Goal: Transaction & Acquisition: Subscribe to service/newsletter

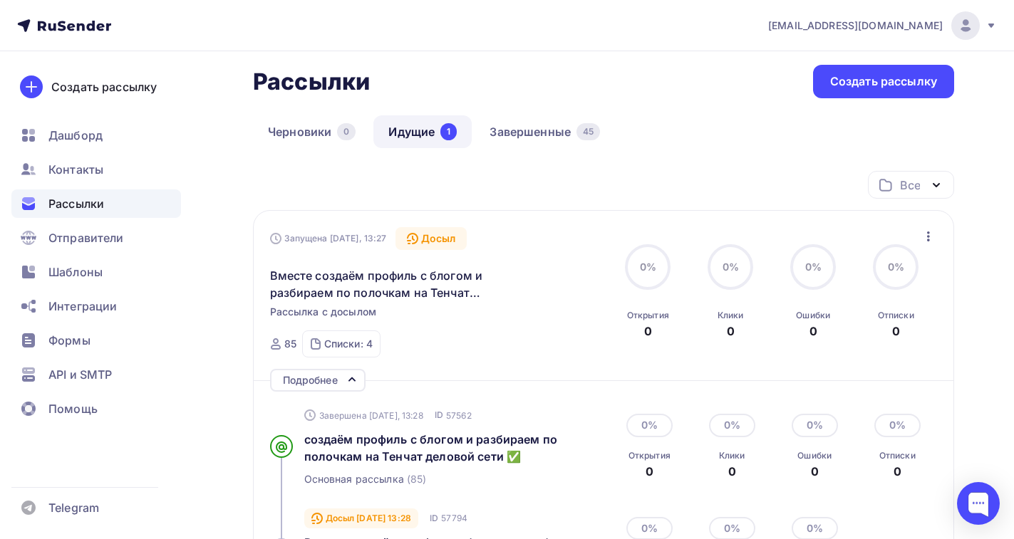
scroll to position [9, 0]
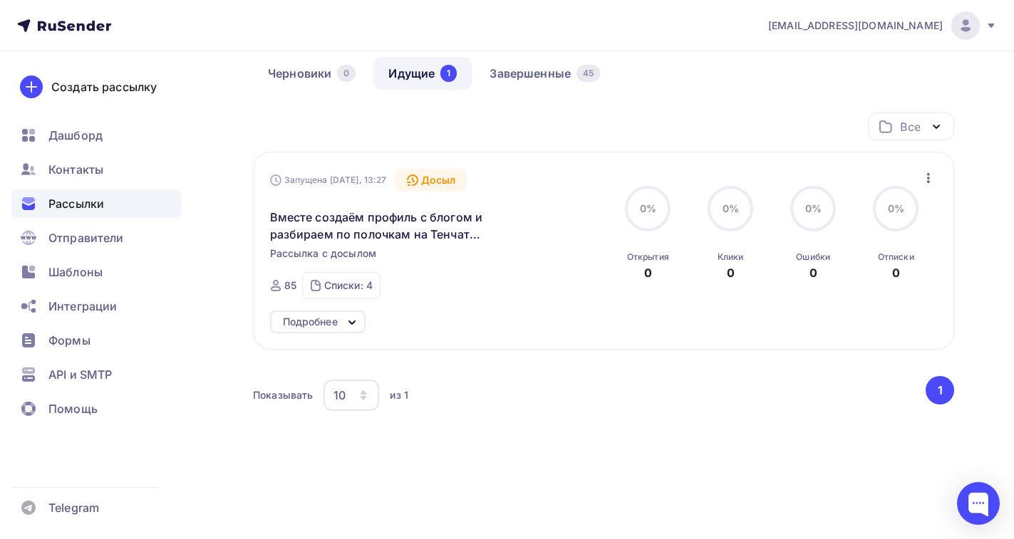
scroll to position [85, 0]
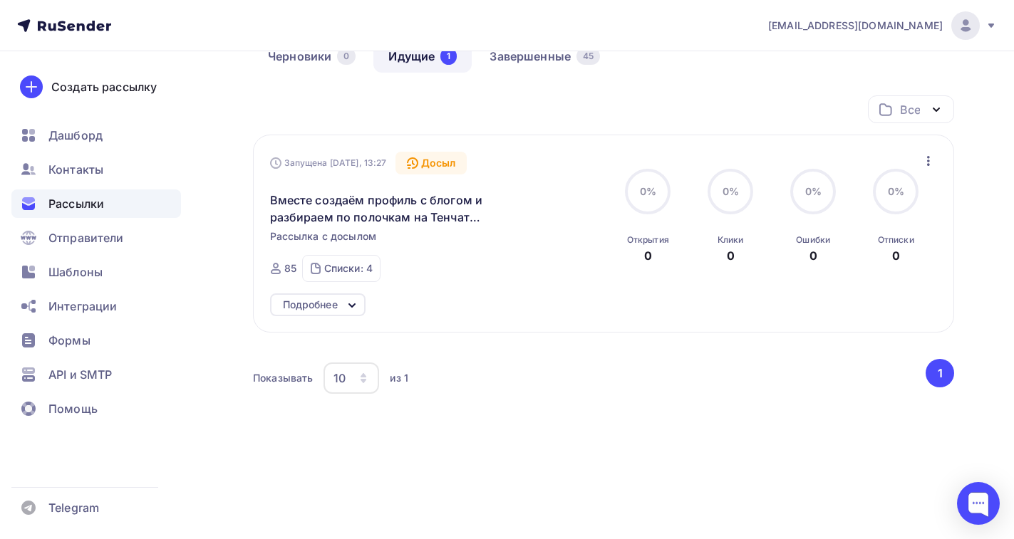
click at [349, 304] on icon at bounding box center [352, 305] width 6 height 3
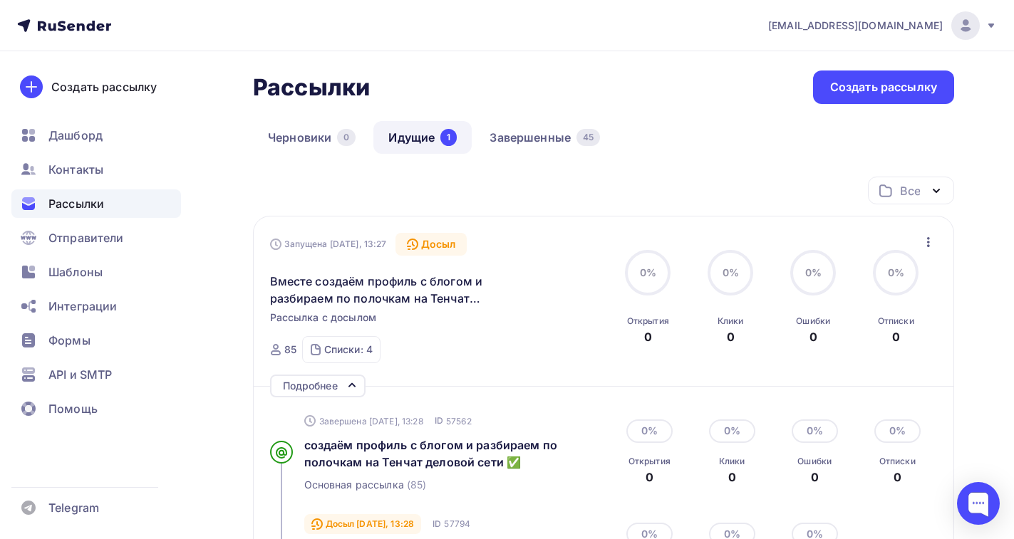
scroll to position [0, 0]
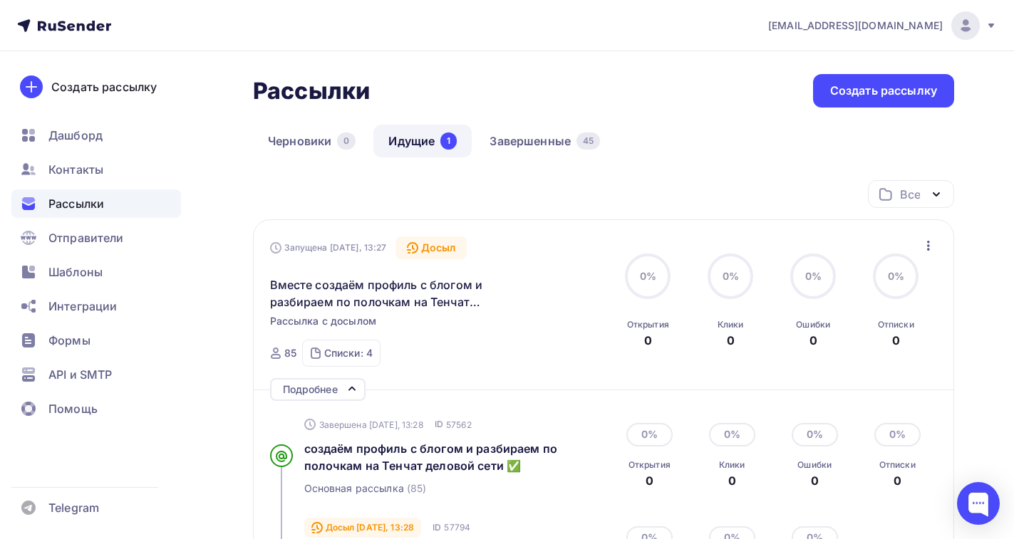
click at [425, 138] on link "Идущие 1" at bounding box center [422, 141] width 98 height 33
click at [518, 149] on link "Завершенные 45" at bounding box center [544, 141] width 140 height 33
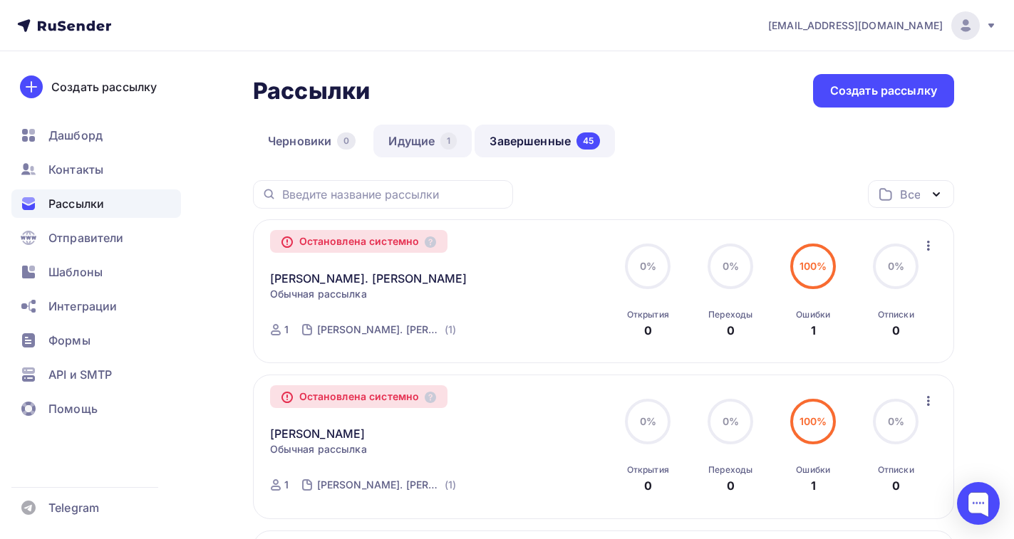
click at [405, 136] on link "Идущие 1" at bounding box center [422, 141] width 98 height 33
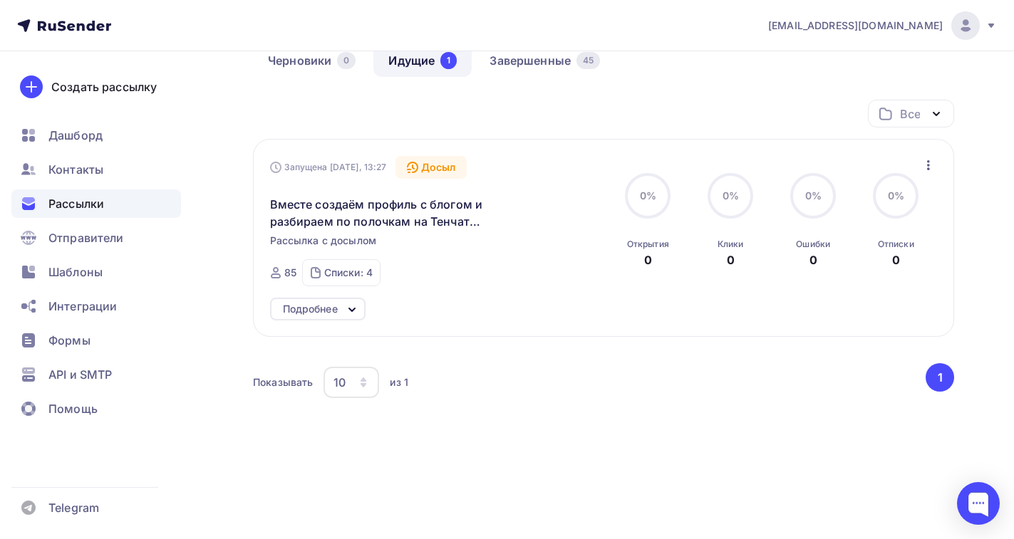
scroll to position [85, 0]
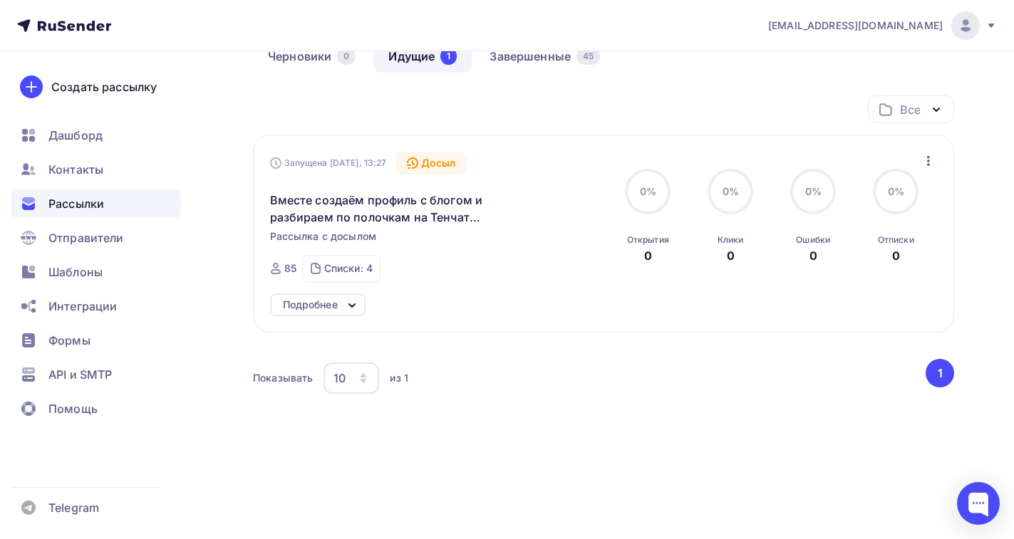
click at [350, 305] on icon at bounding box center [352, 305] width 6 height 3
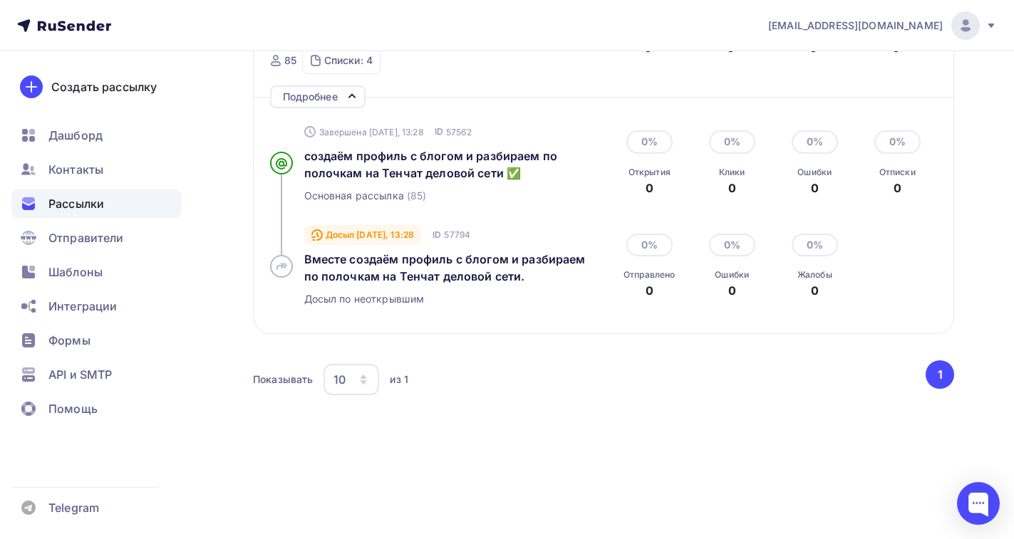
scroll to position [294, 0]
click at [65, 202] on span "Рассылки" at bounding box center [76, 203] width 56 height 17
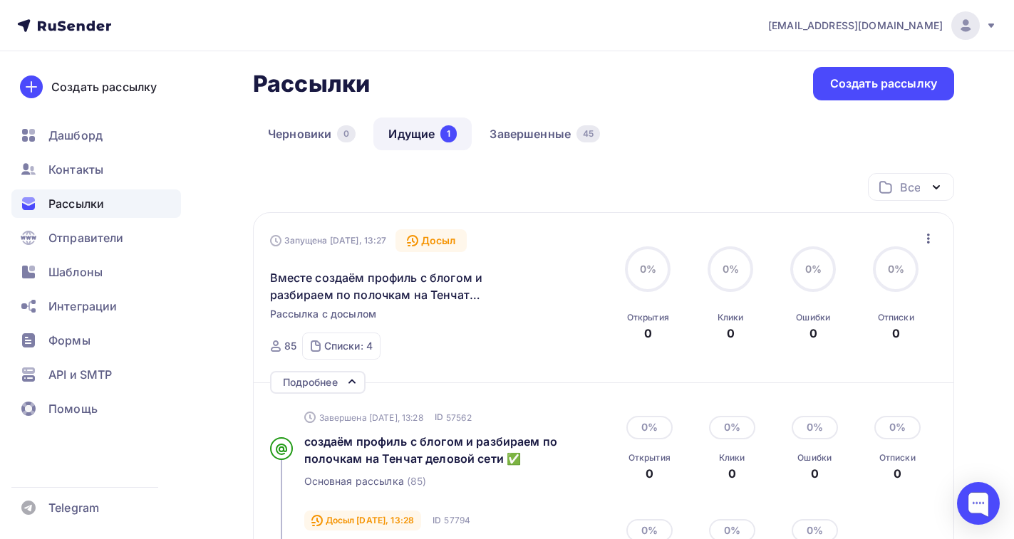
scroll to position [0, 0]
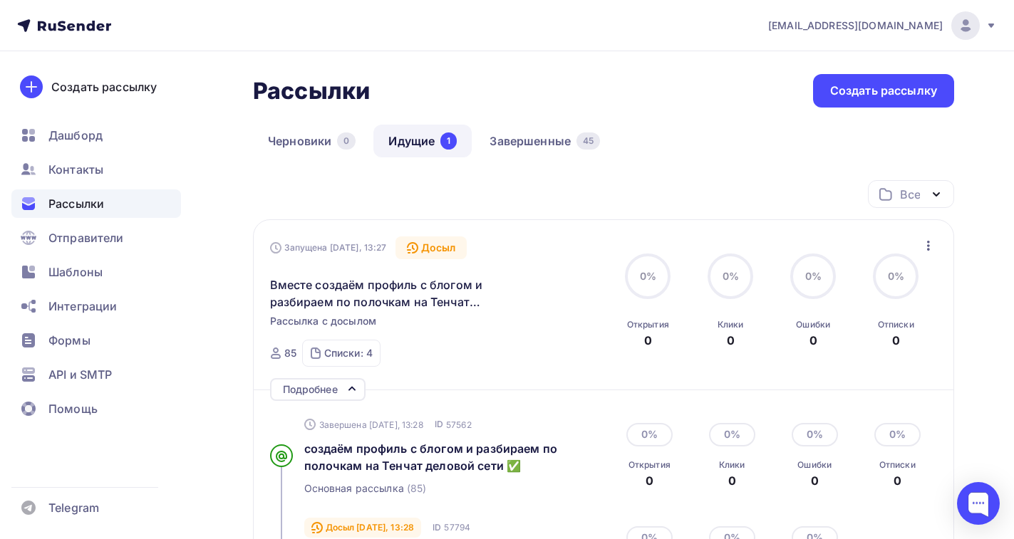
click at [426, 251] on div "Досыл" at bounding box center [431, 248] width 72 height 23
click at [927, 247] on icon "button" at bounding box center [928, 245] width 17 height 17
click at [905, 282] on div "Отменить досыл" at bounding box center [866, 282] width 137 height 17
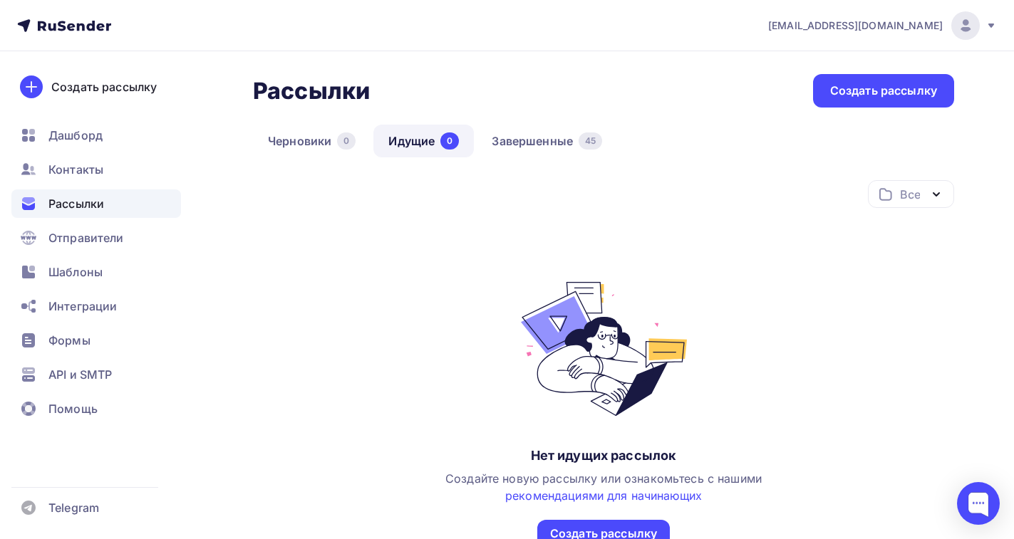
click at [421, 145] on link "Идущие 0" at bounding box center [423, 141] width 100 height 33
click at [508, 145] on link "Завершенные 45" at bounding box center [547, 141] width 140 height 33
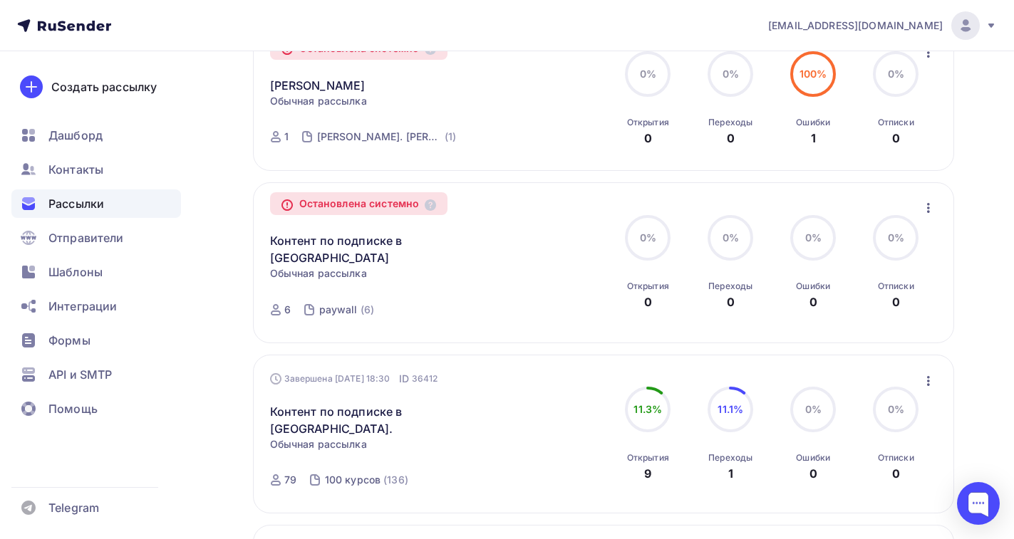
scroll to position [427, 0]
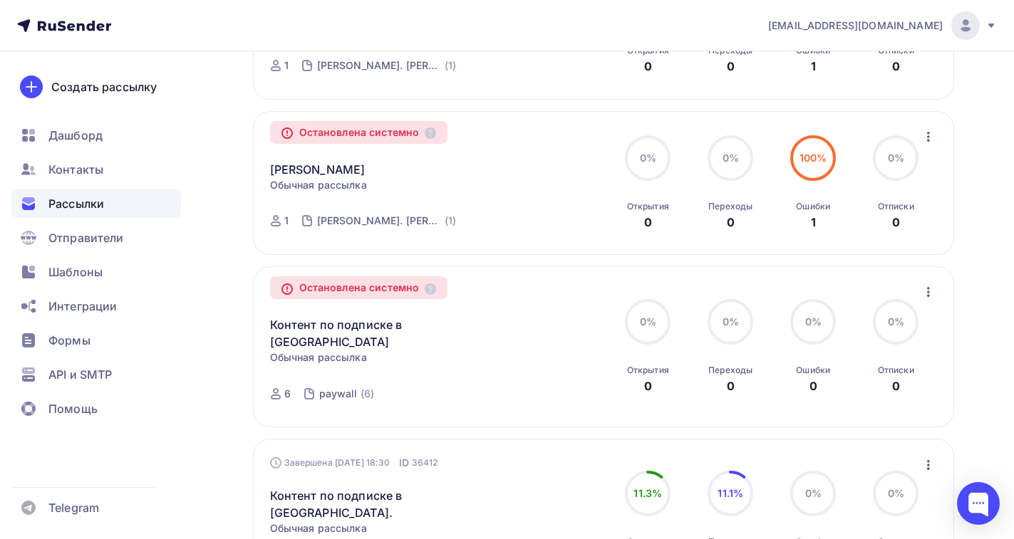
click at [926, 136] on icon "button" at bounding box center [928, 136] width 17 height 17
click at [544, 233] on div "Остановлена системно Katya Akhmetshina Копировать в новую Обычная рассылка Заве…" at bounding box center [432, 183] width 325 height 110
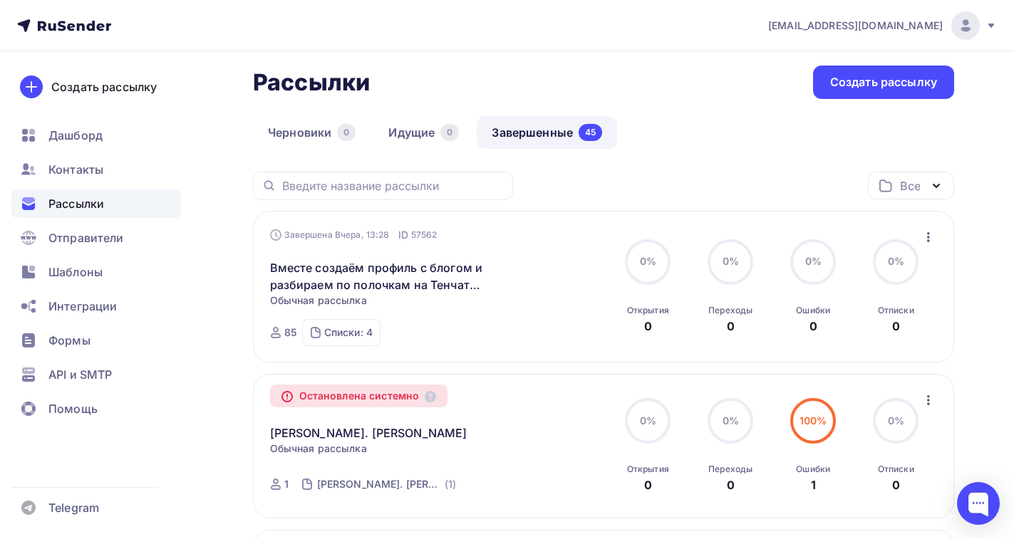
scroll to position [0, 0]
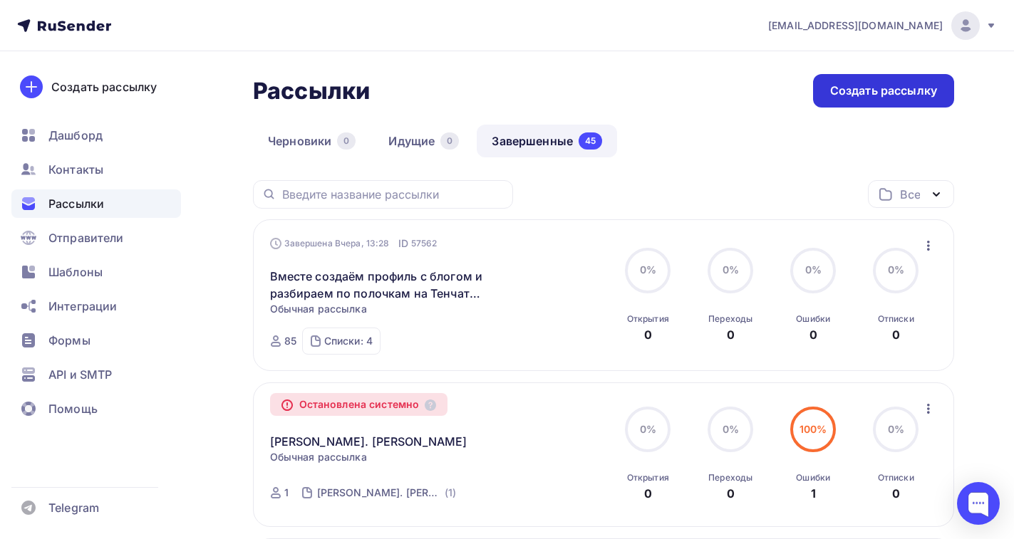
click at [851, 78] on div "Создать рассылку" at bounding box center [883, 90] width 141 height 33
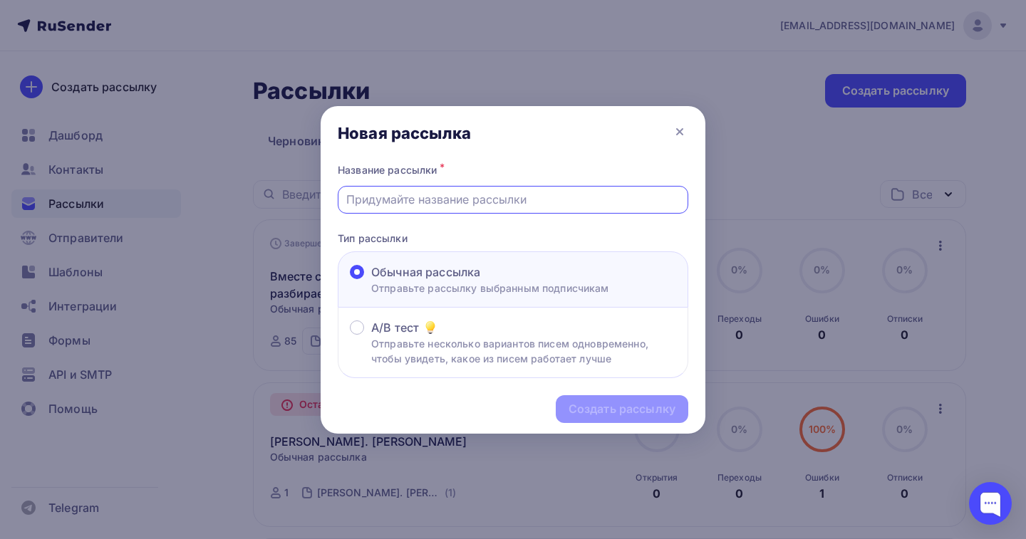
click at [393, 194] on input "text" at bounding box center [513, 199] width 334 height 17
paste input "Решим Три боли эксперта👍"
type input "Решим Три боли эксперта👍"
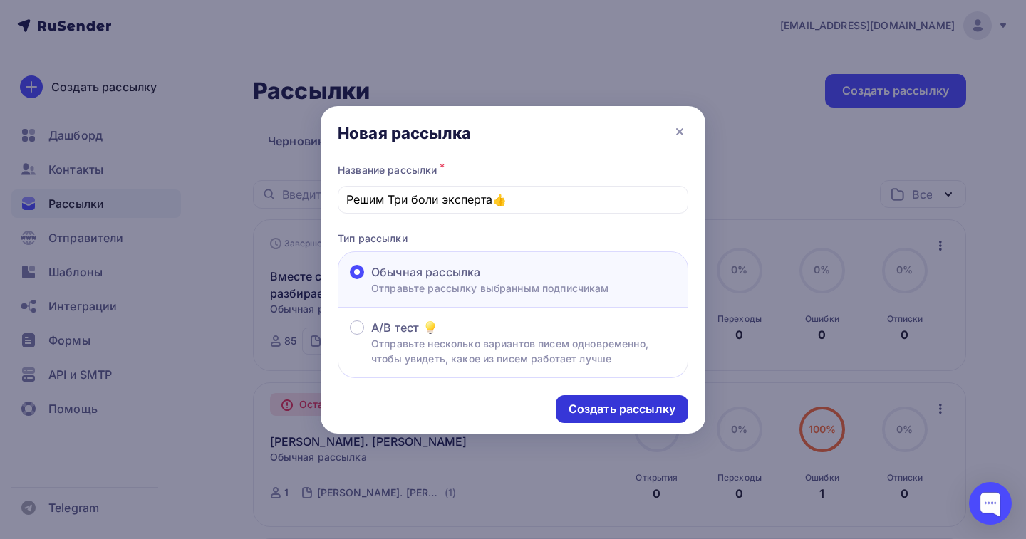
click at [591, 410] on div "Создать рассылку" at bounding box center [622, 409] width 107 height 16
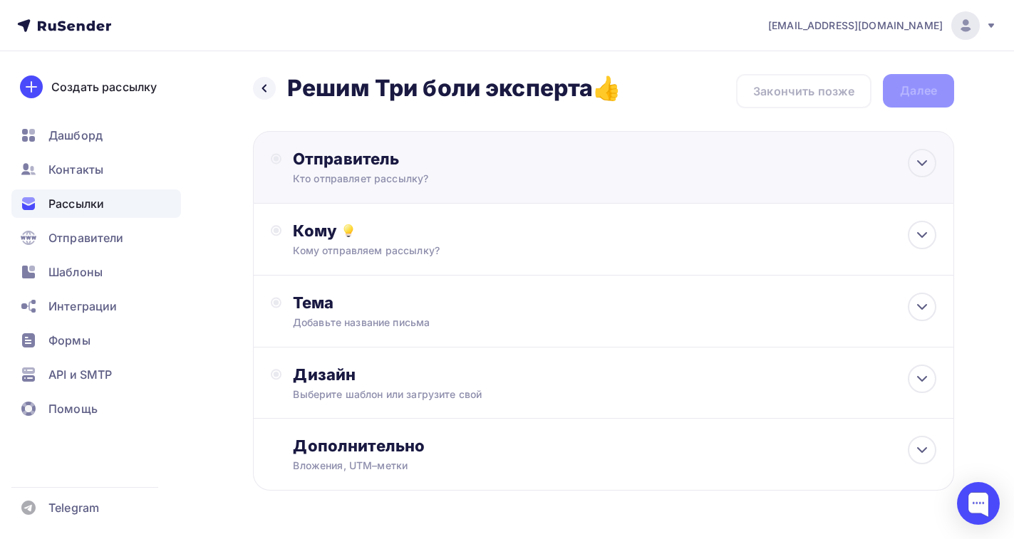
click at [348, 165] on div "Отправитель" at bounding box center [447, 159] width 308 height 20
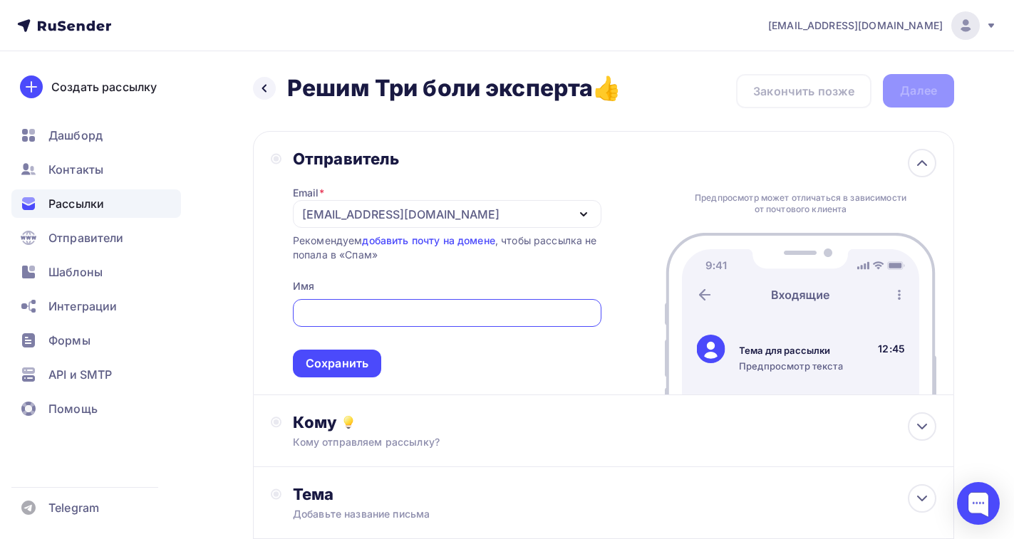
click at [576, 212] on icon "button" at bounding box center [583, 214] width 17 height 17
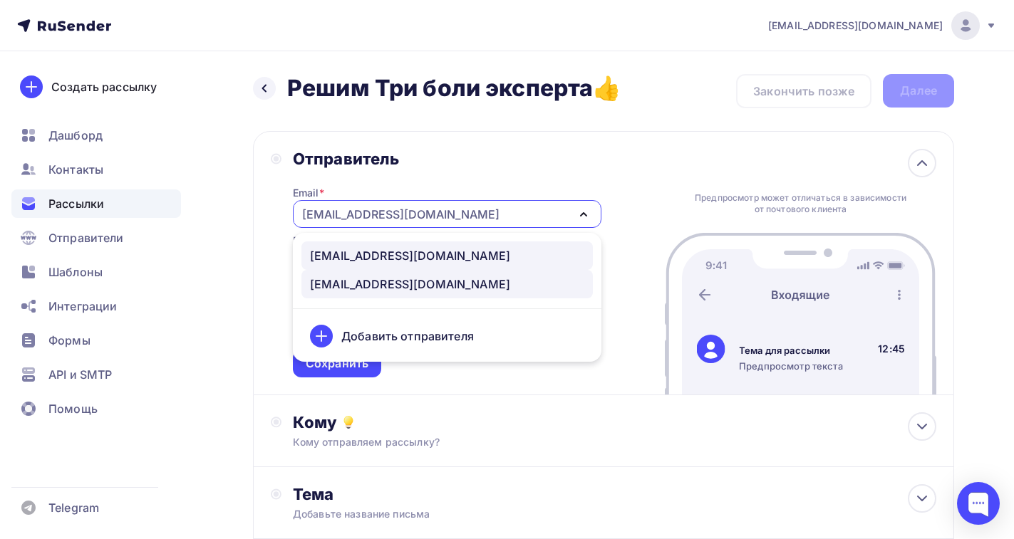
click at [427, 249] on div "[EMAIL_ADDRESS][DOMAIN_NAME]" at bounding box center [447, 255] width 274 height 17
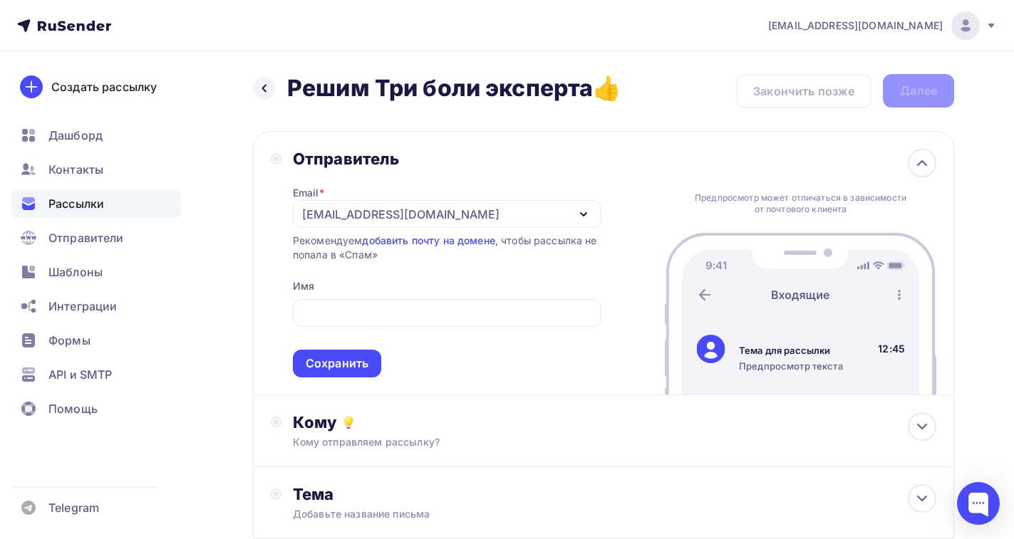
click at [586, 206] on icon "button" at bounding box center [583, 214] width 17 height 17
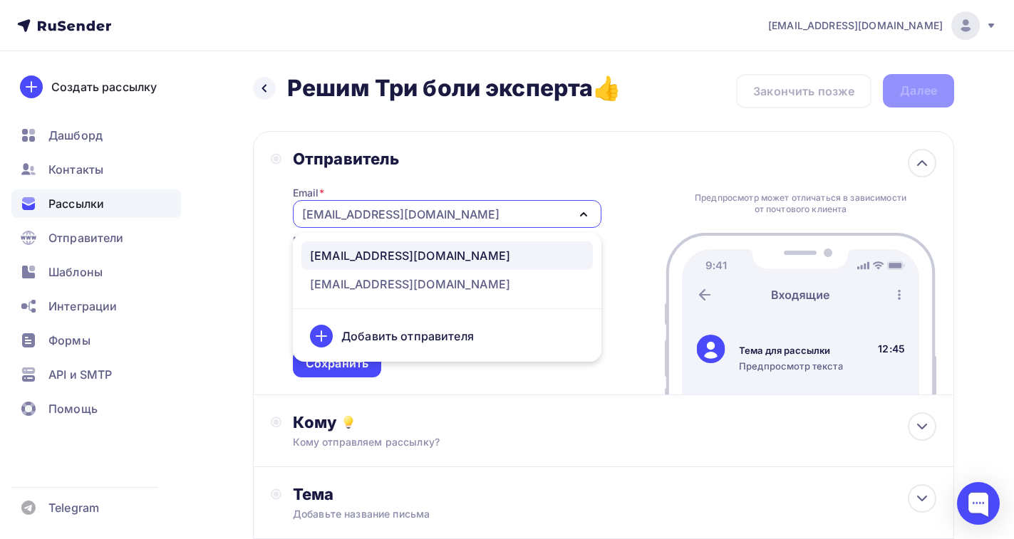
click at [564, 160] on div "Отправитель" at bounding box center [447, 159] width 308 height 20
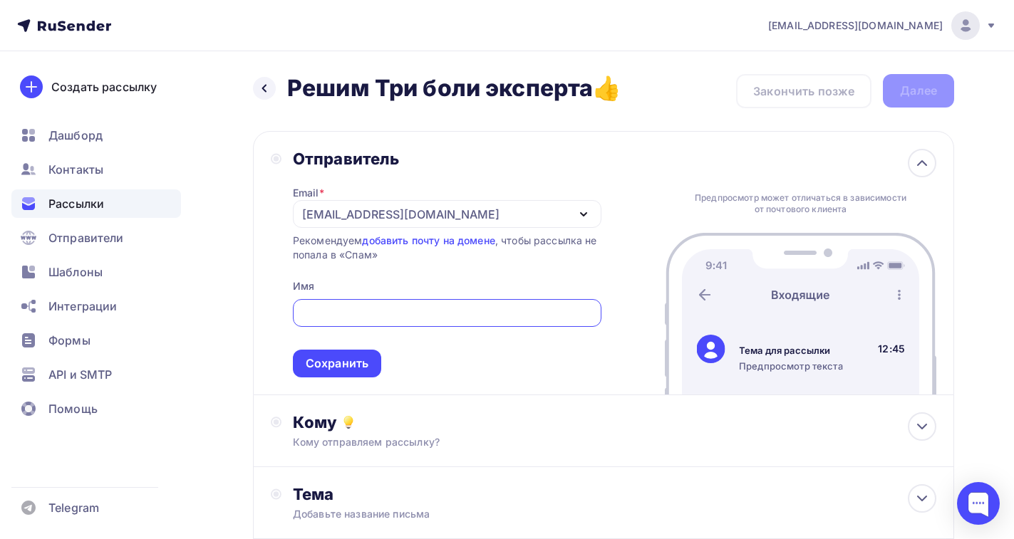
click at [363, 313] on input "text" at bounding box center [447, 313] width 292 height 17
type input "D"
type input "Валерий Храмов"
click at [348, 368] on div "Сохранить" at bounding box center [337, 364] width 63 height 16
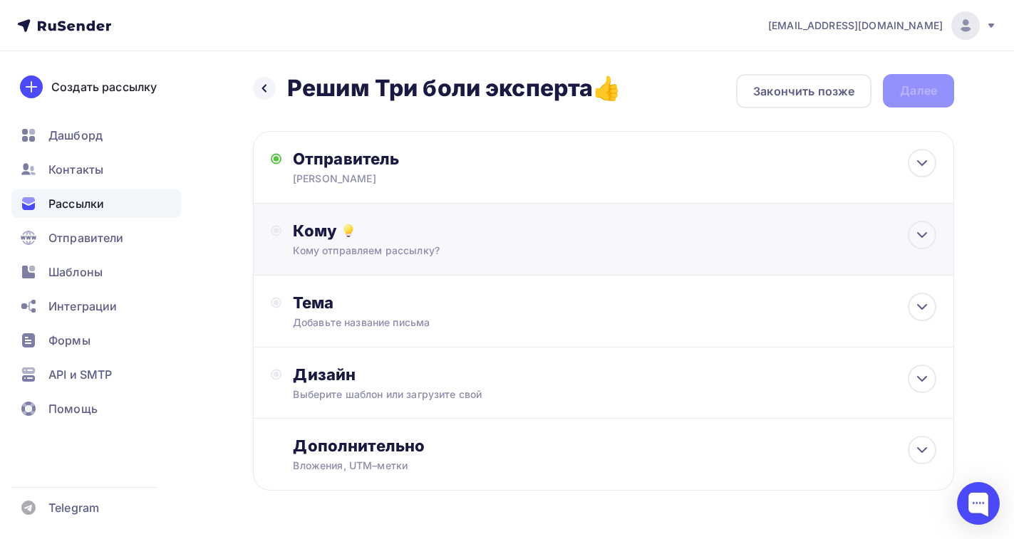
click at [333, 234] on div "Кому" at bounding box center [614, 231] width 643 height 20
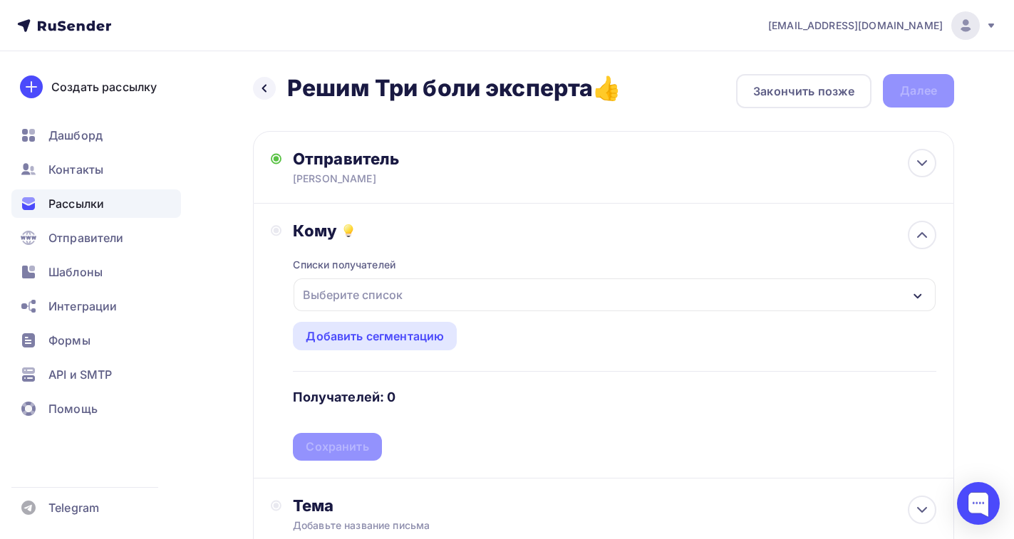
click at [327, 291] on div "Выберите список" at bounding box center [352, 295] width 111 height 26
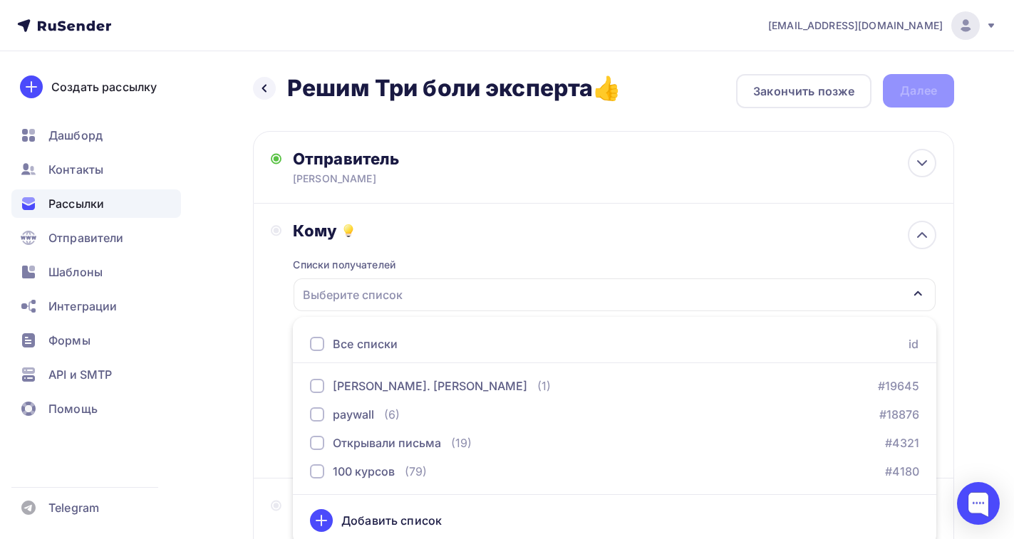
scroll to position [7, 0]
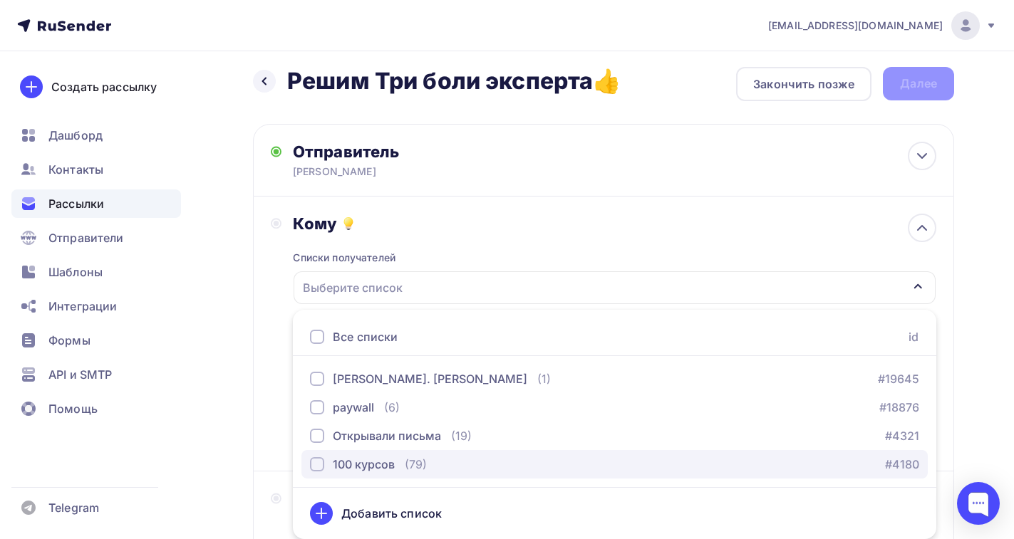
click at [318, 464] on div "button" at bounding box center [317, 464] width 14 height 14
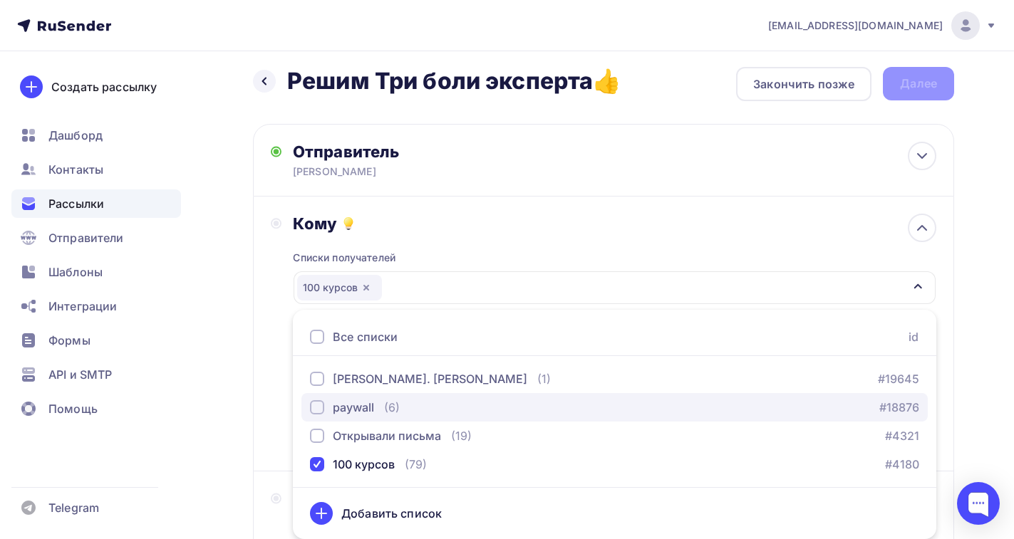
click at [313, 410] on div "button" at bounding box center [317, 407] width 14 height 14
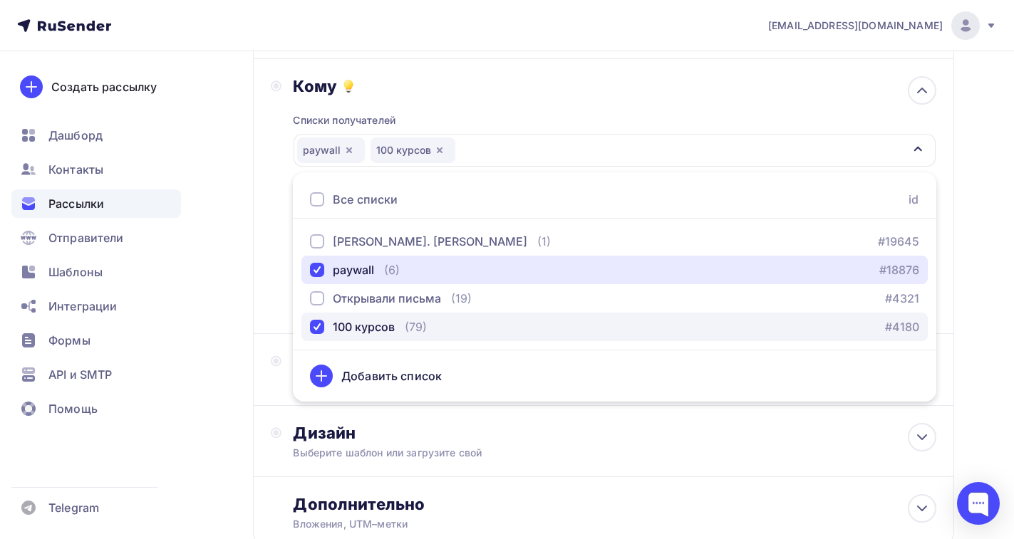
scroll to position [150, 0]
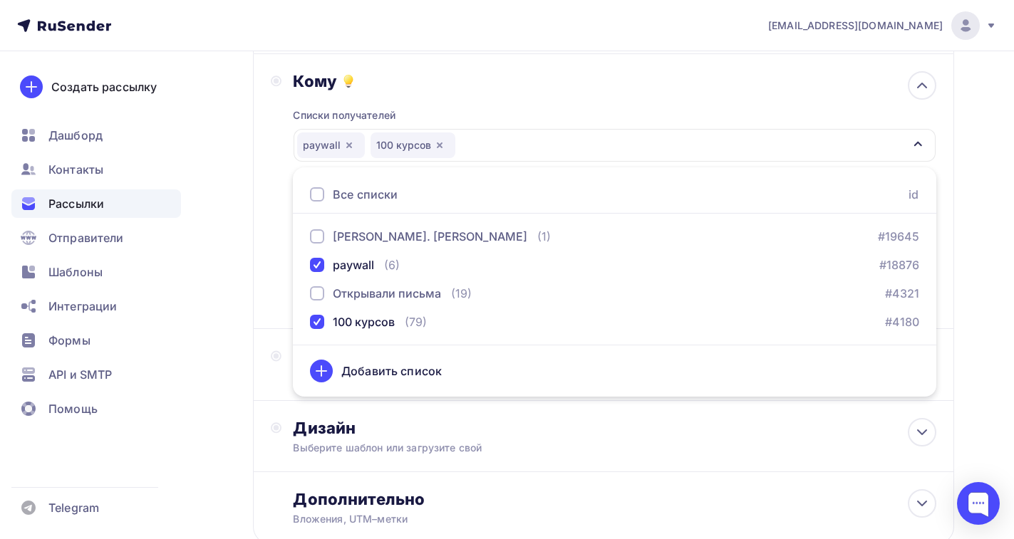
click at [371, 368] on div "Добавить список" at bounding box center [391, 371] width 100 height 17
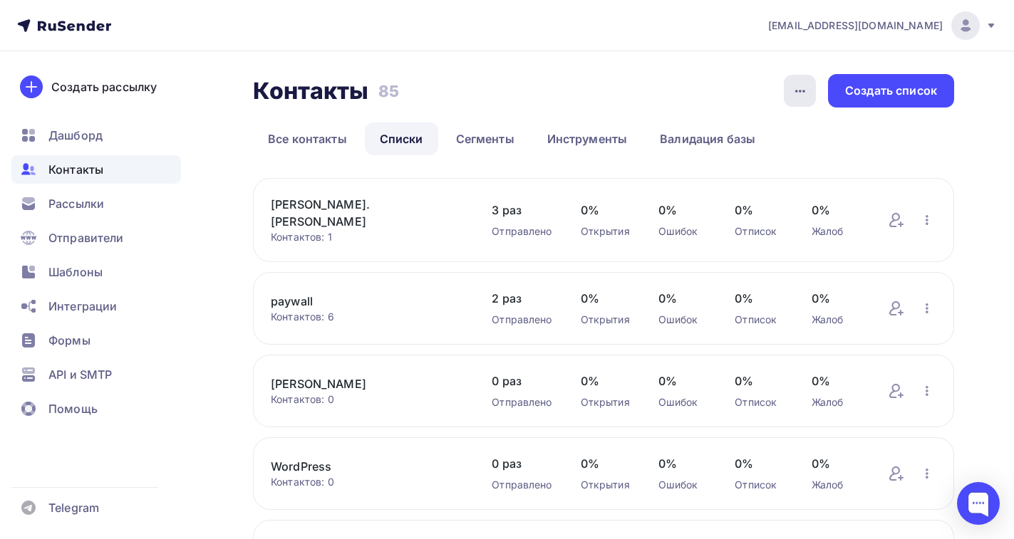
click at [802, 85] on icon "button" at bounding box center [800, 91] width 17 height 17
click at [588, 83] on div "Контакты Контакты 85 85 История импорта Создать список" at bounding box center [603, 90] width 701 height 33
click at [85, 199] on span "Рассылки" at bounding box center [76, 203] width 56 height 17
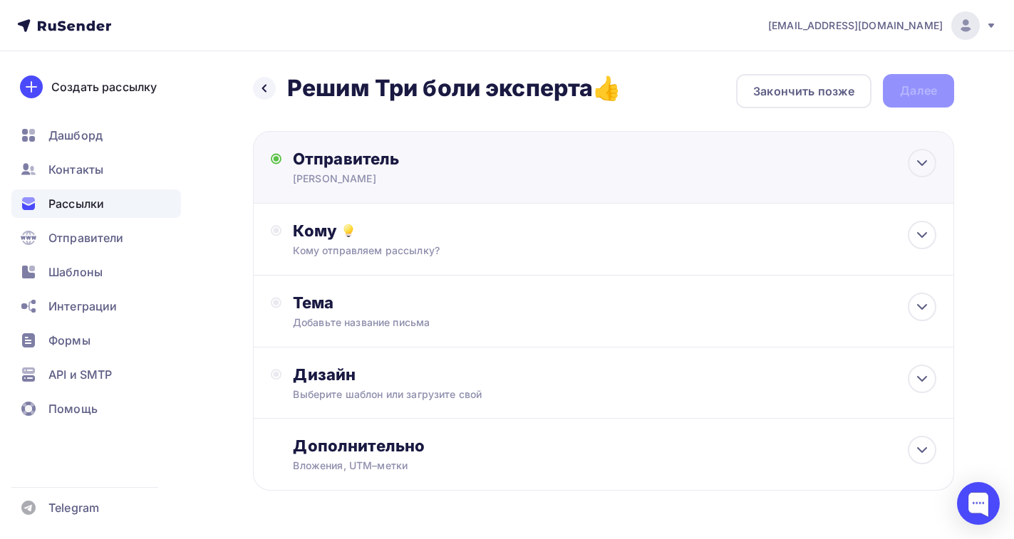
click at [371, 151] on div "Отправитель" at bounding box center [447, 159] width 308 height 20
type input "Валерий Храмов"
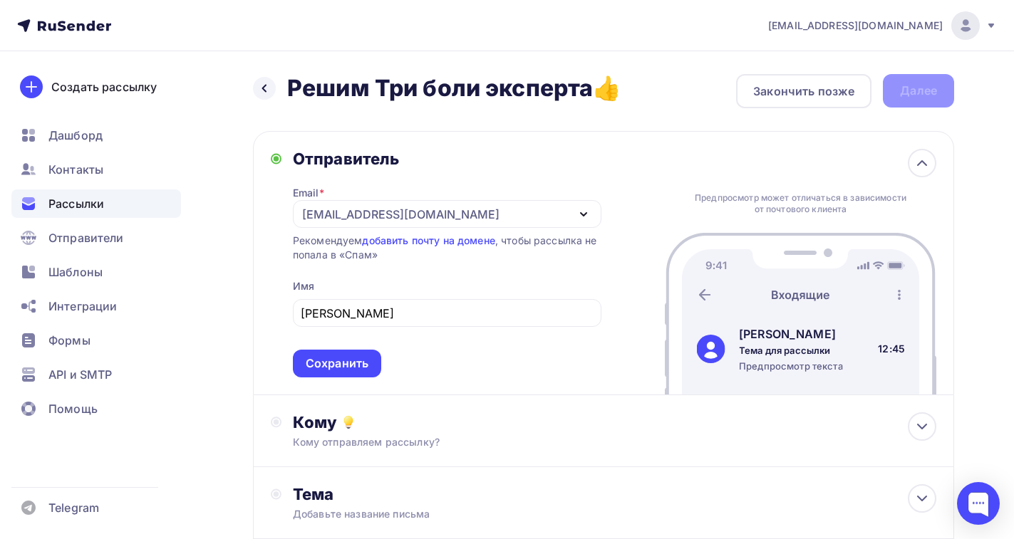
click at [257, 213] on div "Отправитель Email * mail@100poem.ru mail@100poem.ru valerykhramov@gmail.com Доб…" at bounding box center [603, 263] width 701 height 264
click at [350, 350] on div "Сохранить" at bounding box center [337, 364] width 88 height 28
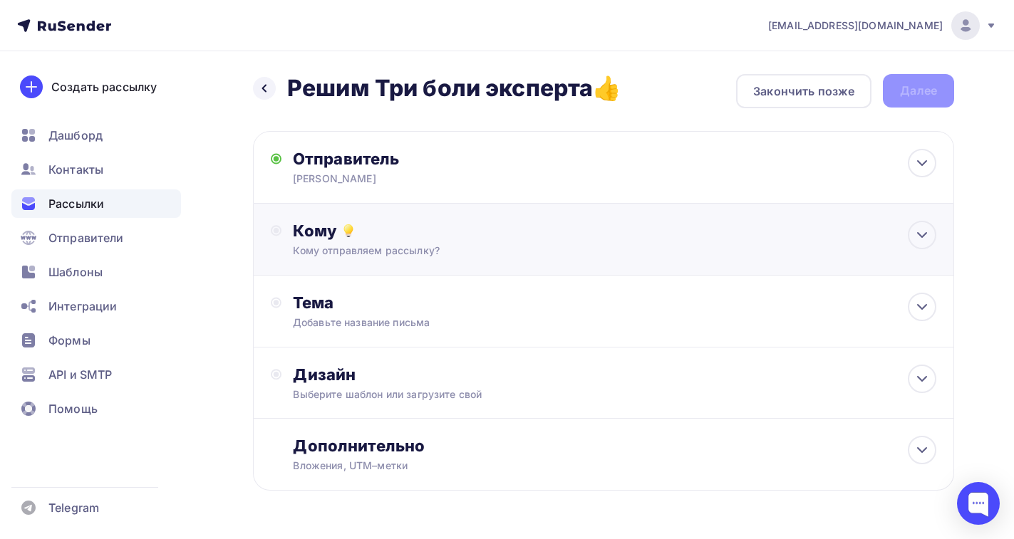
click at [331, 238] on div "Кому" at bounding box center [614, 231] width 643 height 20
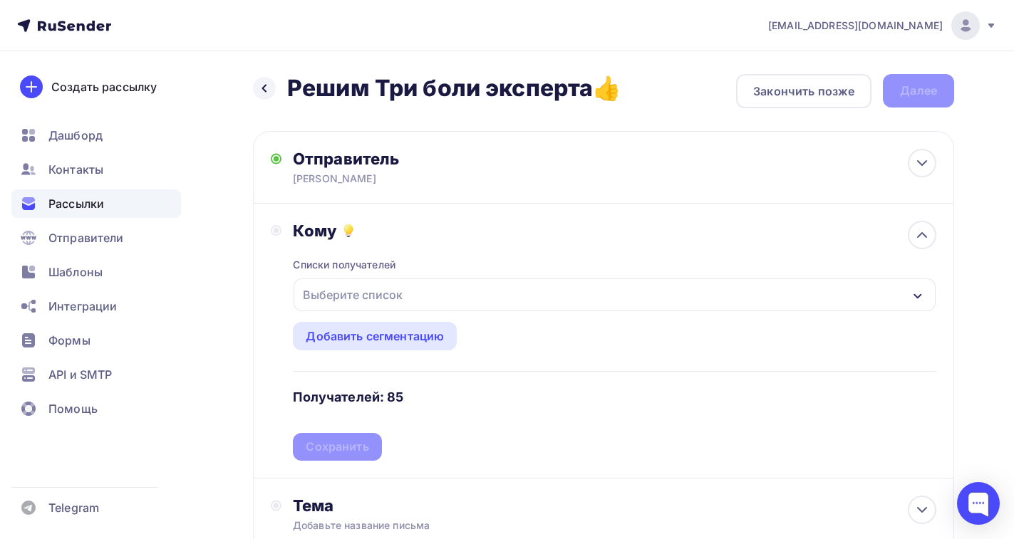
click at [375, 294] on div "Выберите список" at bounding box center [352, 295] width 111 height 26
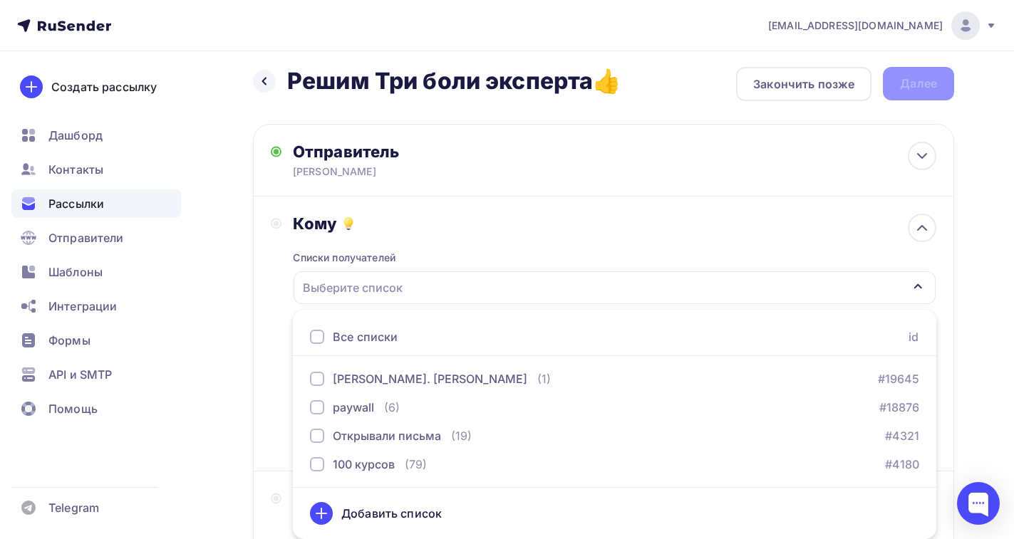
click at [319, 331] on div at bounding box center [317, 337] width 14 height 14
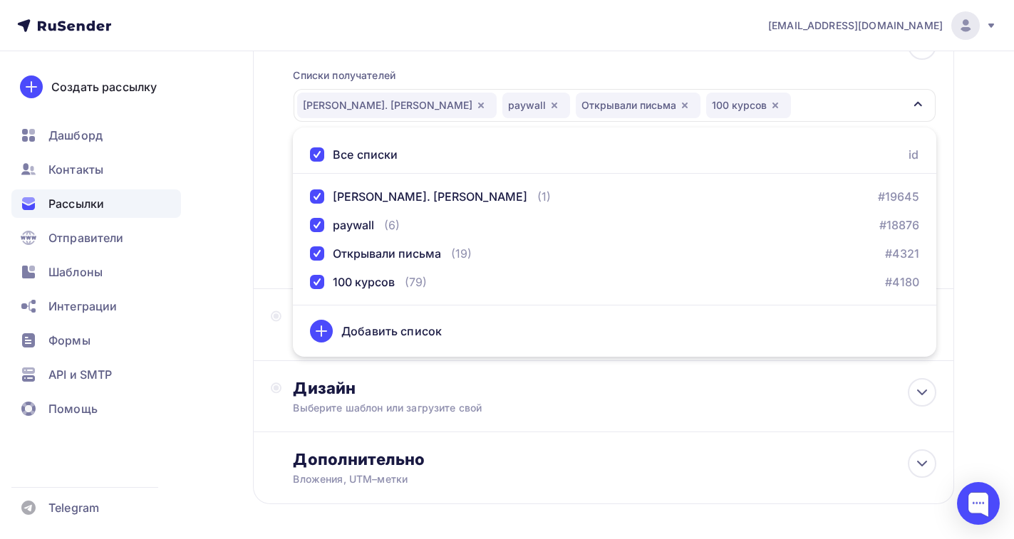
scroll to position [150, 0]
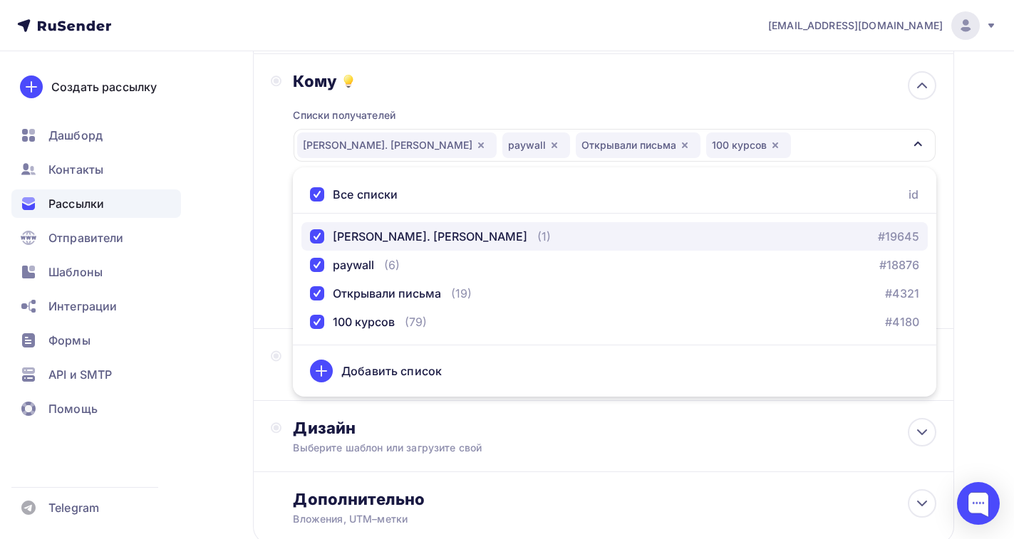
click at [315, 235] on div "button" at bounding box center [317, 236] width 14 height 14
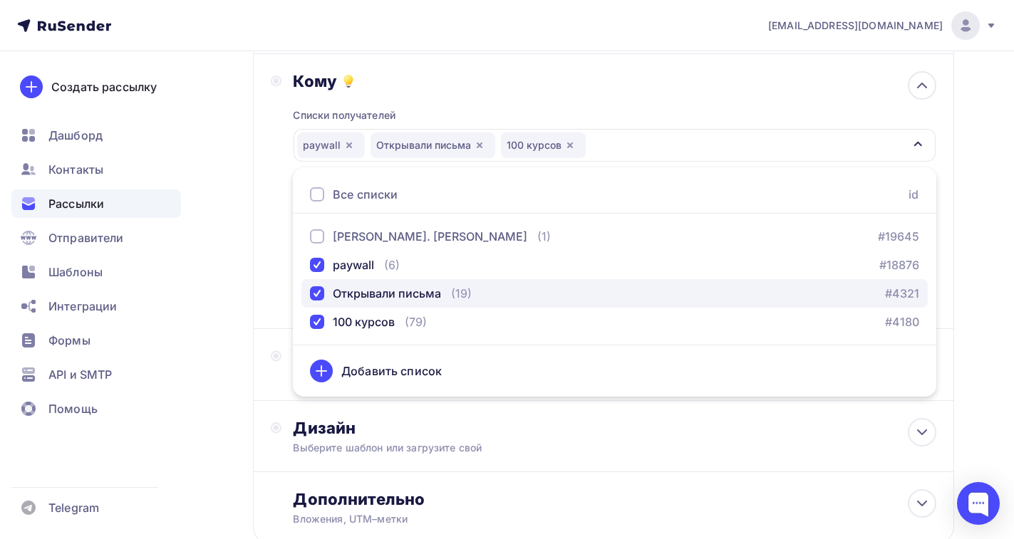
click at [318, 296] on div "button" at bounding box center [317, 293] width 14 height 14
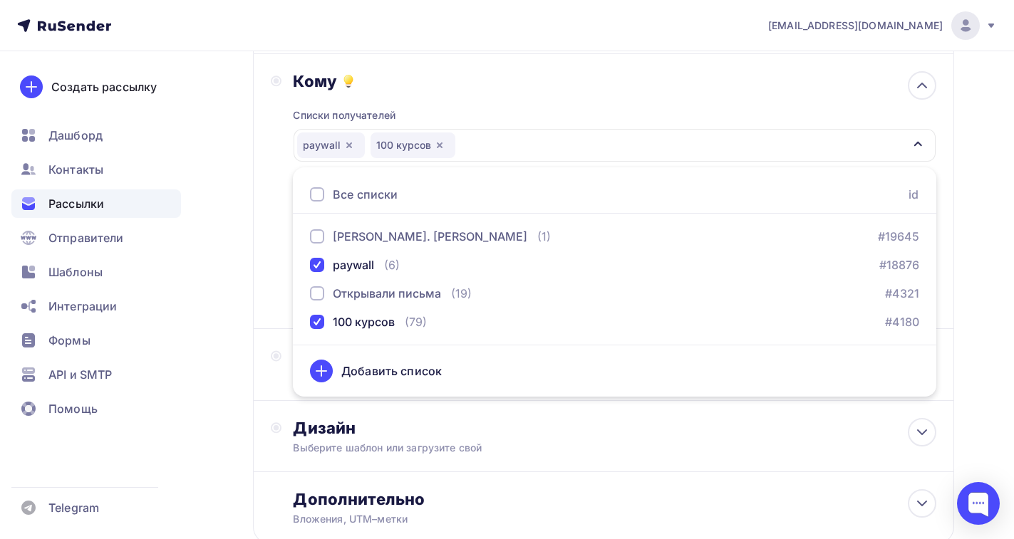
click at [982, 207] on div "Назад Решим Три боли эксперта👍 Решим Три боли эксперта👍 Закончить позже Далее О…" at bounding box center [507, 269] width 1014 height 735
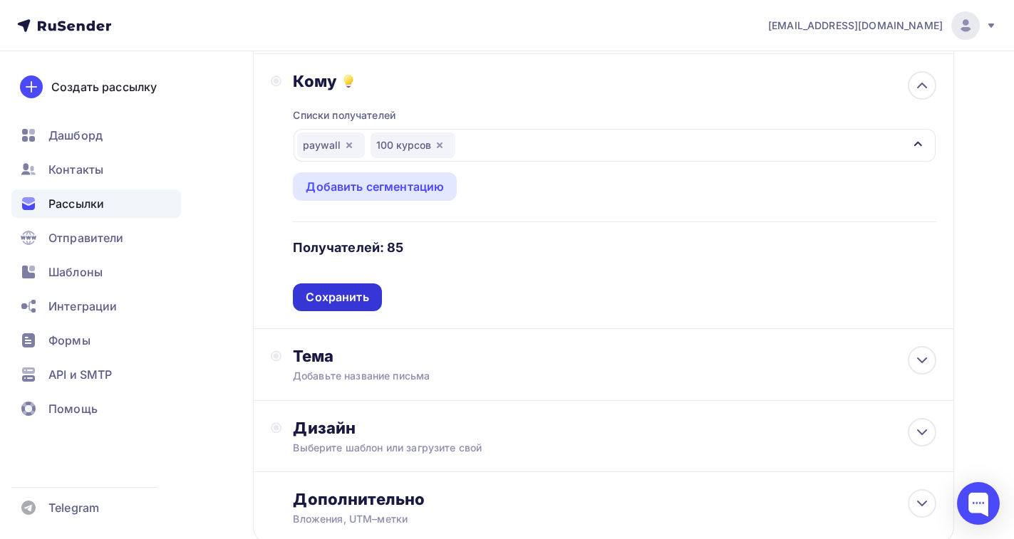
click at [345, 296] on div "Сохранить" at bounding box center [337, 297] width 63 height 16
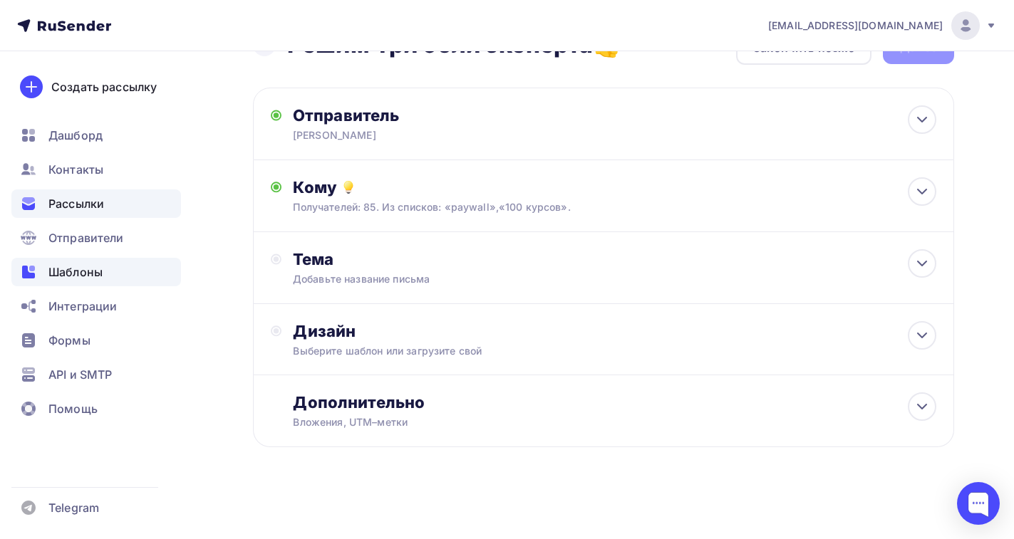
scroll to position [43, 0]
click at [373, 276] on div "Добавьте название письма" at bounding box center [420, 279] width 254 height 14
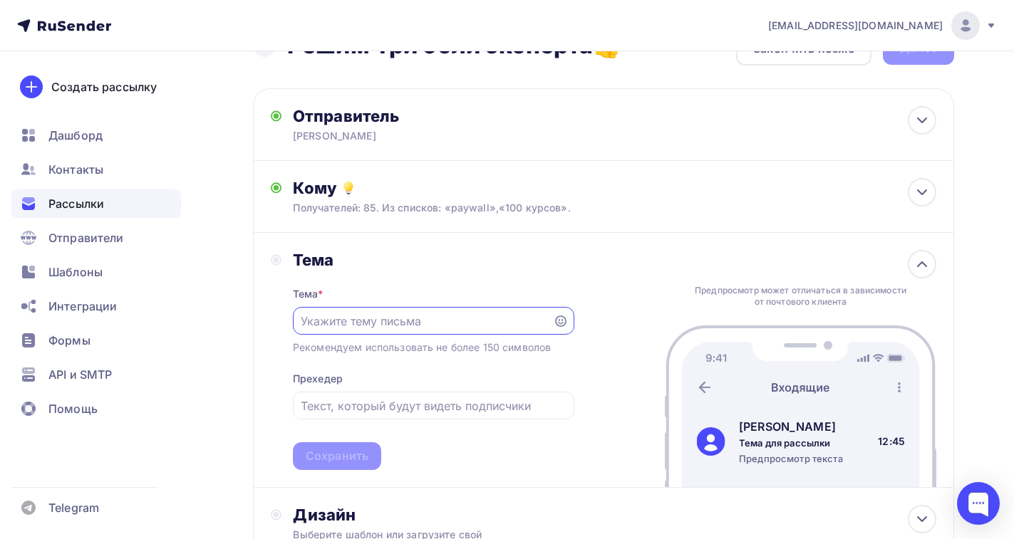
scroll to position [0, 0]
paste input "Решим Три боли эксперта👍"
type input "Решим Три боли эксперта👍"
click at [308, 371] on div "Тема * Решим Три боли эксперта👍 Рекомендуем использовать не более 150 символов …" at bounding box center [433, 370] width 281 height 200
click at [306, 375] on div "Прехедер" at bounding box center [318, 379] width 50 height 14
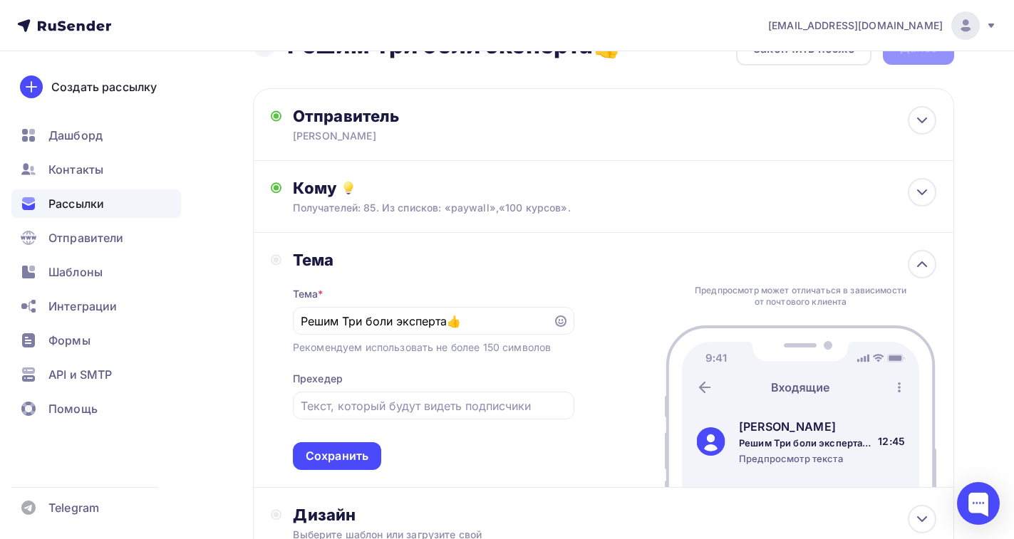
click at [299, 376] on div "Прехедер" at bounding box center [318, 379] width 50 height 14
drag, startPoint x: 299, startPoint y: 375, endPoint x: 177, endPoint y: 378, distance: 122.6
click at [177, 378] on div "API и SMTP" at bounding box center [96, 375] width 170 height 28
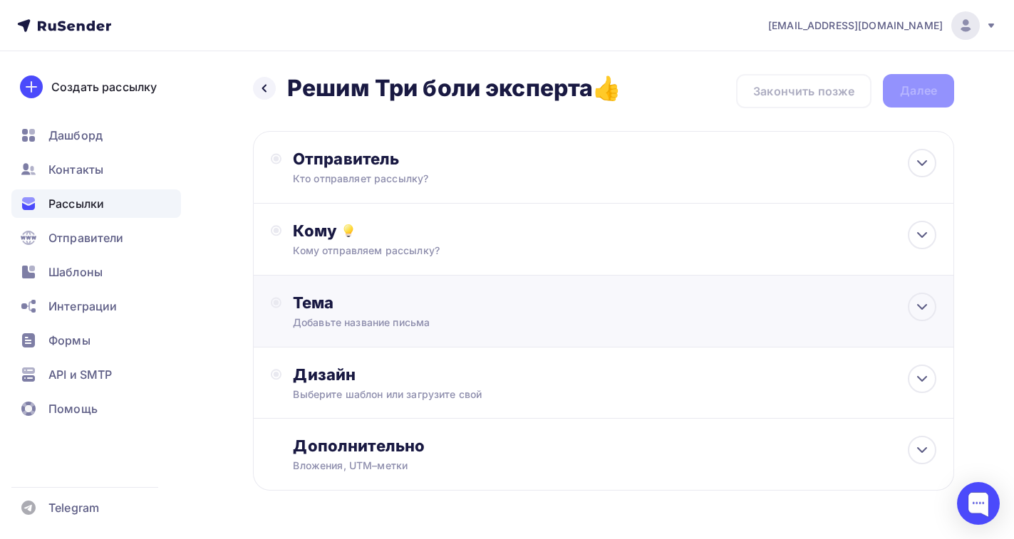
scroll to position [43, 0]
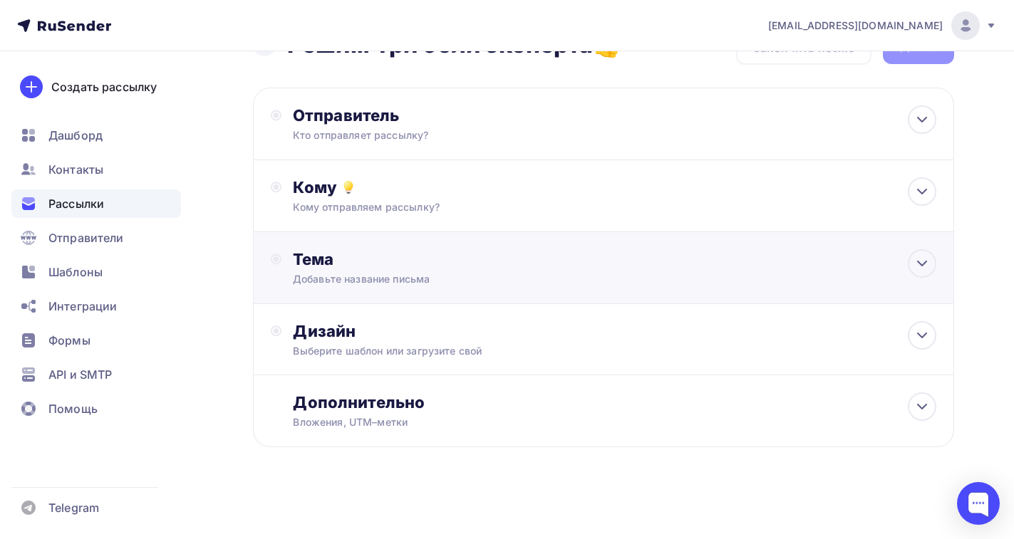
click at [332, 265] on div "Тема" at bounding box center [433, 259] width 281 height 20
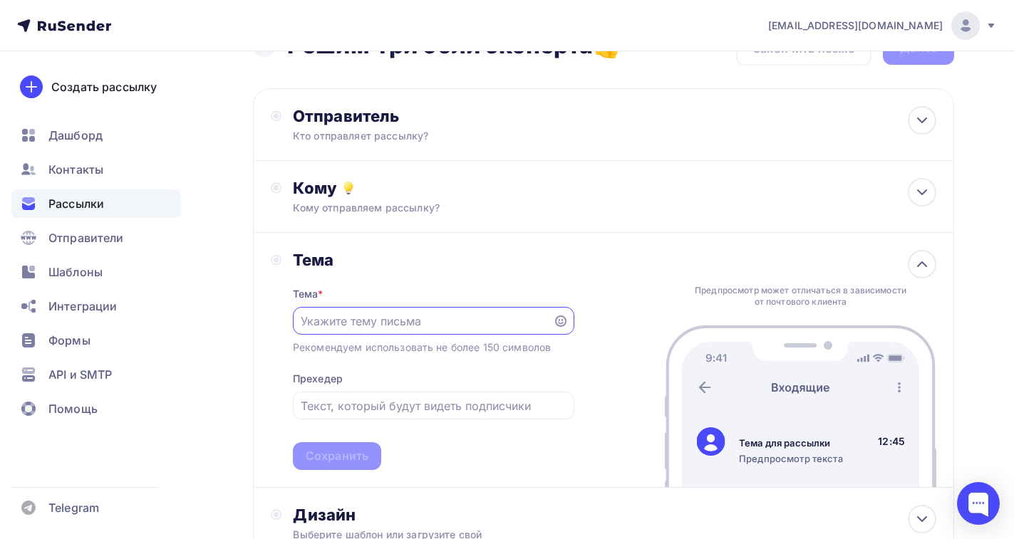
scroll to position [0, 0]
paste input "Решим Три боли эксперта👍"
type input "Решим Три боли эксперта👍"
click at [318, 378] on div "Прехедер" at bounding box center [318, 379] width 50 height 14
click at [322, 398] on input "text" at bounding box center [433, 406] width 265 height 17
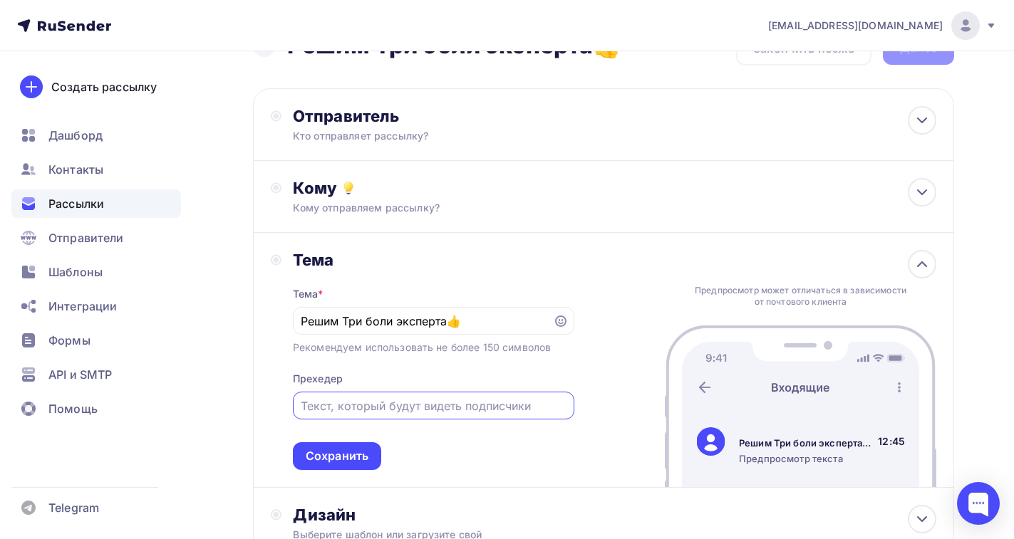
paste input "Решим Три боли эксперта👍"
type input "Решим Три боли эксперта👍"
click at [354, 458] on div "Сохранить" at bounding box center [337, 456] width 63 height 16
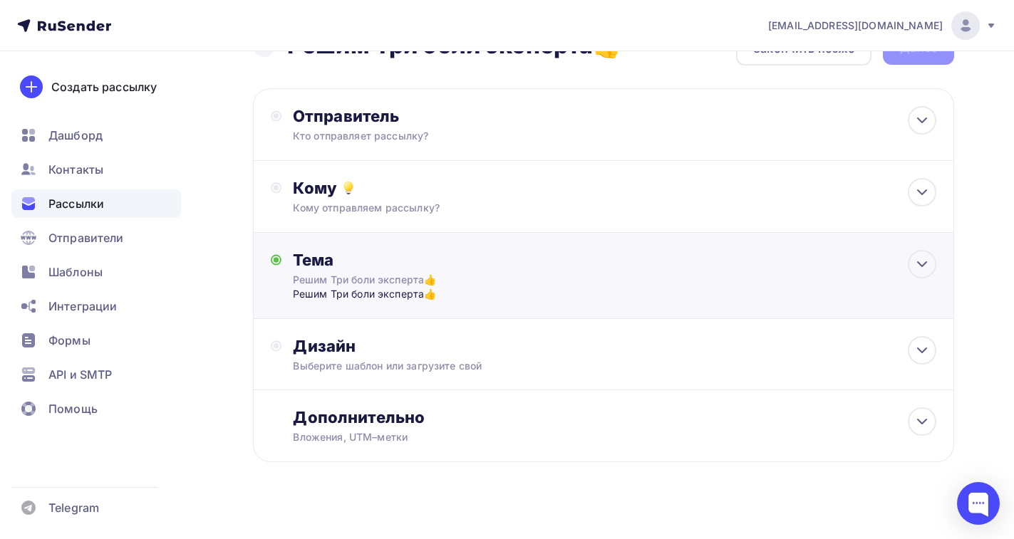
scroll to position [58, 0]
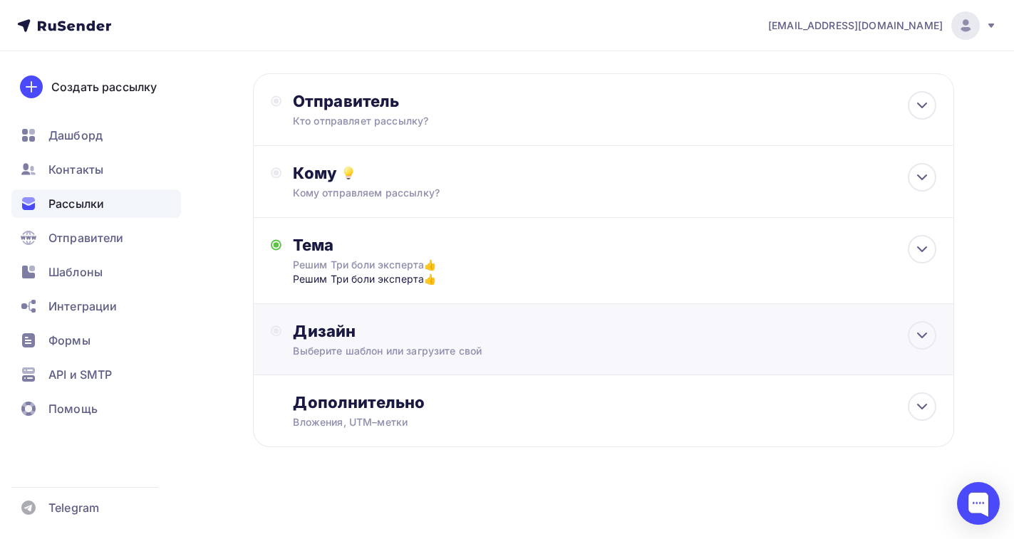
click at [381, 343] on div "Дизайн Выберите шаблон или загрузите свой" at bounding box center [614, 339] width 643 height 37
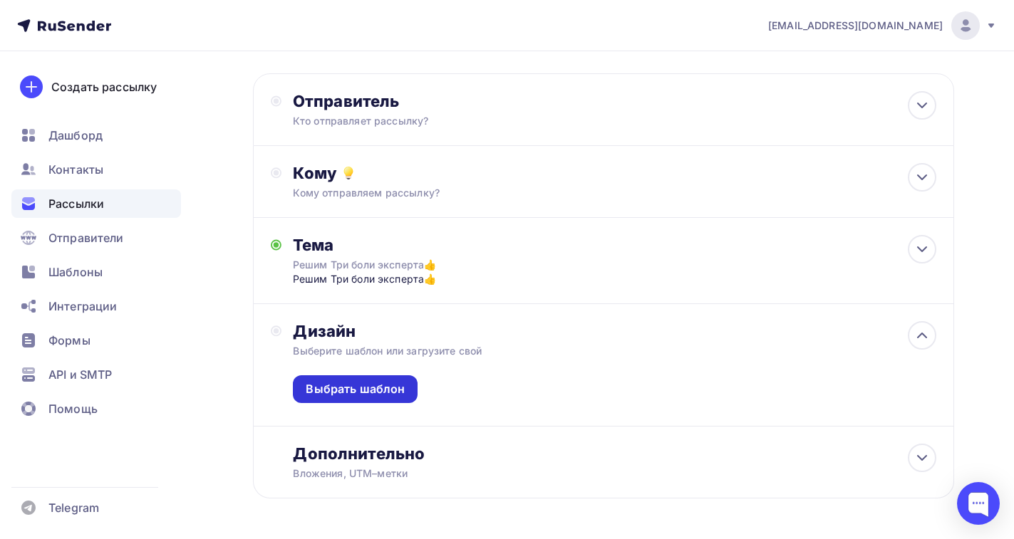
click at [363, 388] on div "Выбрать шаблон" at bounding box center [355, 389] width 99 height 16
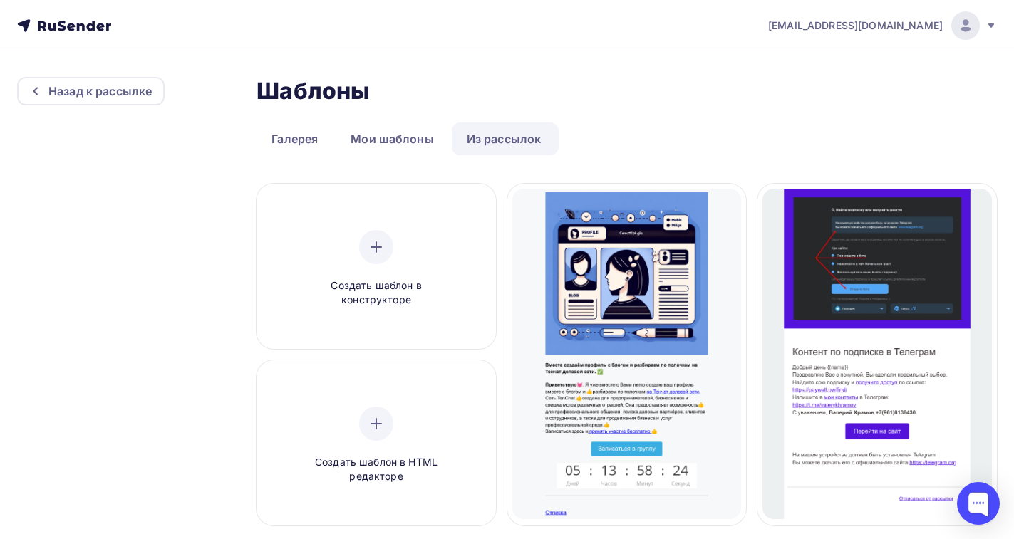
click at [504, 140] on link "Из рассылок" at bounding box center [504, 139] width 105 height 33
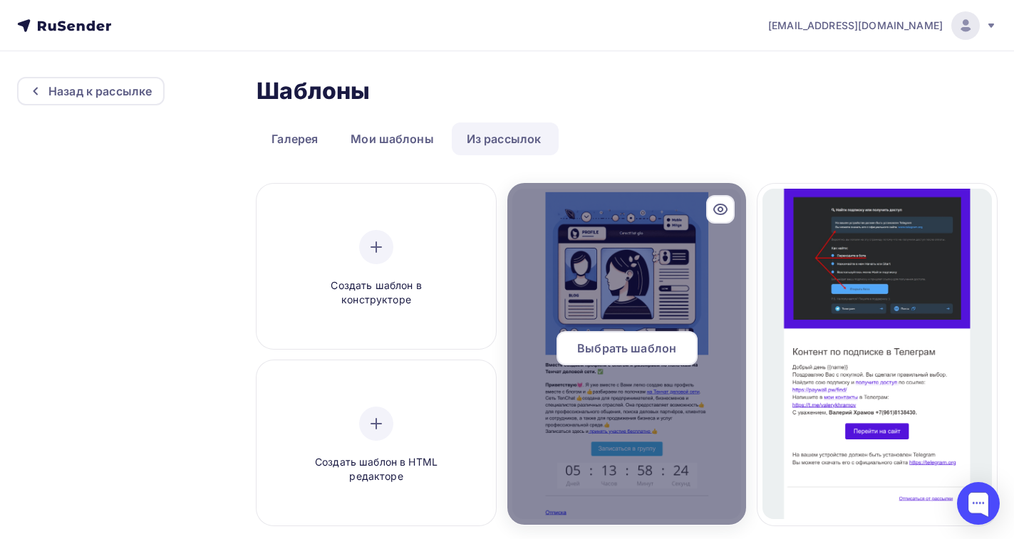
click at [624, 350] on span "Выбрать шаблон" at bounding box center [626, 348] width 99 height 17
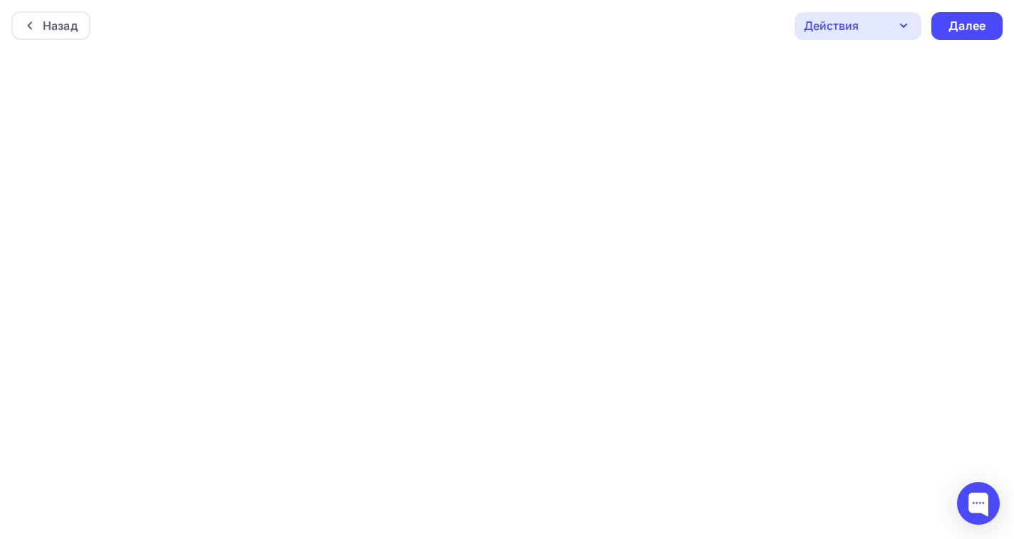
click at [902, 27] on icon "button" at bounding box center [903, 25] width 17 height 17
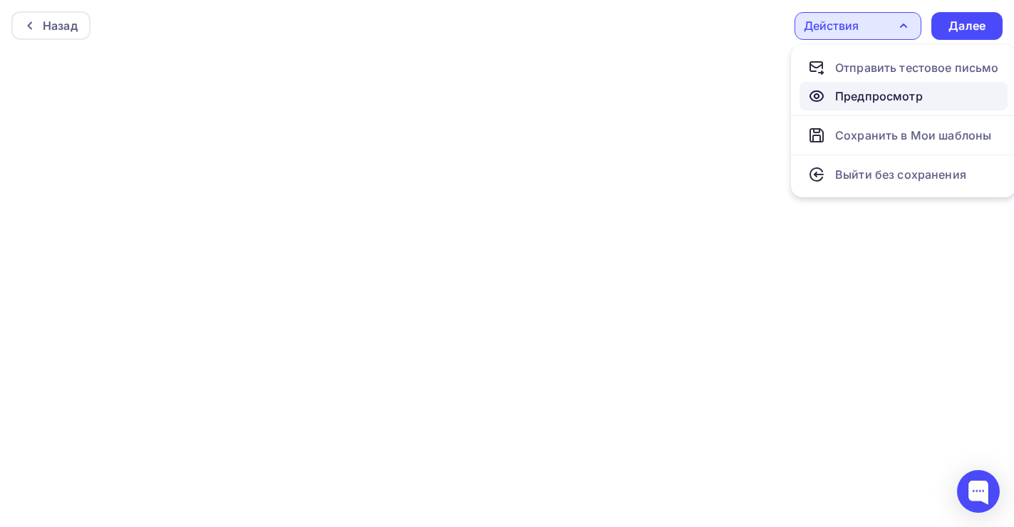
click at [883, 93] on div "Предпросмотр" at bounding box center [879, 96] width 88 height 17
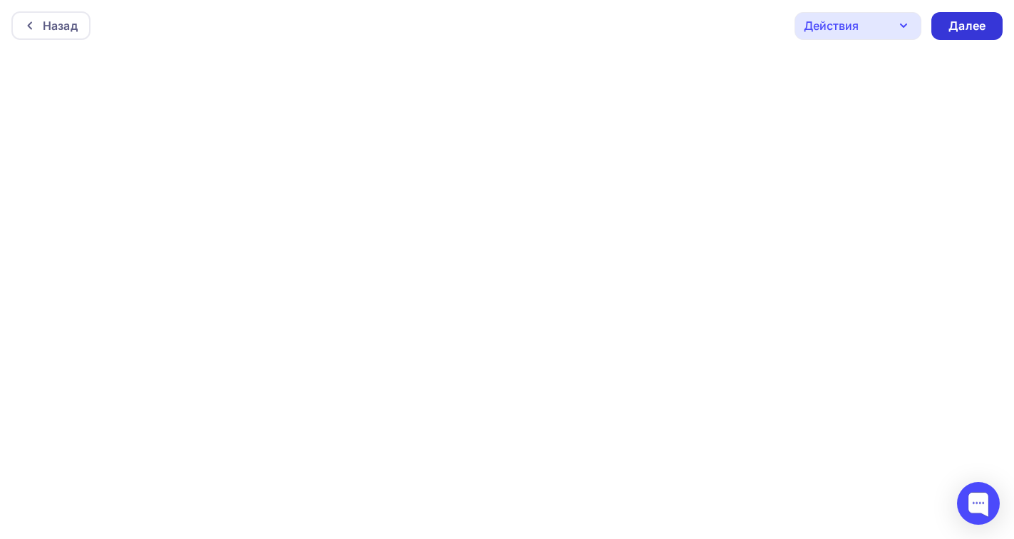
click at [956, 19] on div "Далее" at bounding box center [966, 26] width 37 height 16
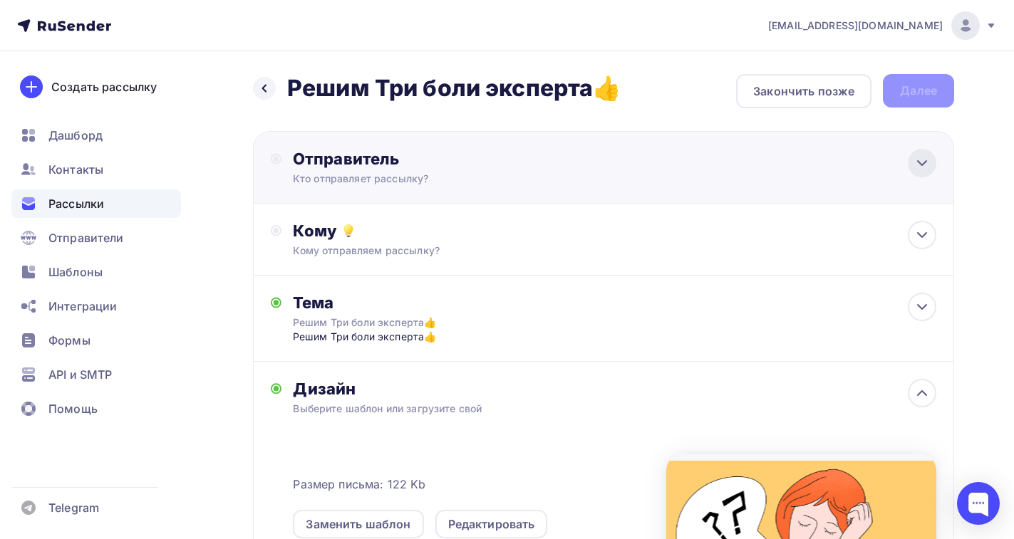
click at [926, 165] on icon at bounding box center [921, 163] width 17 height 17
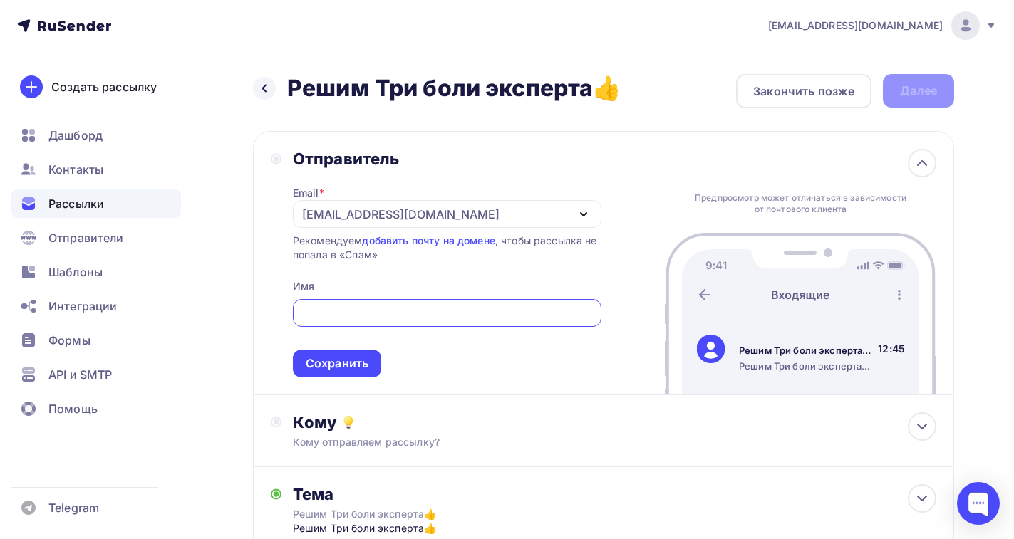
click at [580, 211] on icon "button" at bounding box center [583, 214] width 17 height 17
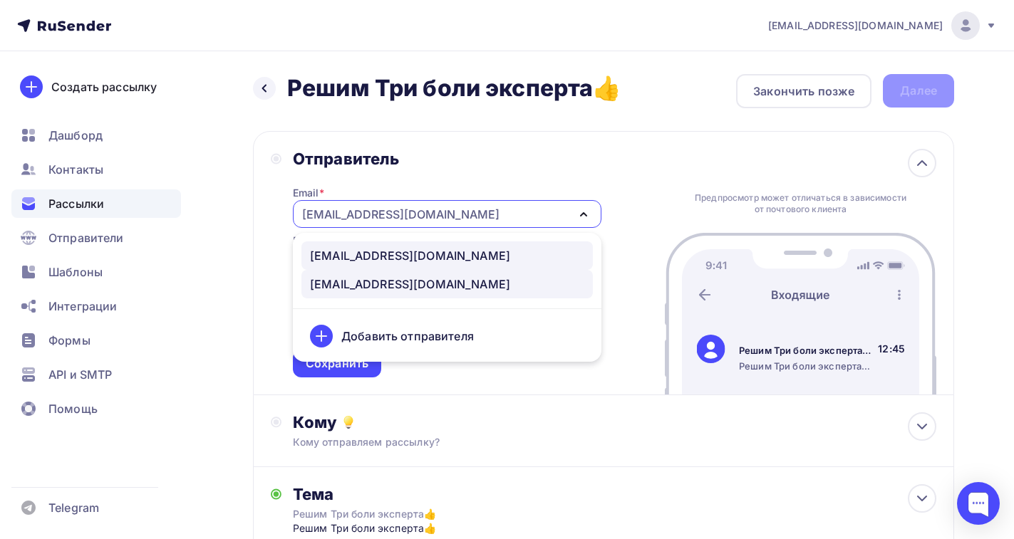
click at [381, 254] on div "[EMAIL_ADDRESS][DOMAIN_NAME]" at bounding box center [410, 255] width 200 height 17
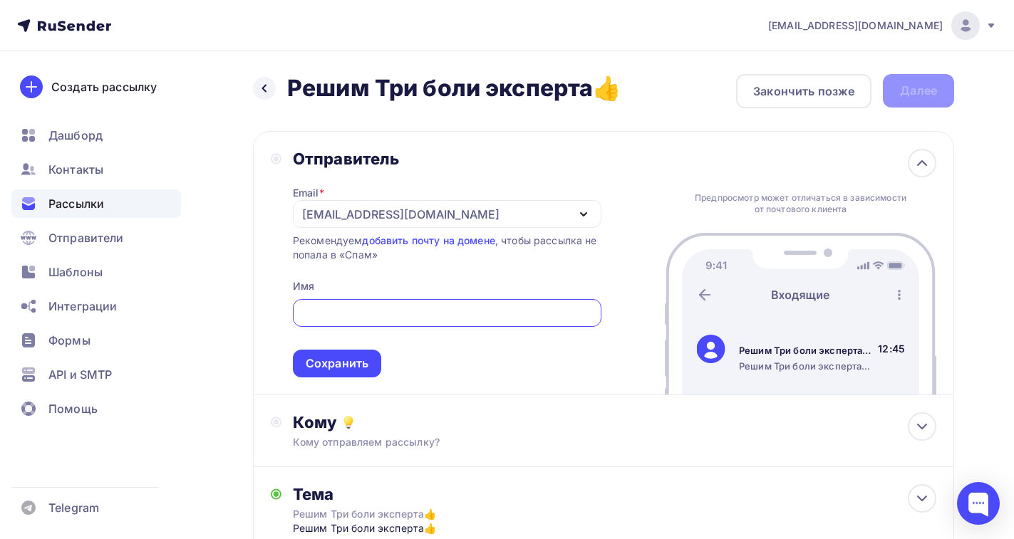
click at [377, 316] on input "text" at bounding box center [447, 313] width 292 height 17
type input "Валерий Храмов"
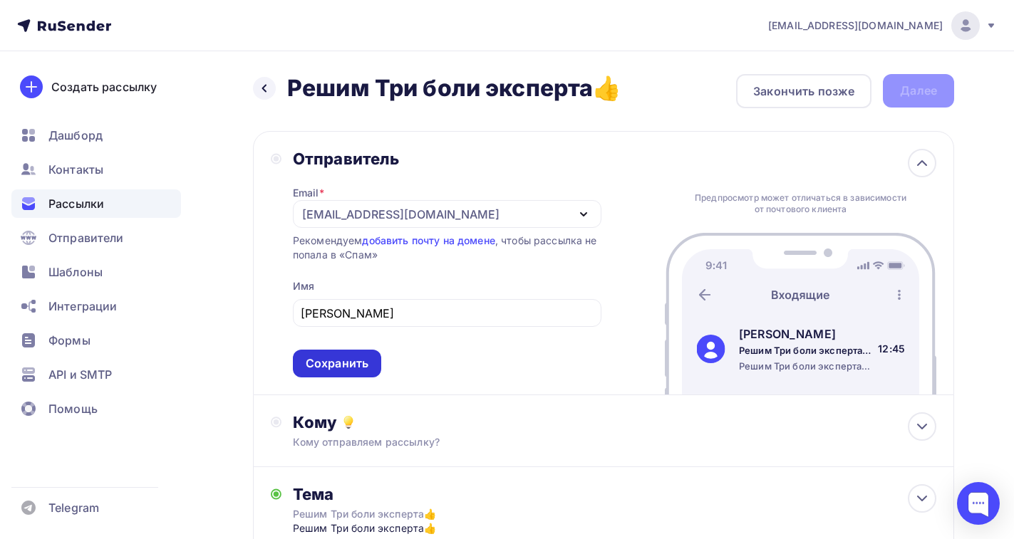
click at [363, 352] on div "Сохранить" at bounding box center [337, 364] width 88 height 28
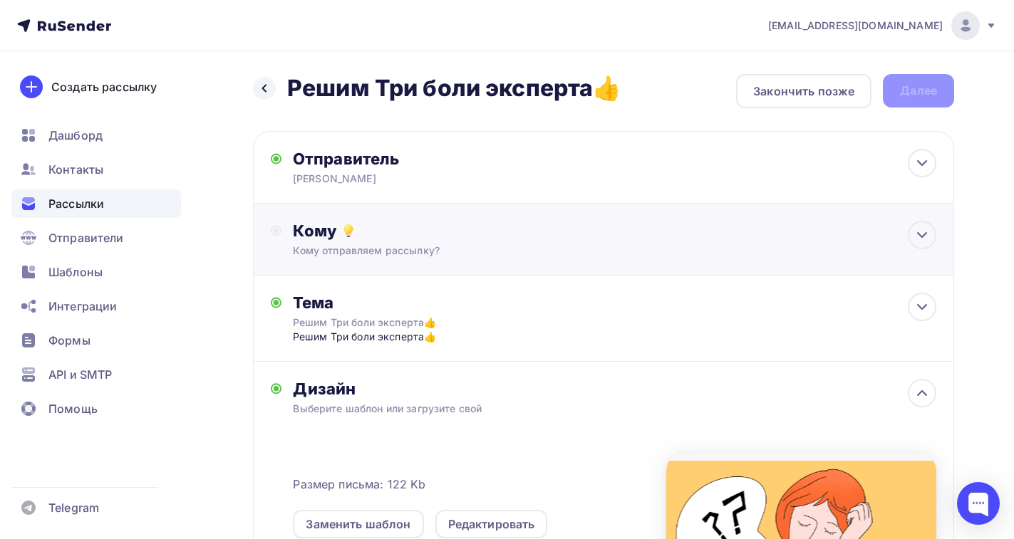
click at [508, 242] on div "Кому Кому отправляем рассылку? Списки получателей Выберите список Все списки id…" at bounding box center [614, 239] width 643 height 37
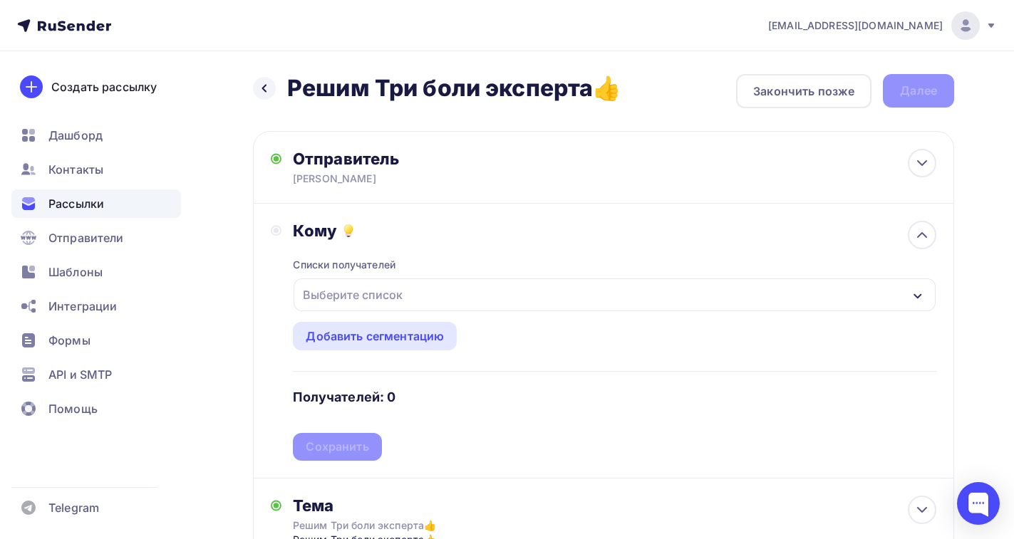
click at [361, 294] on div "Выберите список" at bounding box center [352, 295] width 111 height 26
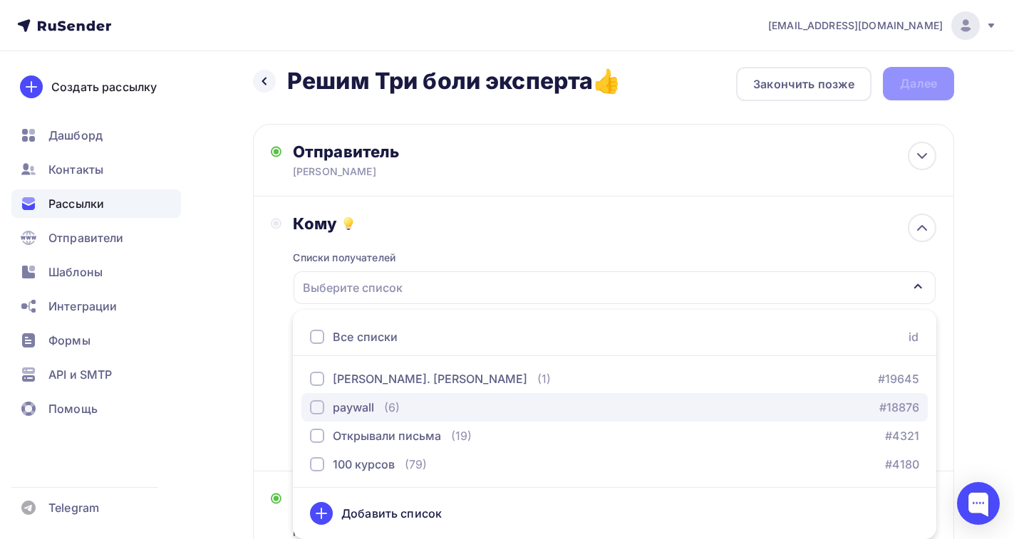
click at [314, 407] on div "button" at bounding box center [317, 407] width 14 height 14
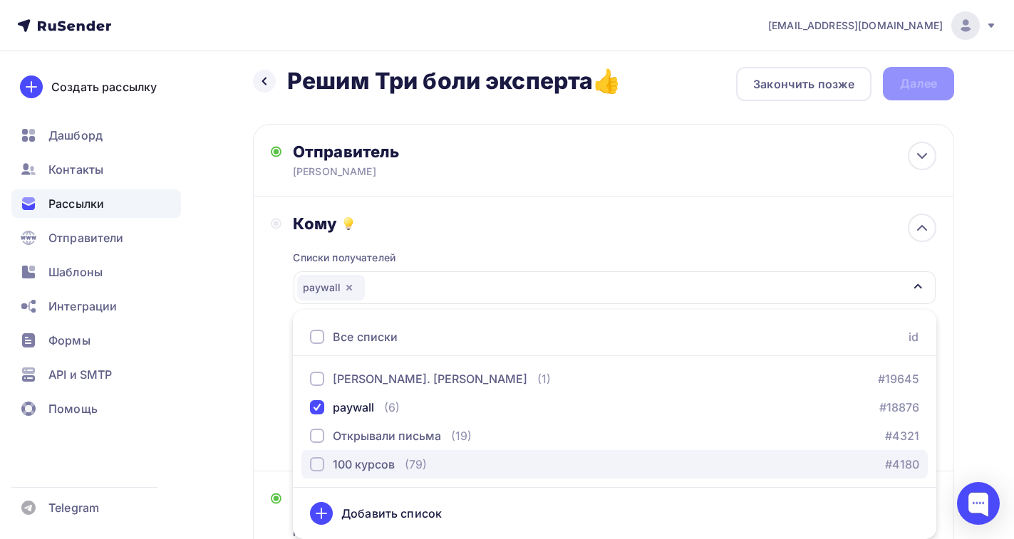
click at [312, 463] on div "button" at bounding box center [317, 464] width 14 height 14
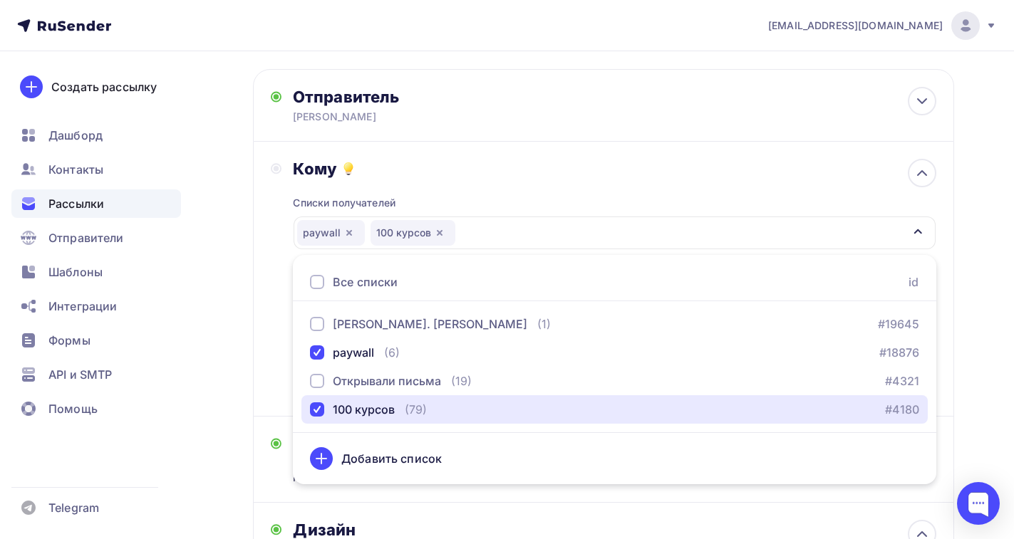
scroll to position [78, 0]
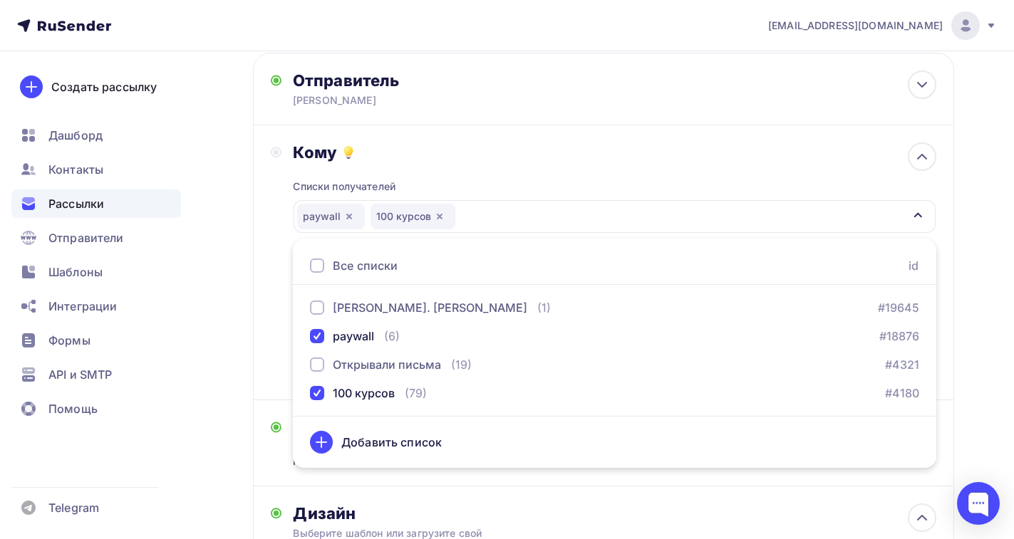
click at [272, 264] on div "Кому Списки получателей paywall 100 курсов Все списки id Е. Ахметшина (1) #1964…" at bounding box center [603, 262] width 665 height 240
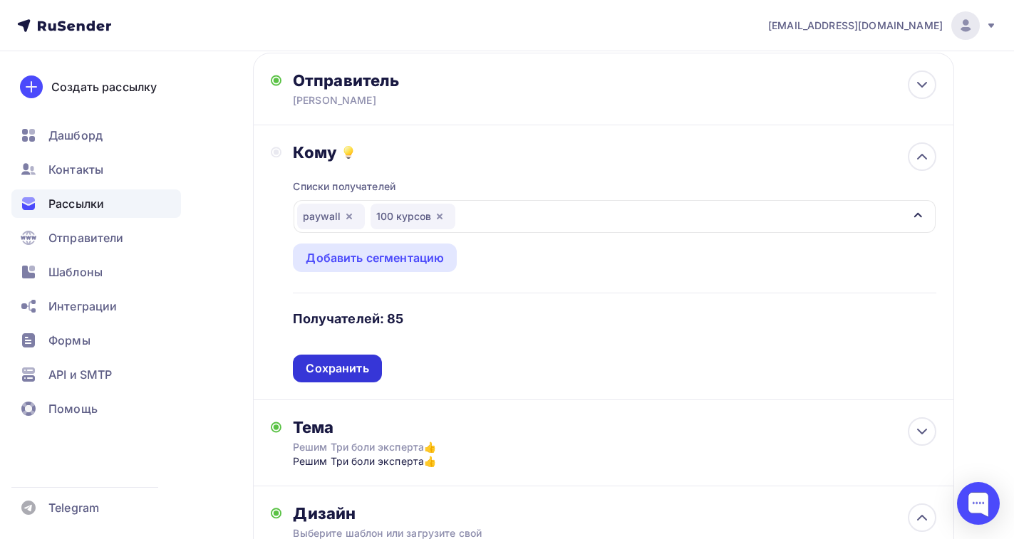
click at [343, 367] on div "Сохранить" at bounding box center [337, 369] width 63 height 16
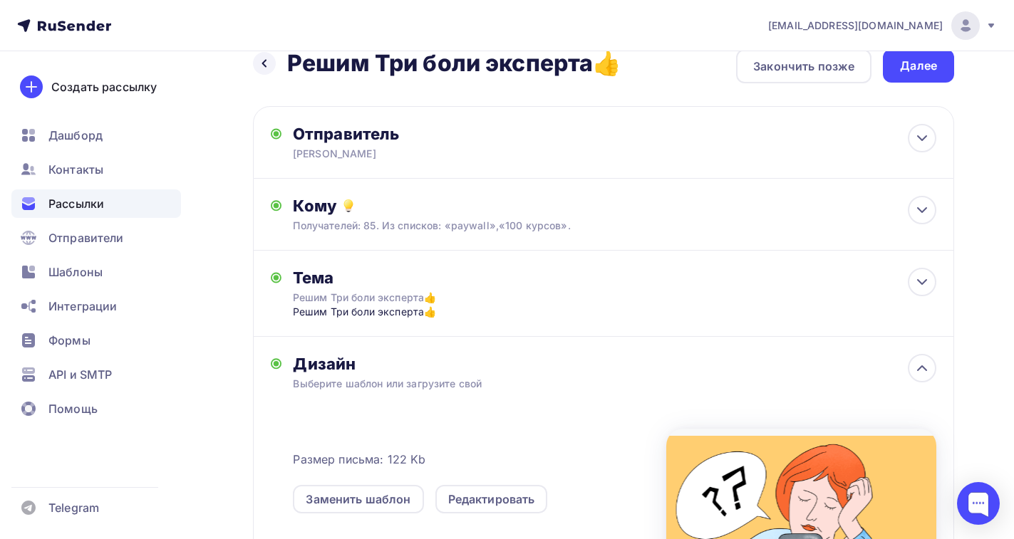
scroll to position [0, 0]
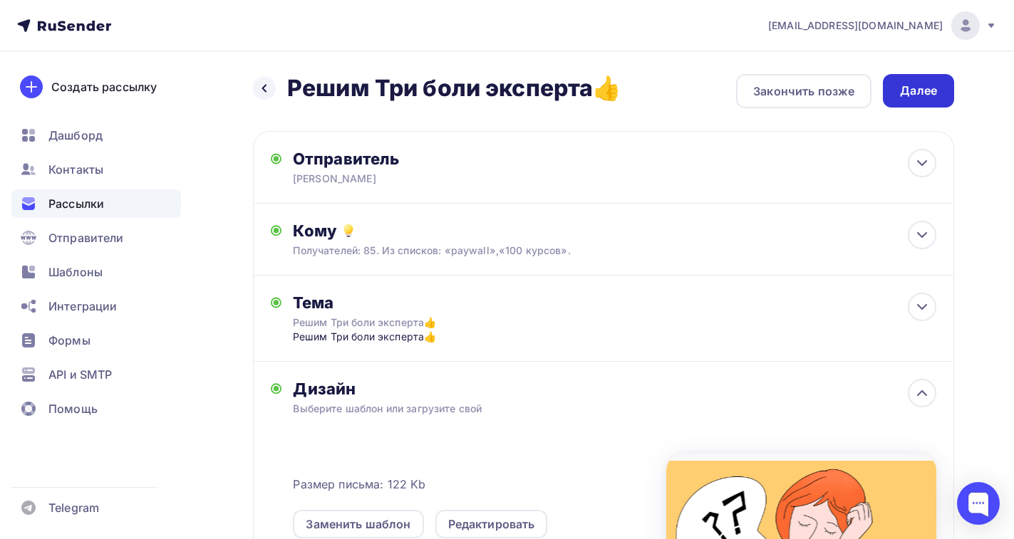
click at [903, 95] on div "Далее" at bounding box center [918, 91] width 37 height 16
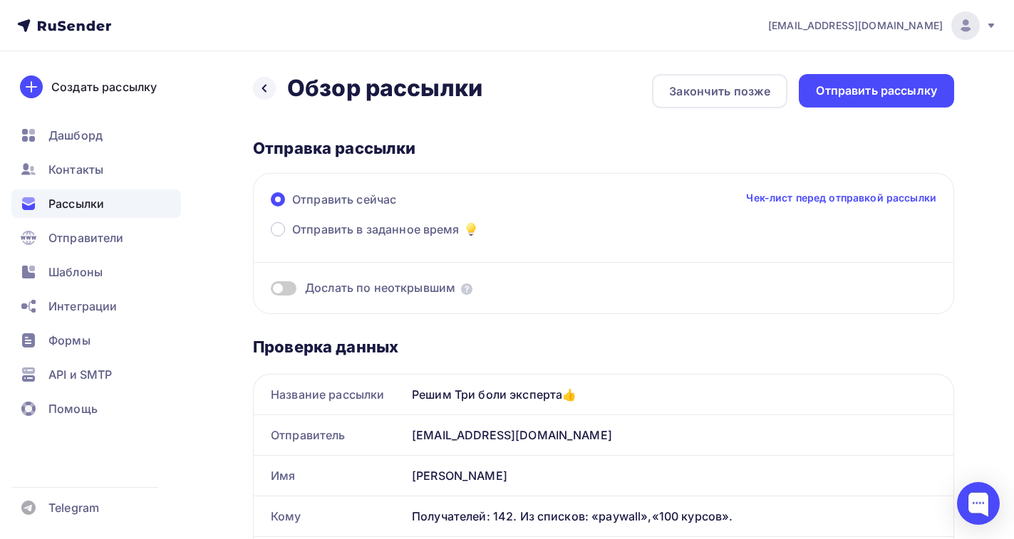
click at [282, 289] on span at bounding box center [284, 288] width 26 height 14
click at [271, 291] on input "checkbox" at bounding box center [271, 291] width 0 height 0
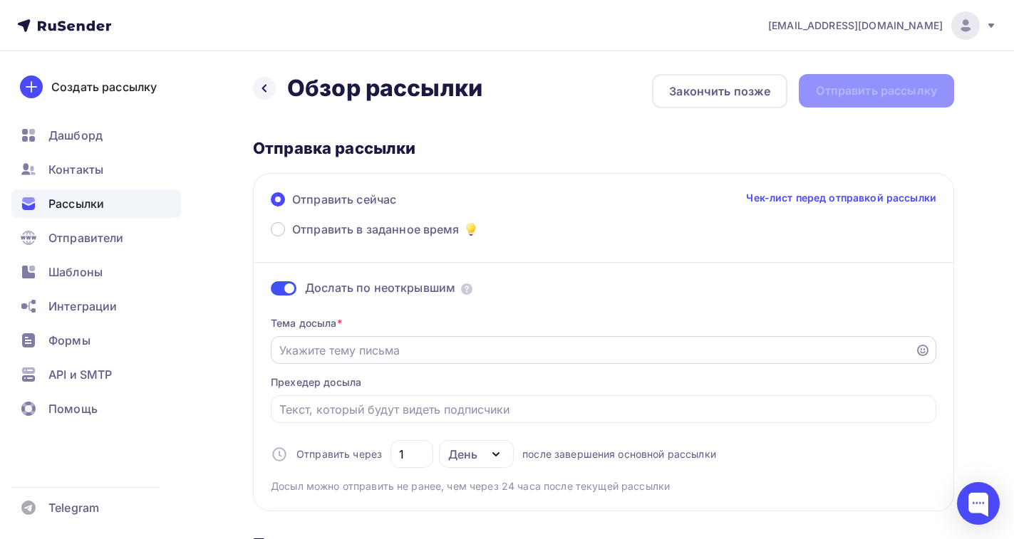
click at [326, 351] on input "Отправить в заданное время" at bounding box center [593, 350] width 628 height 17
paste input "Решим Три боли эксперта"
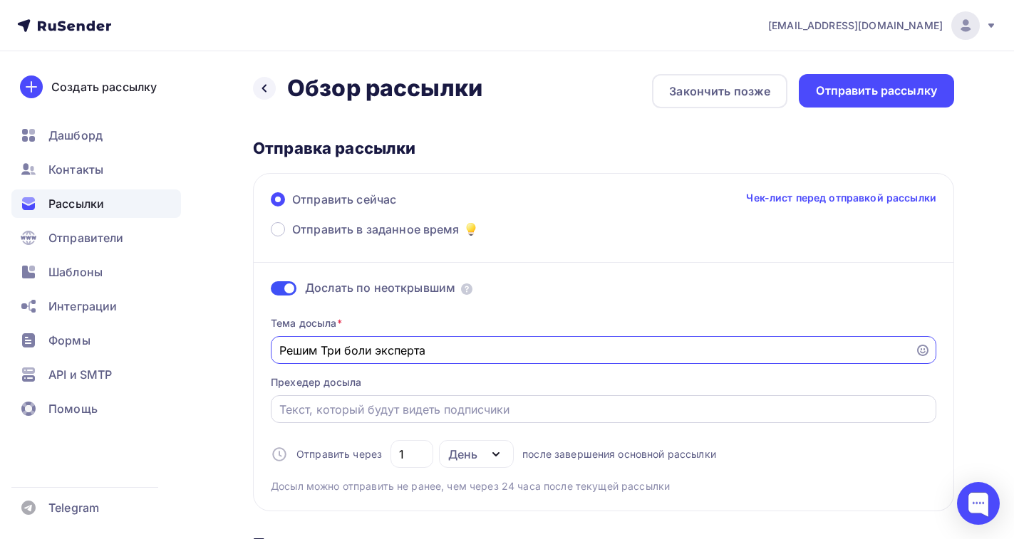
type input "Решим Три боли эксперта"
click at [299, 411] on input "Отправить в заданное время" at bounding box center [603, 409] width 649 height 17
paste input "Решим Три боли эксперта"
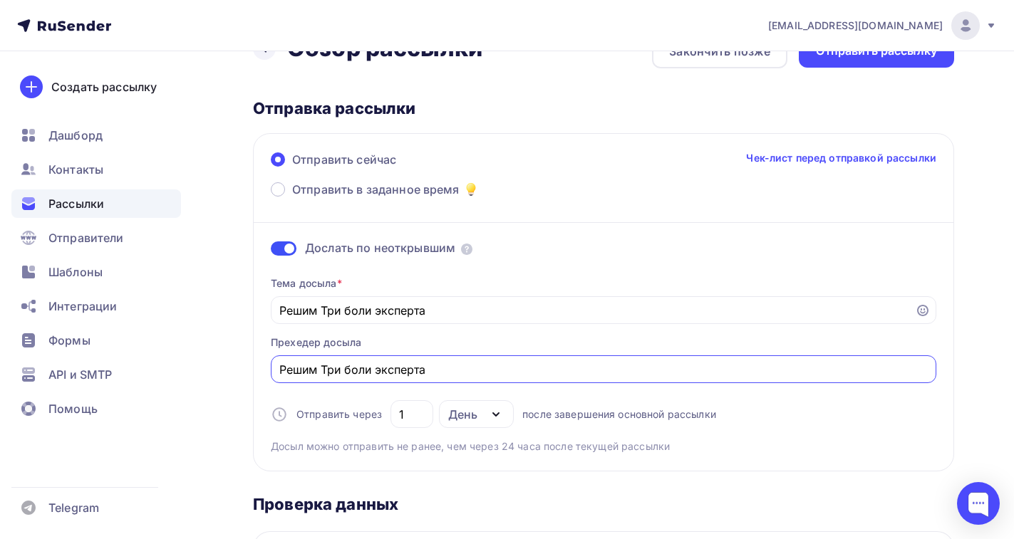
scroll to position [71, 0]
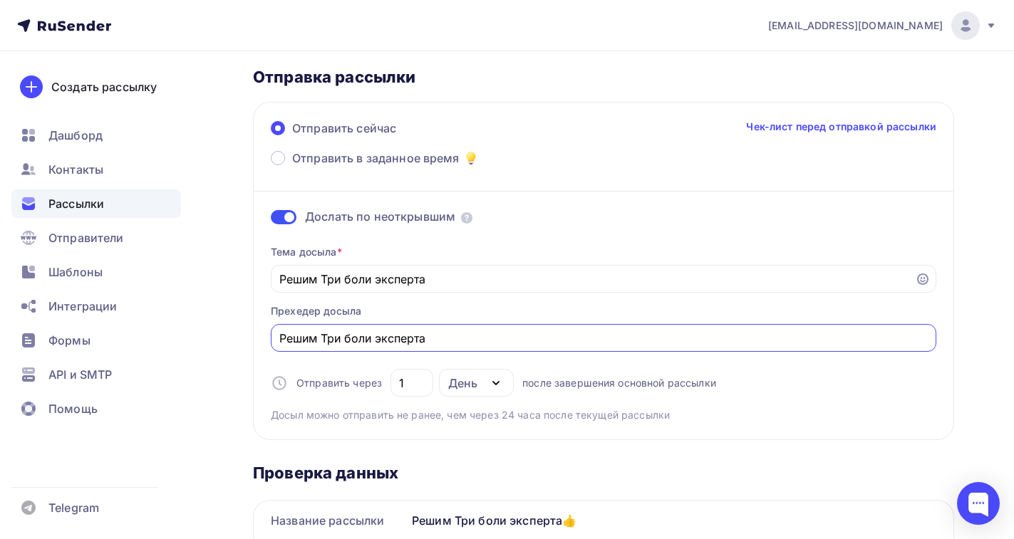
click at [494, 384] on icon "button" at bounding box center [495, 383] width 17 height 17
type input "Решим Три боли эксперта"
click at [482, 453] on div "Часы" at bounding box center [471, 453] width 30 height 17
drag, startPoint x: 410, startPoint y: 381, endPoint x: 395, endPoint y: 379, distance: 14.4
click at [395, 379] on div "24" at bounding box center [411, 383] width 43 height 28
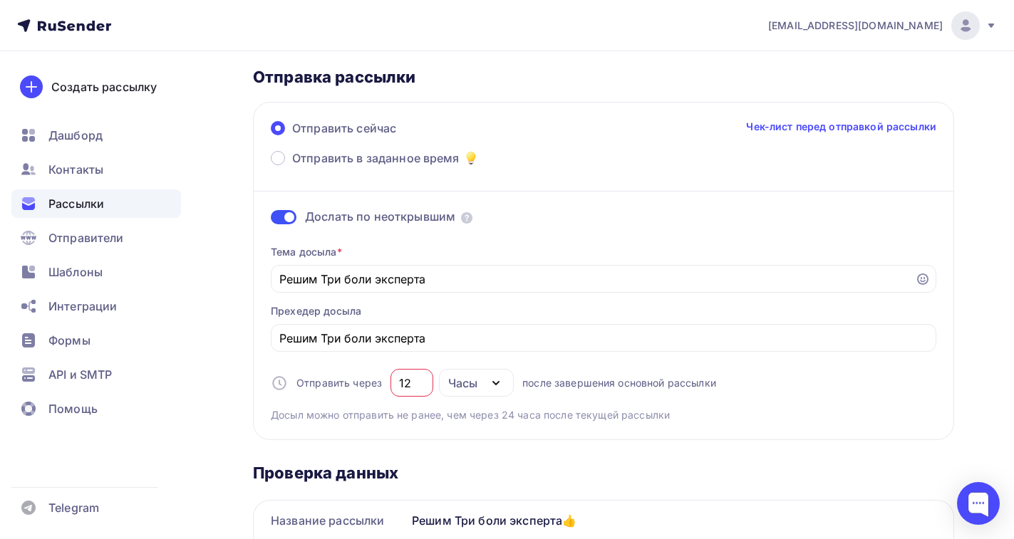
click at [742, 388] on div "Тема досыла * Решим Три боли эксперта Прехедер досыла Решим Три боли эксперта О…" at bounding box center [603, 328] width 665 height 189
click at [416, 389] on input "12" at bounding box center [412, 383] width 26 height 17
click at [494, 380] on icon "button" at bounding box center [495, 383] width 17 height 17
click at [469, 423] on div "День" at bounding box center [471, 424] width 30 height 17
click at [491, 379] on icon "button" at bounding box center [495, 383] width 17 height 17
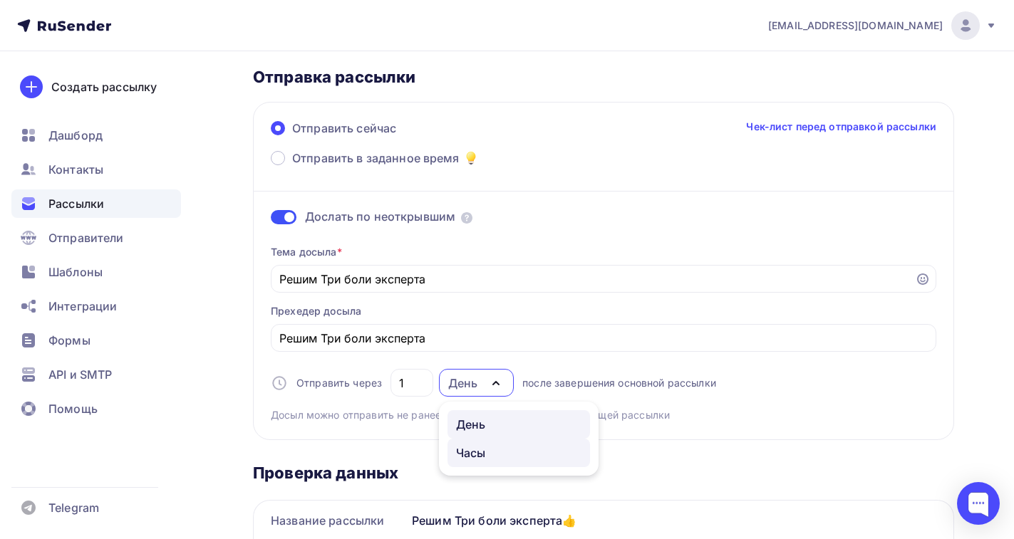
click at [479, 450] on div "Часы" at bounding box center [471, 453] width 30 height 17
click at [491, 383] on icon "button" at bounding box center [495, 383] width 17 height 17
click at [479, 428] on div "День" at bounding box center [471, 424] width 30 height 17
type input "1"
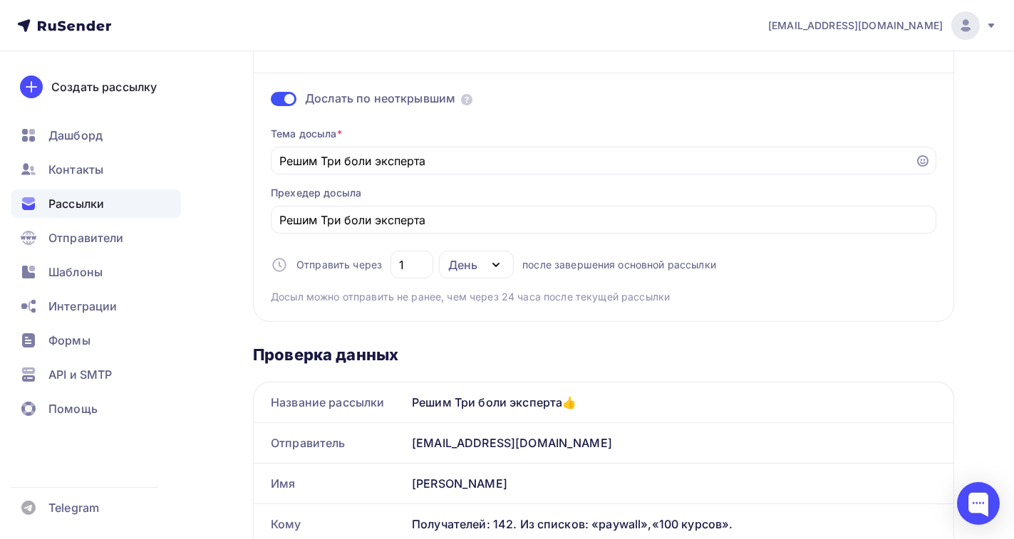
scroll to position [0, 0]
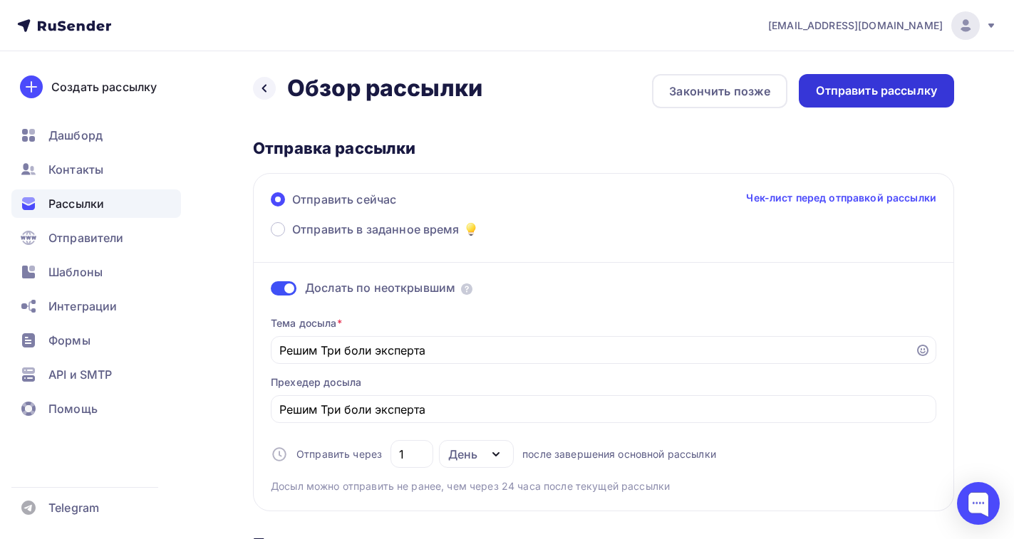
click at [859, 85] on div "Отправить рассылку" at bounding box center [876, 91] width 121 height 16
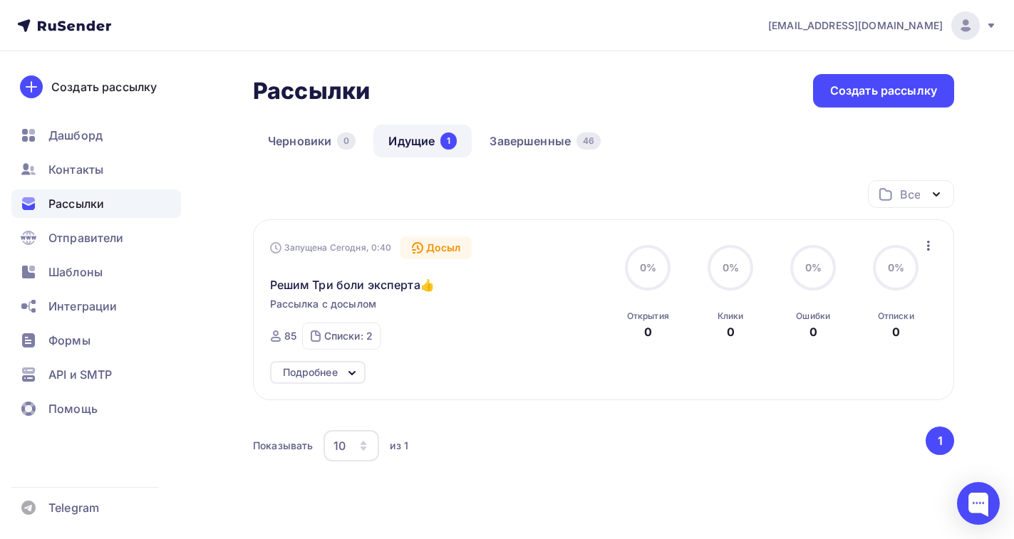
click at [551, 316] on div "Запущена [DATE], 0:40 Досыл Решим Три боли эксперта👍 Рассылка с досылом Отправл…" at bounding box center [432, 293] width 325 height 113
click at [81, 140] on span "Дашборд" at bounding box center [75, 135] width 54 height 17
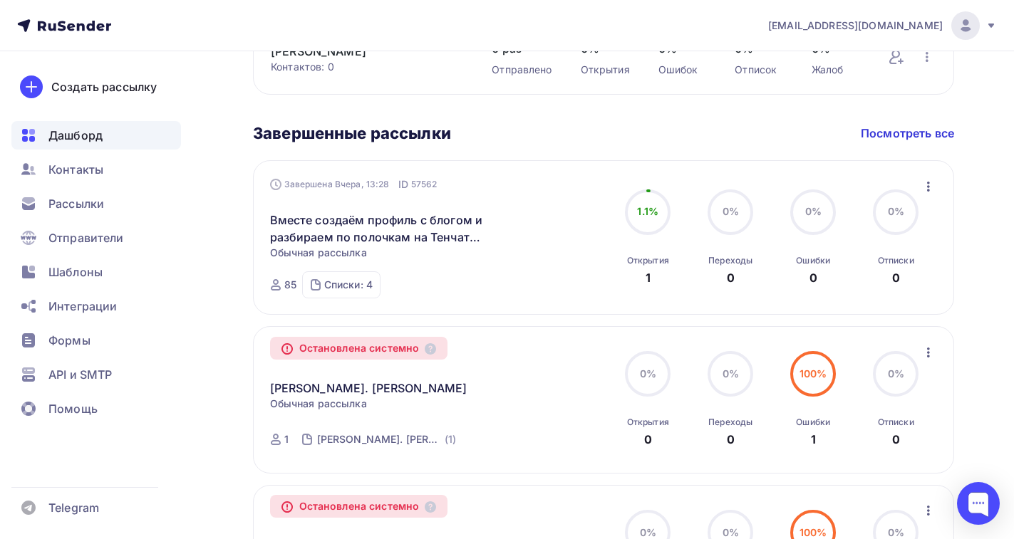
scroll to position [641, 0]
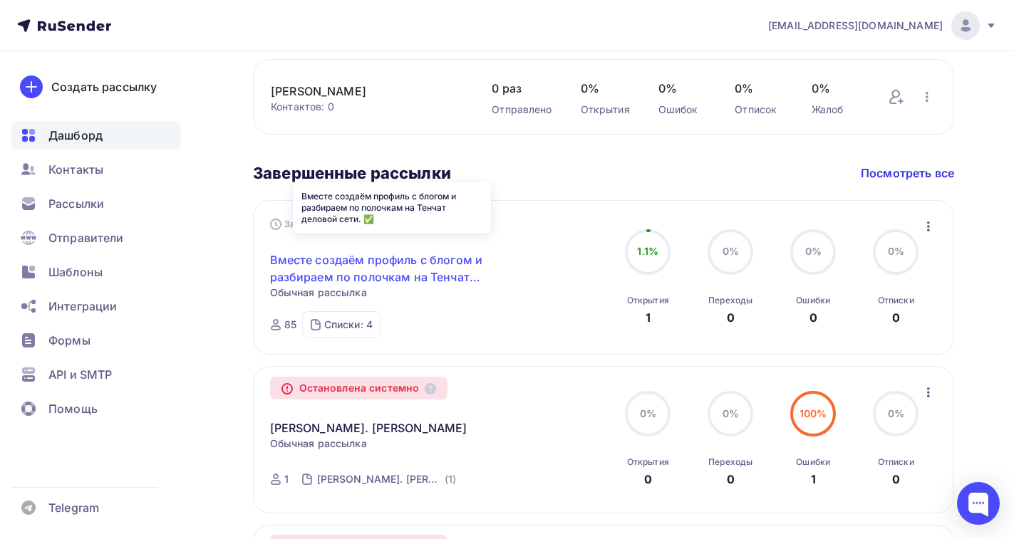
click at [390, 254] on link "Вместе создаём профиль с блогом и разбираем по полочкам на Тенчат деловой сети.…" at bounding box center [392, 268] width 244 height 34
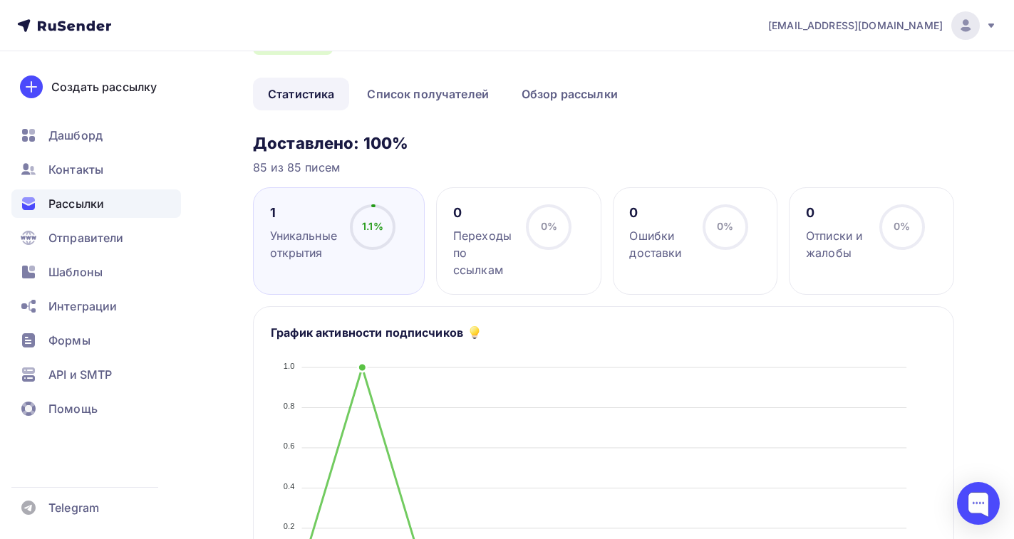
scroll to position [142, 0]
click at [294, 244] on div "Уникальные открытия" at bounding box center [303, 244] width 67 height 34
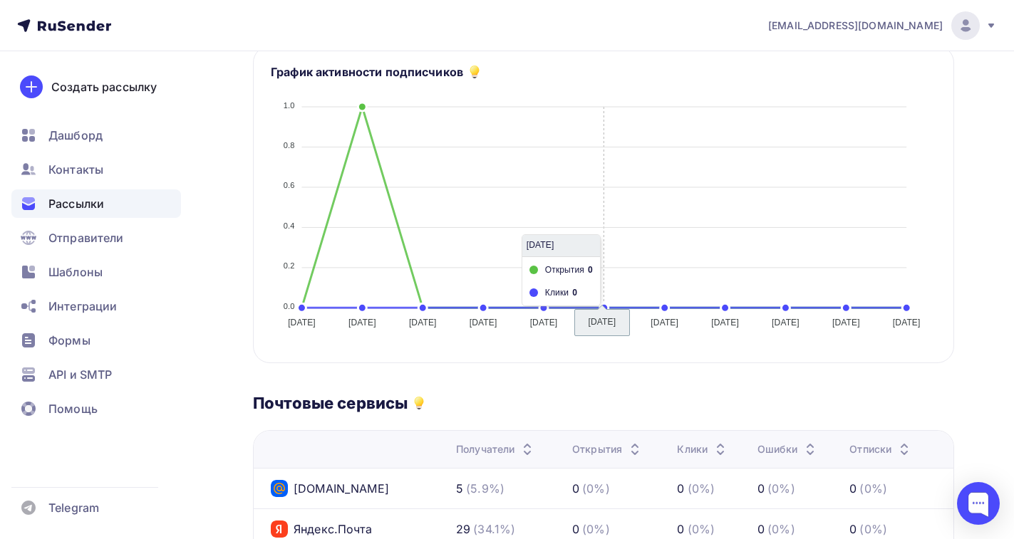
scroll to position [0, 0]
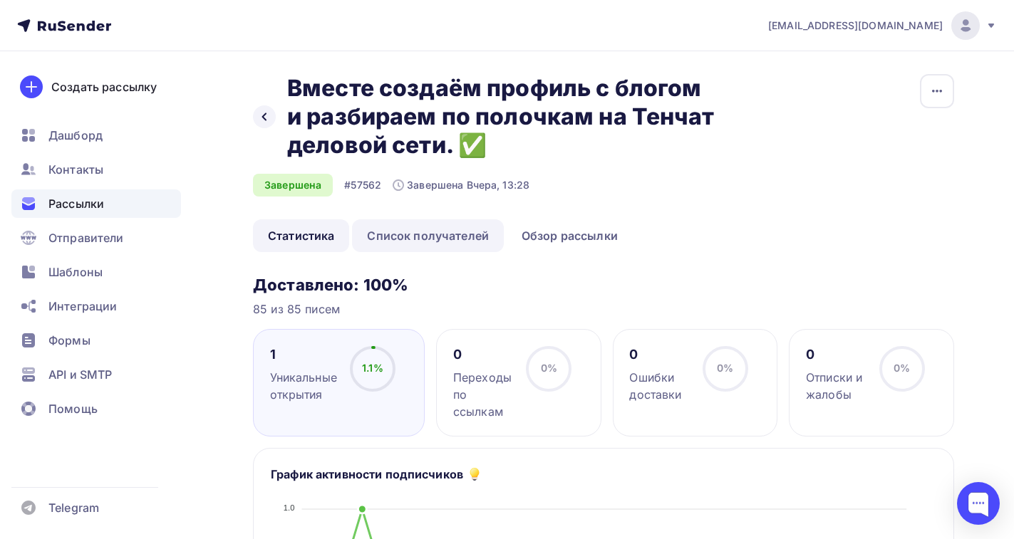
click at [404, 239] on link "Список получателей" at bounding box center [428, 235] width 152 height 33
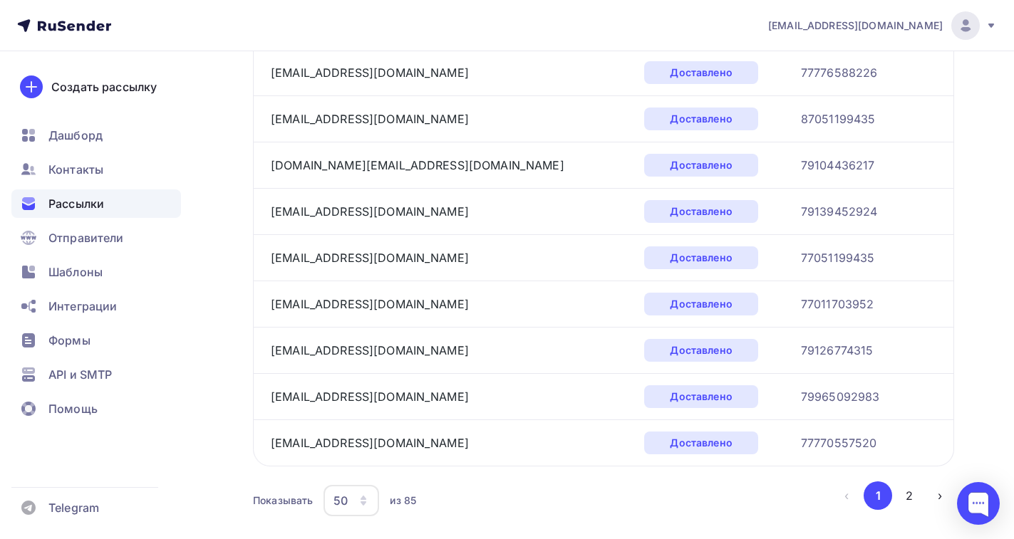
scroll to position [2246, 0]
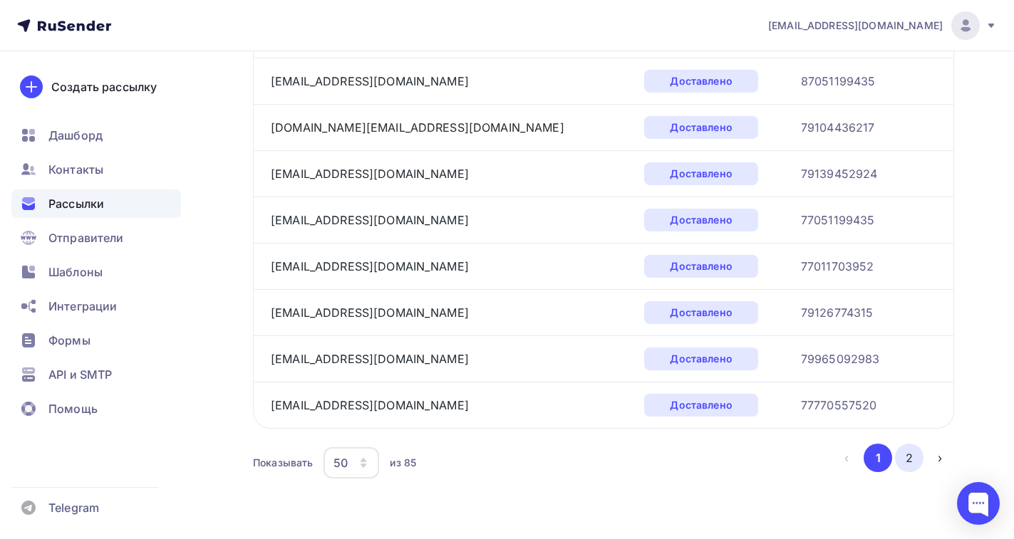
click at [911, 451] on button "2" at bounding box center [909, 458] width 28 height 28
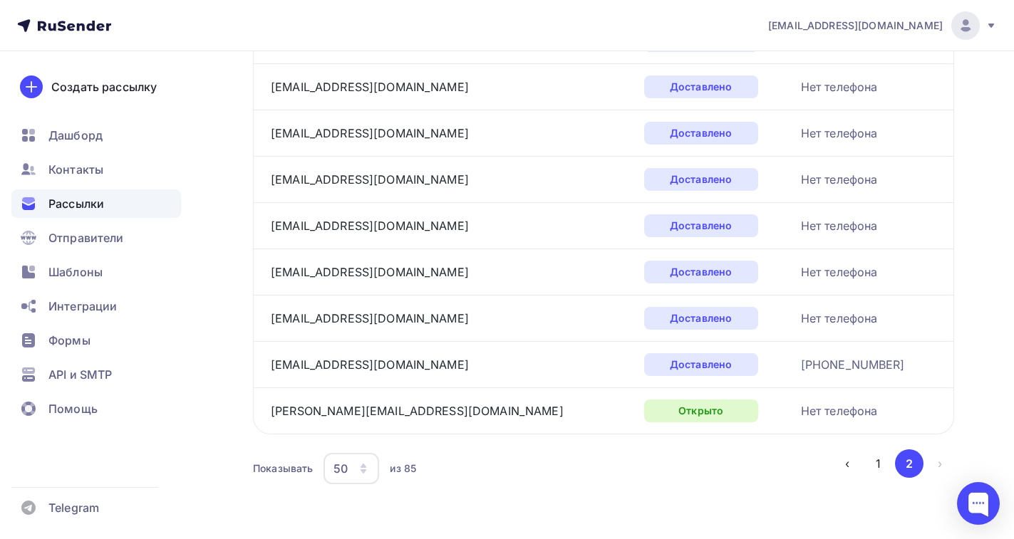
scroll to position [1552, 0]
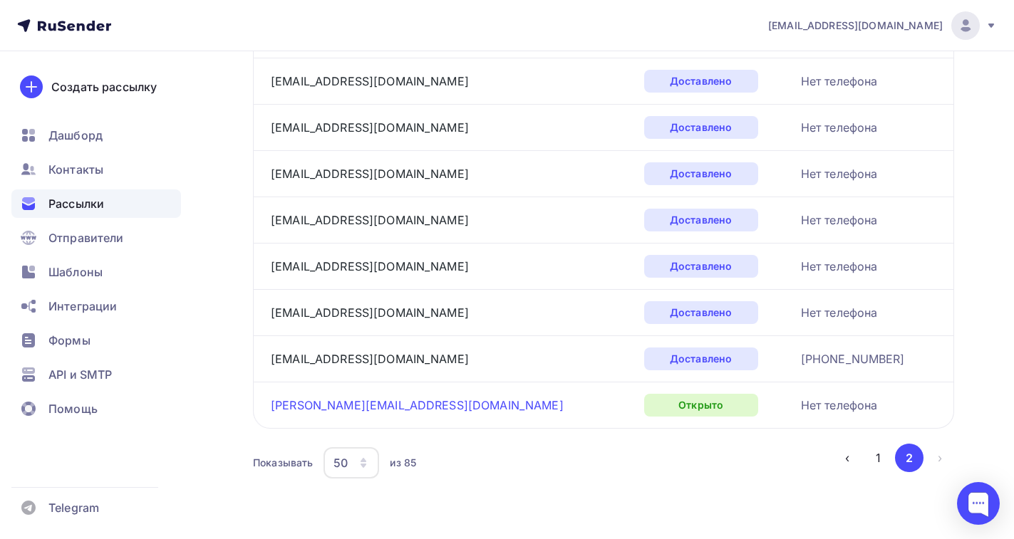
click at [338, 406] on link "[PERSON_NAME][EMAIL_ADDRESS][DOMAIN_NAME]" at bounding box center [417, 405] width 293 height 14
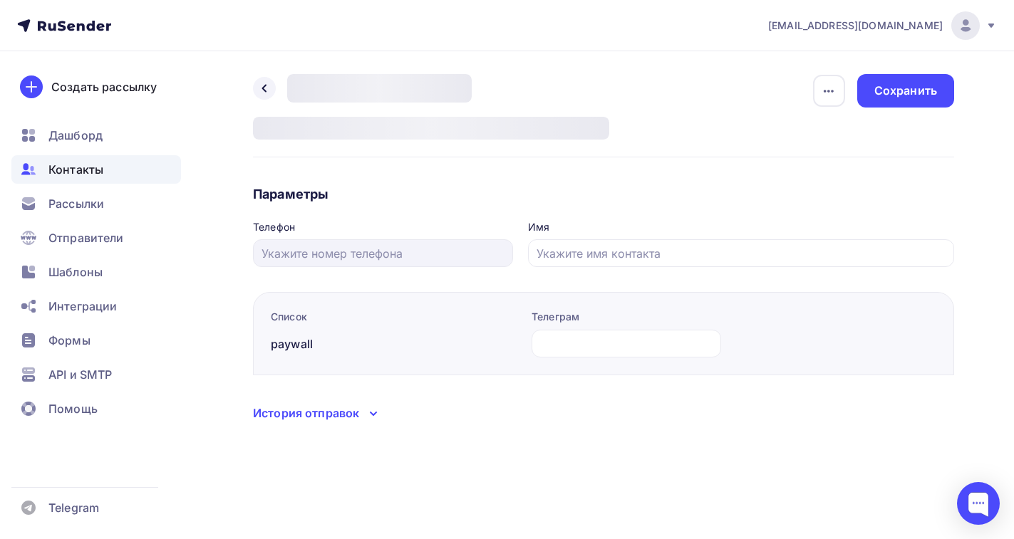
type input "[PERSON_NAME]"
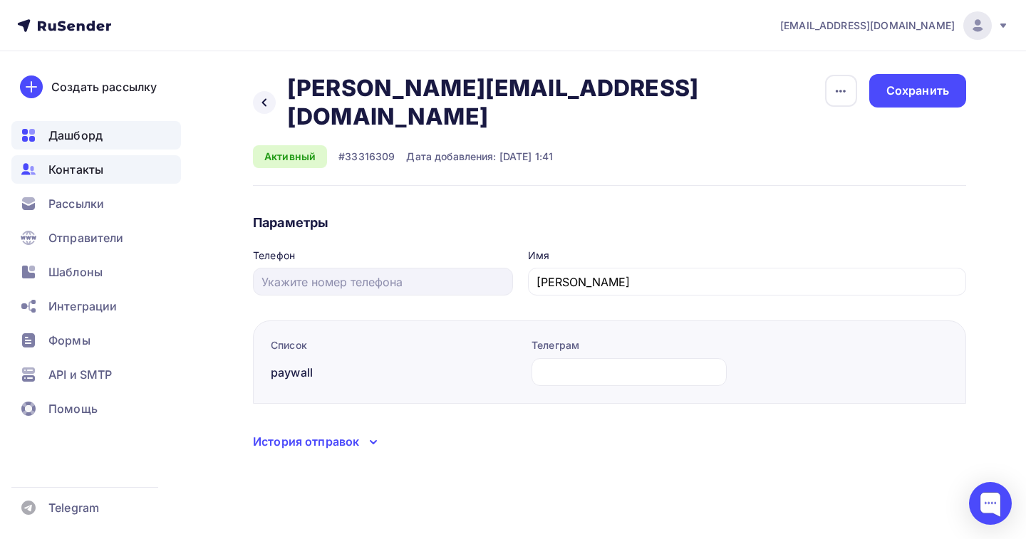
click at [71, 137] on span "Дашборд" at bounding box center [75, 135] width 54 height 17
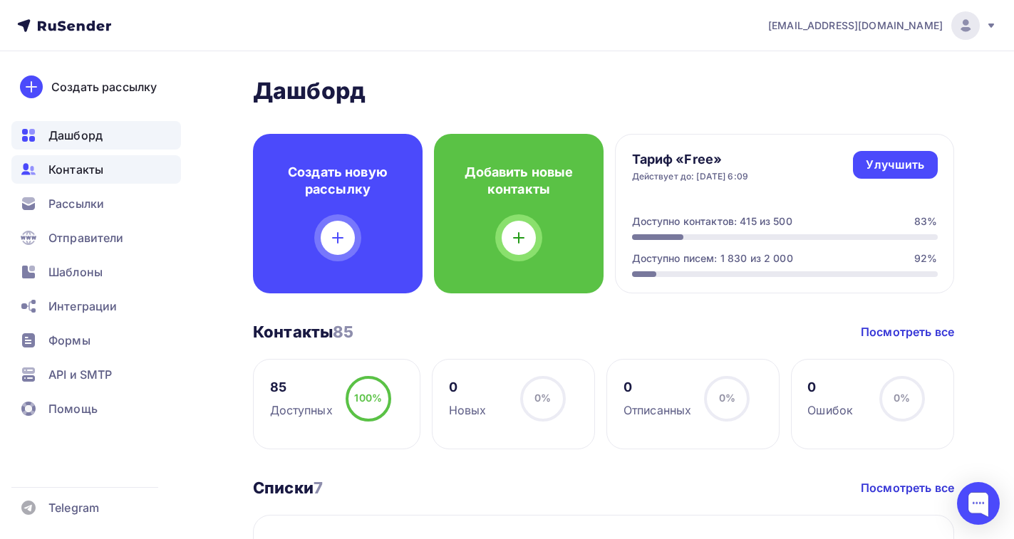
click at [74, 168] on span "Контакты" at bounding box center [75, 169] width 55 height 17
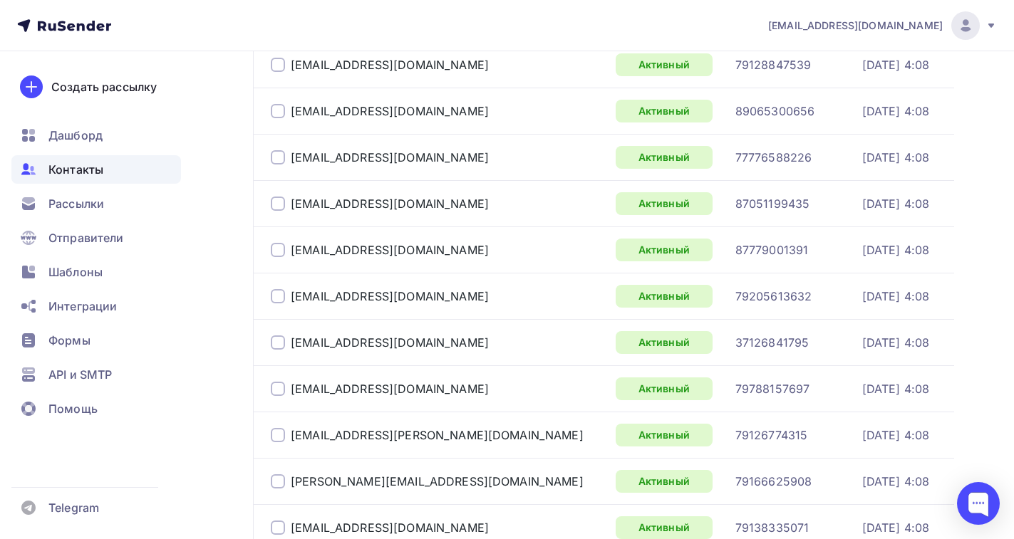
scroll to position [2202, 0]
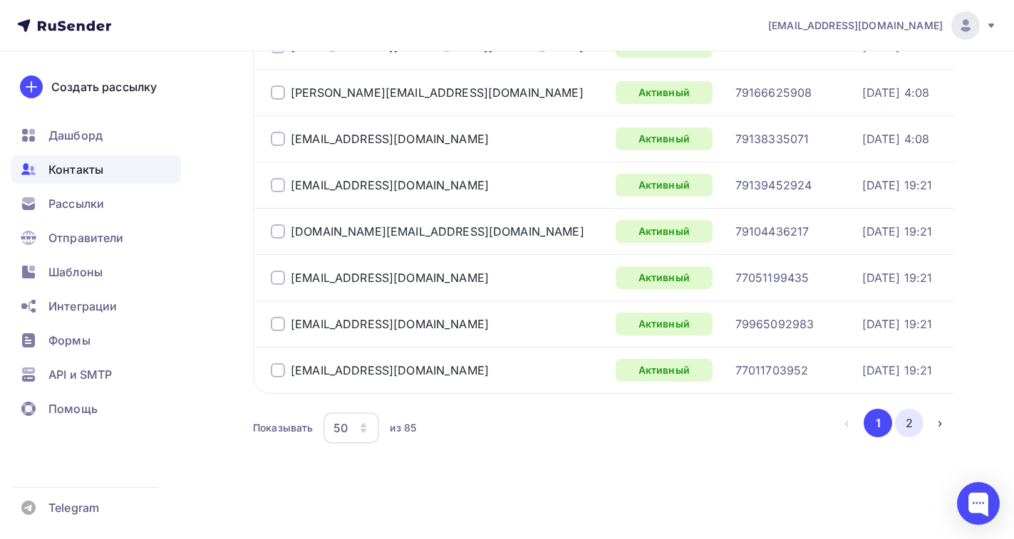
click at [911, 424] on button "2" at bounding box center [909, 423] width 28 height 28
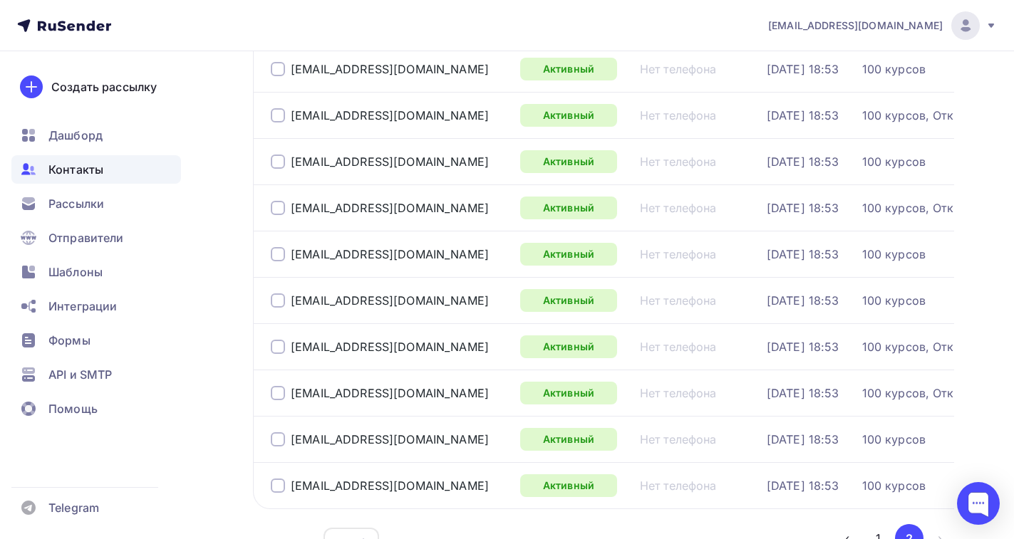
scroll to position [1508, 0]
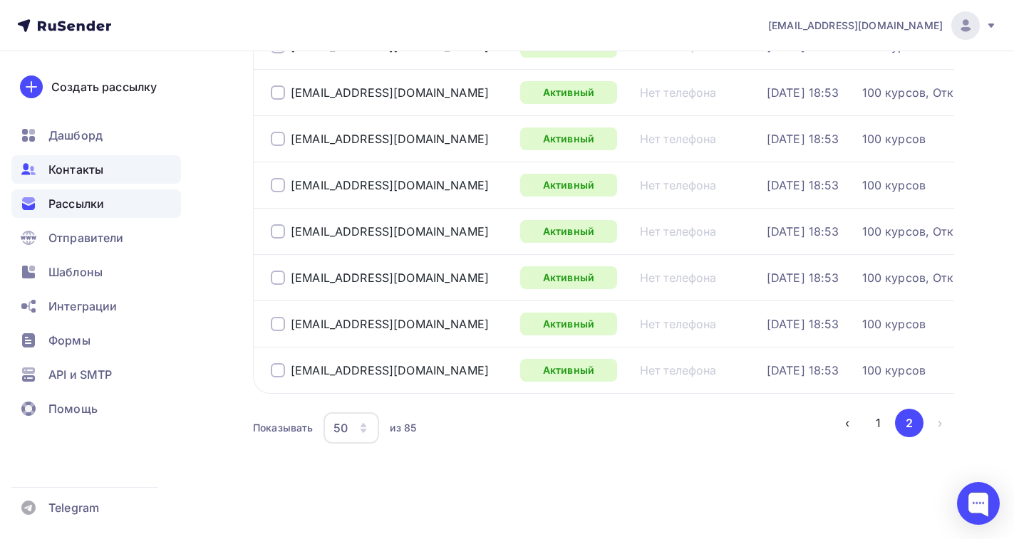
click at [51, 205] on span "Рассылки" at bounding box center [76, 203] width 56 height 17
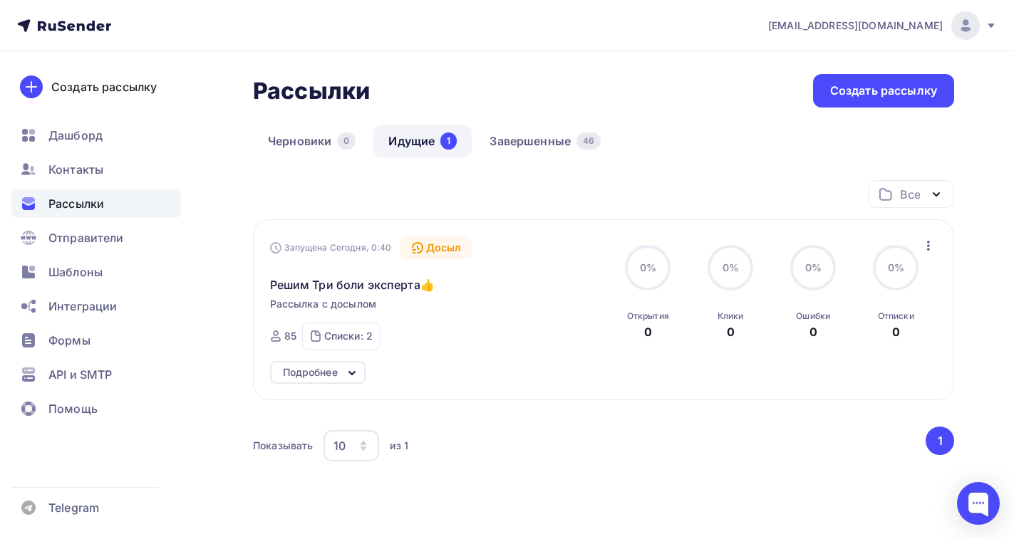
click at [348, 370] on icon at bounding box center [351, 373] width 17 height 17
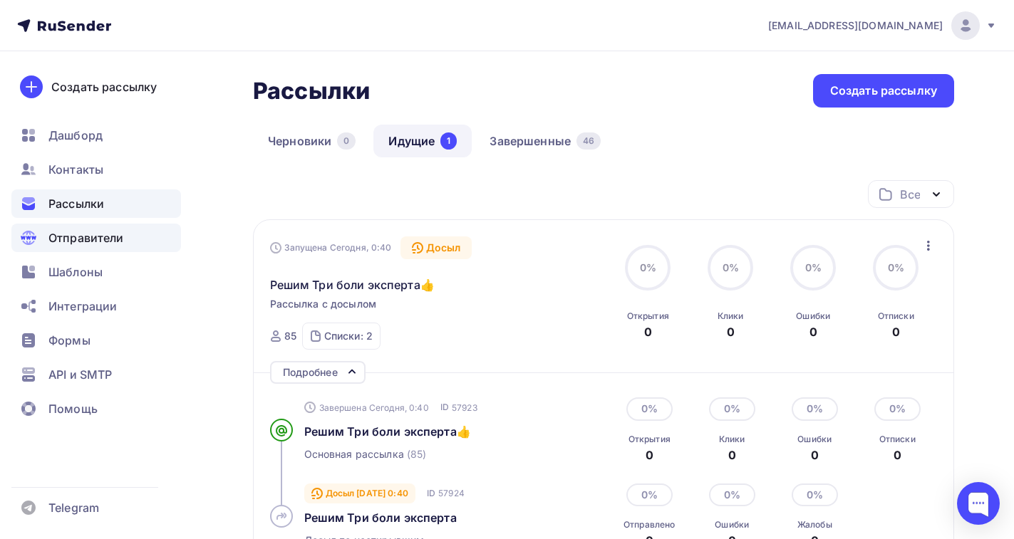
click at [76, 239] on span "Отправители" at bounding box center [86, 237] width 76 height 17
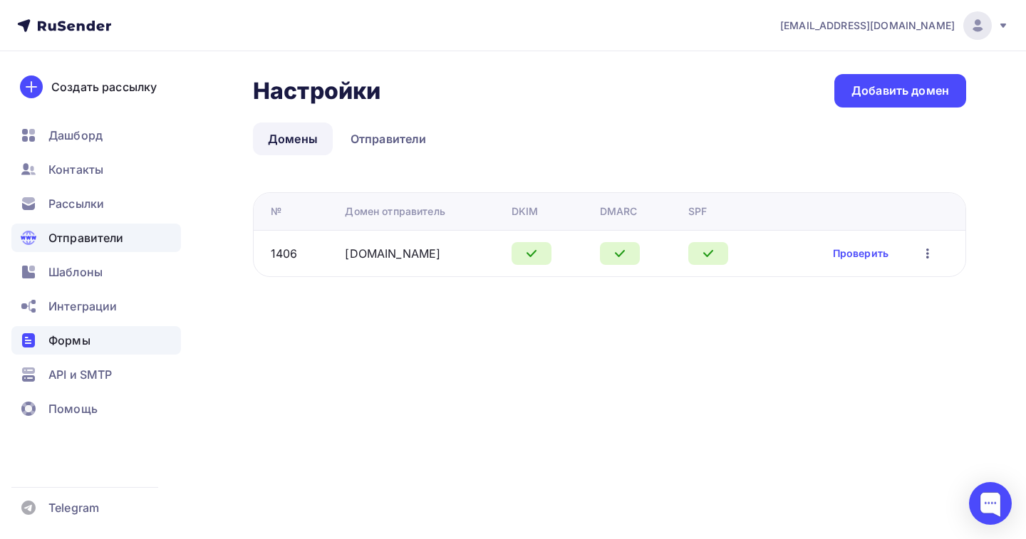
click at [81, 341] on span "Формы" at bounding box center [69, 340] width 42 height 17
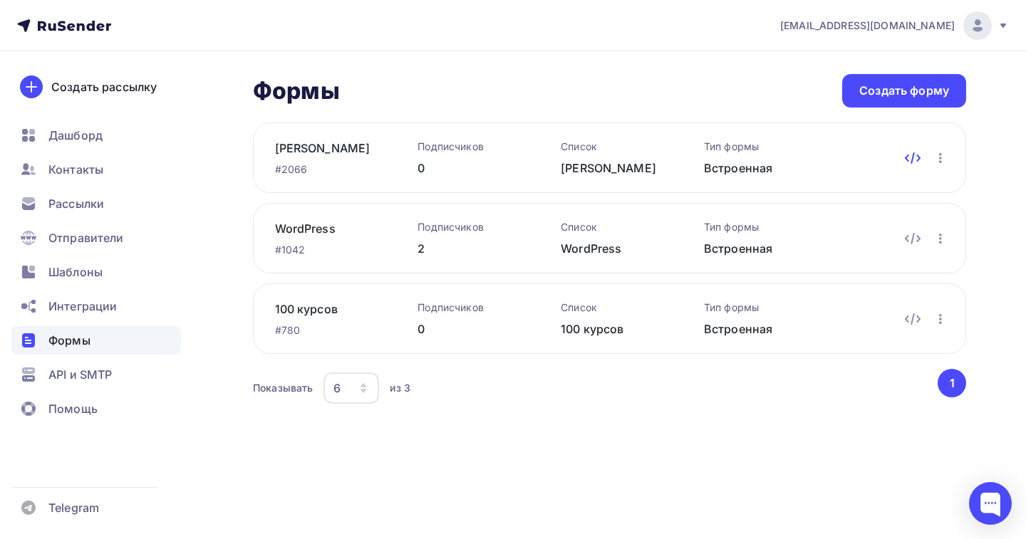
click at [910, 160] on icon at bounding box center [912, 158] width 17 height 17
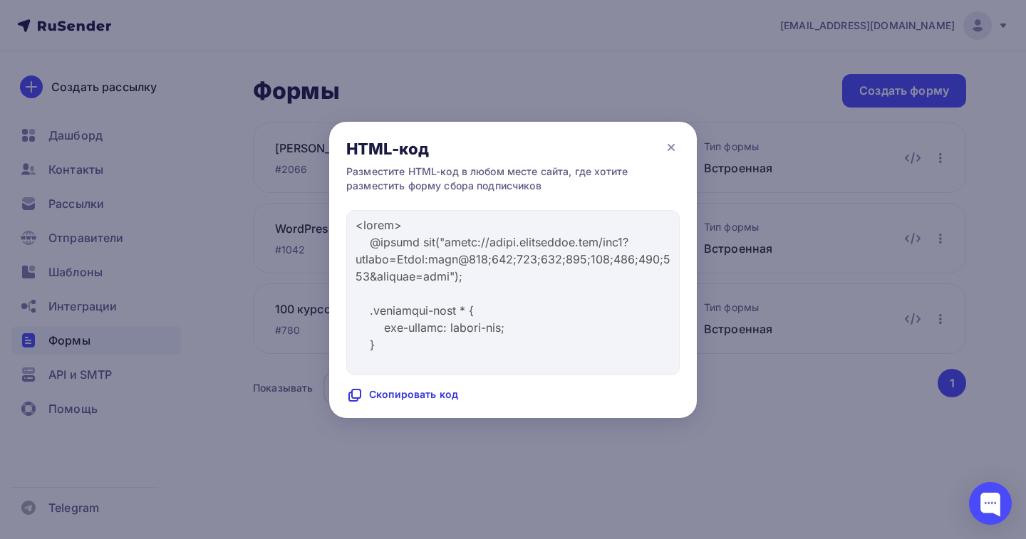
click at [449, 395] on div "Скопировать код" at bounding box center [402, 395] width 112 height 17
click at [669, 144] on icon at bounding box center [671, 147] width 17 height 17
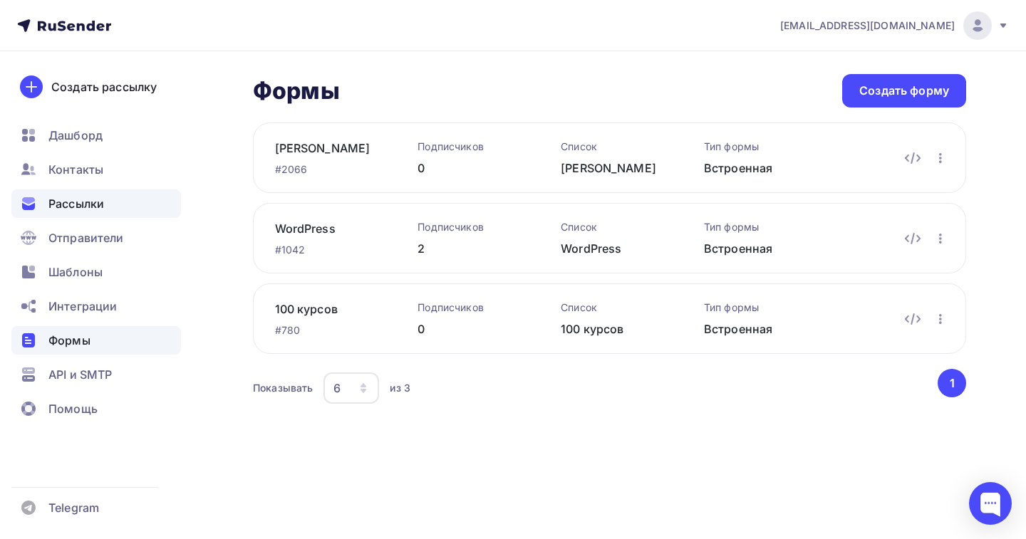
click at [69, 197] on span "Рассылки" at bounding box center [76, 203] width 56 height 17
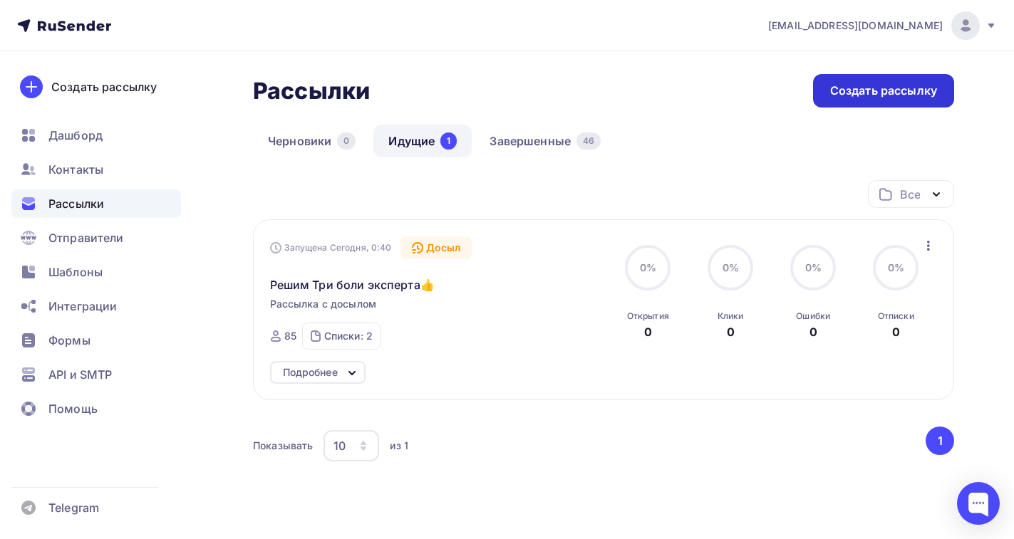
click at [868, 94] on div "Создать рассылку" at bounding box center [883, 91] width 107 height 16
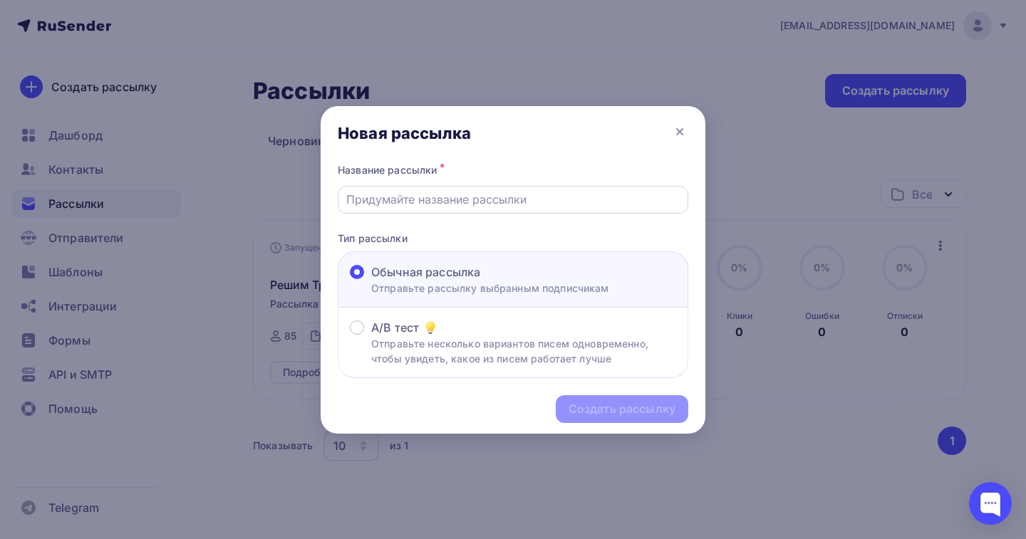
click at [420, 209] on div at bounding box center [513, 200] width 351 height 28
click at [403, 196] on input "text" at bounding box center [513, 199] width 334 height 17
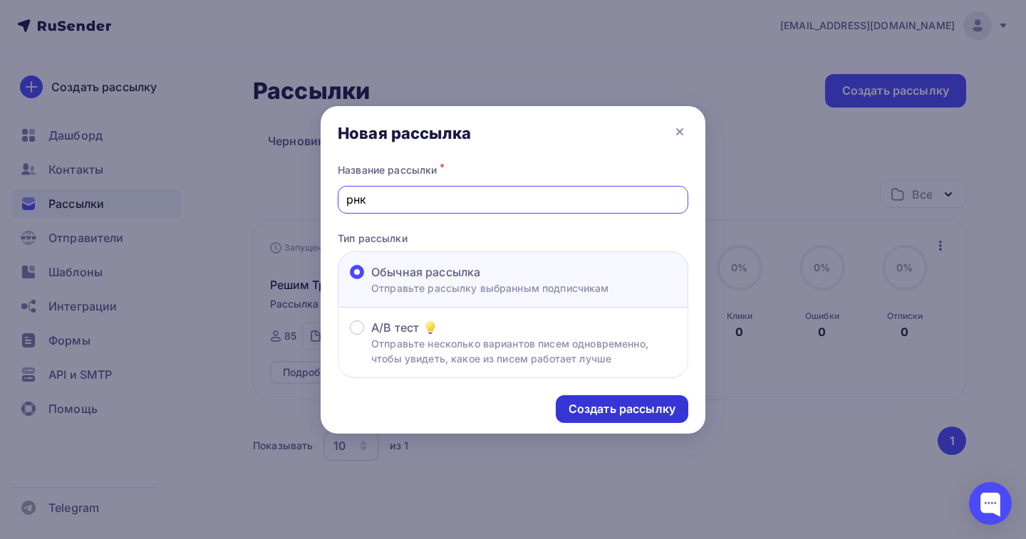
type input "рнк"
click at [586, 402] on div "Создать рассылку" at bounding box center [622, 409] width 107 height 16
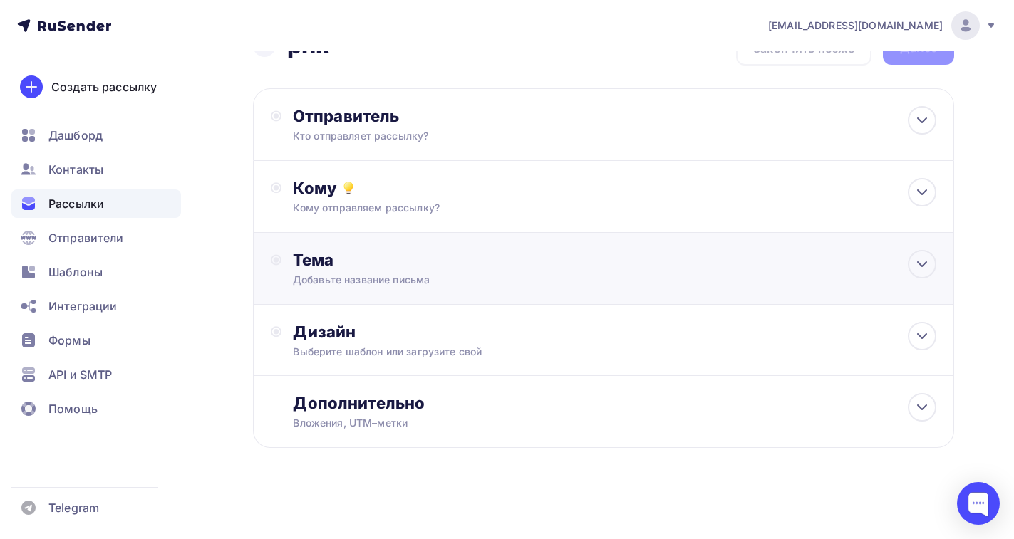
scroll to position [43, 0]
click at [346, 335] on div "Дизайн" at bounding box center [614, 331] width 643 height 20
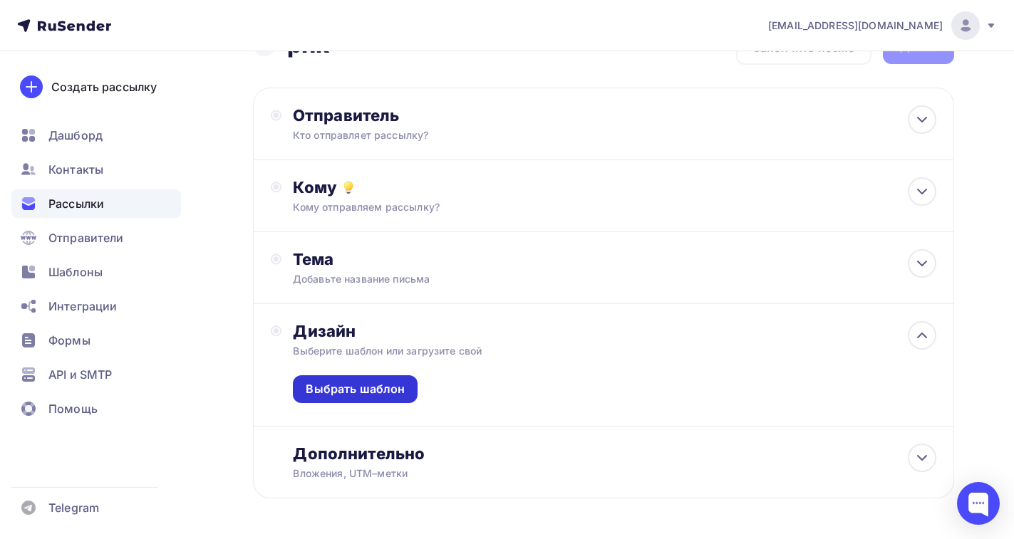
click at [370, 388] on div "Выбрать шаблон" at bounding box center [355, 389] width 99 height 16
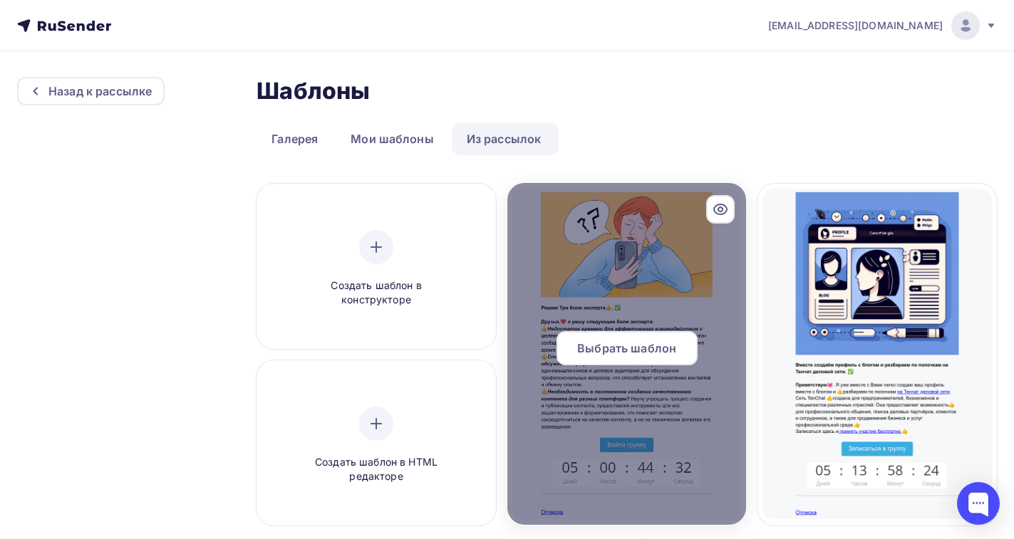
click at [632, 351] on span "Выбрать шаблон" at bounding box center [626, 348] width 99 height 17
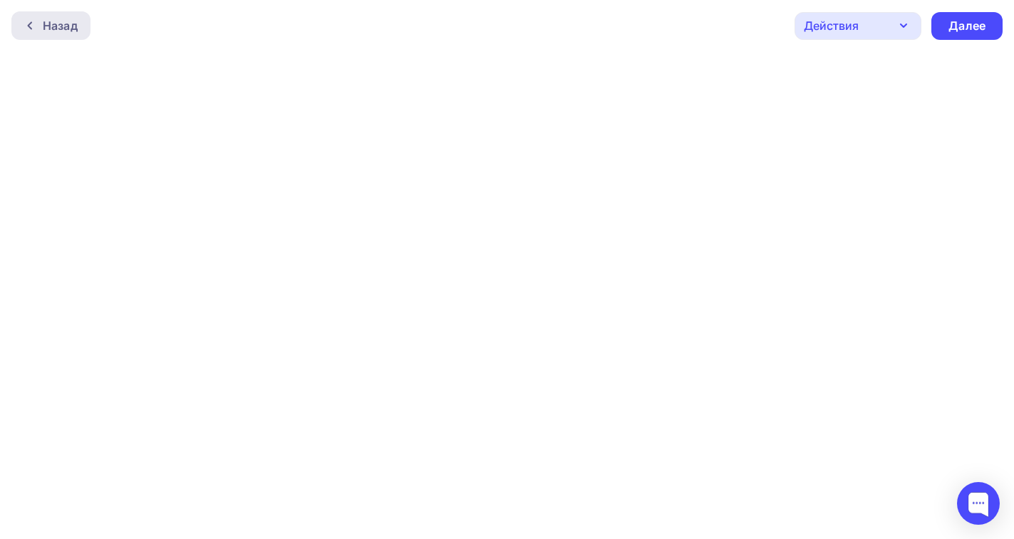
click at [68, 22] on div "Назад" at bounding box center [60, 25] width 35 height 17
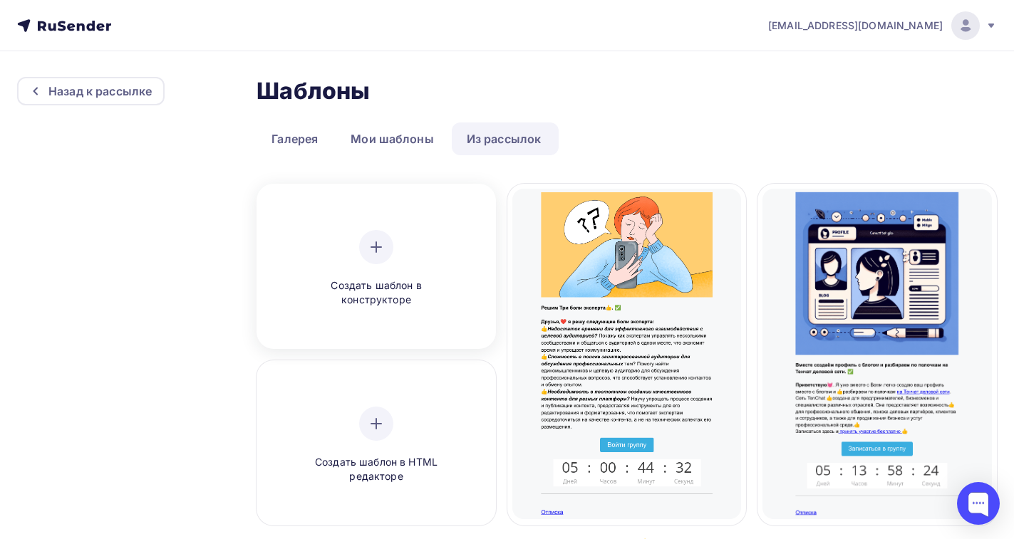
click at [372, 264] on div at bounding box center [376, 247] width 34 height 34
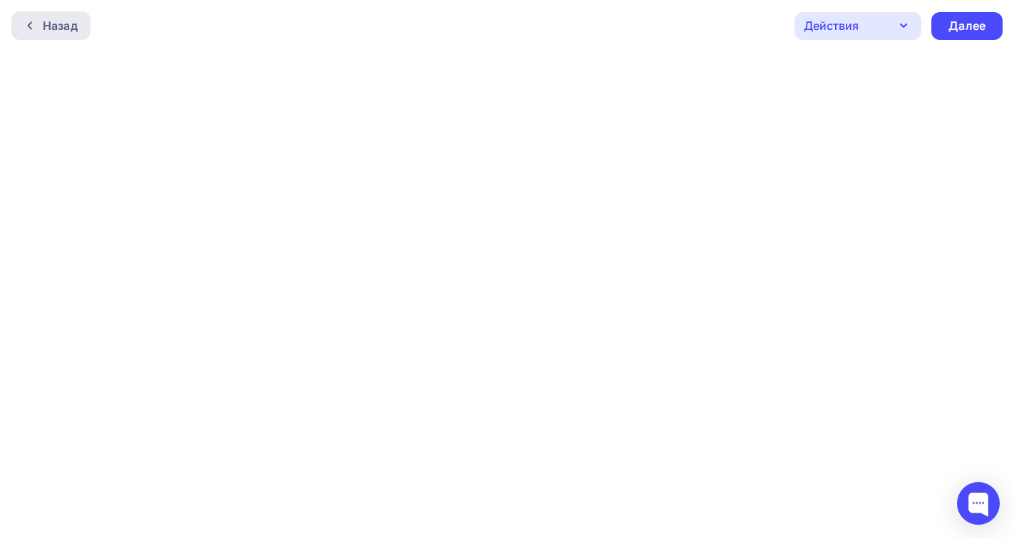
click at [43, 30] on div "Назад" at bounding box center [60, 25] width 35 height 17
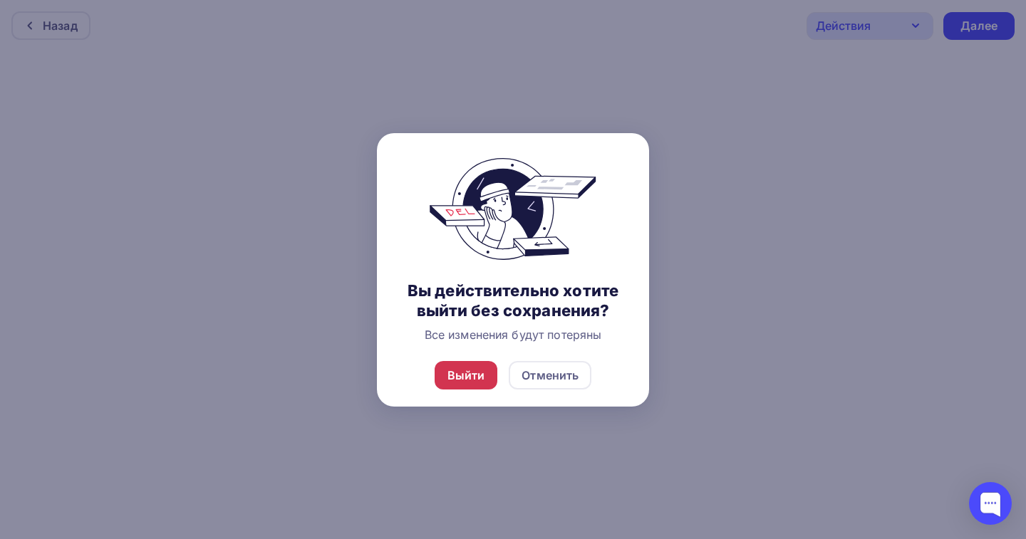
click at [470, 372] on div "Выйти" at bounding box center [466, 375] width 38 height 17
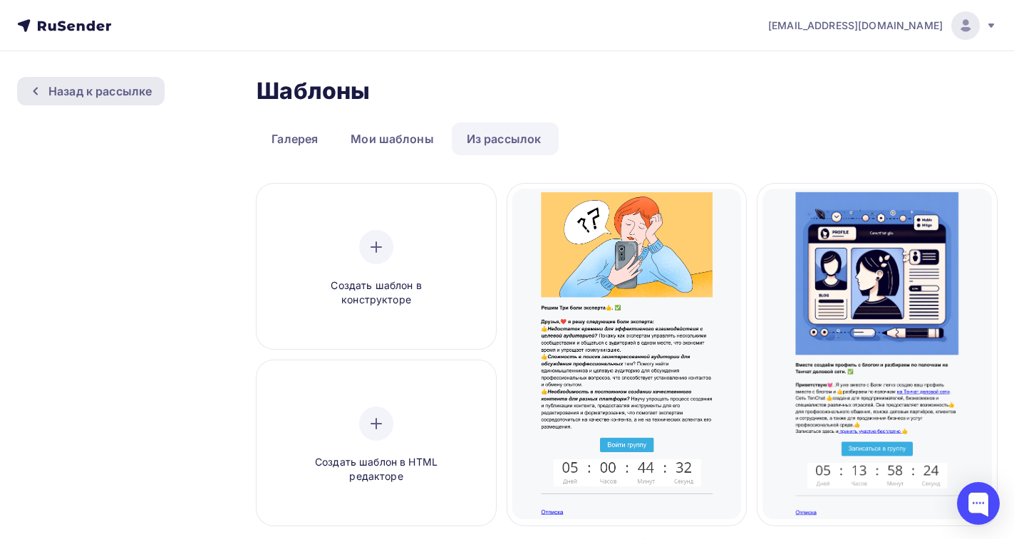
click at [93, 97] on div "Назад к рассылке" at bounding box center [99, 91] width 103 height 17
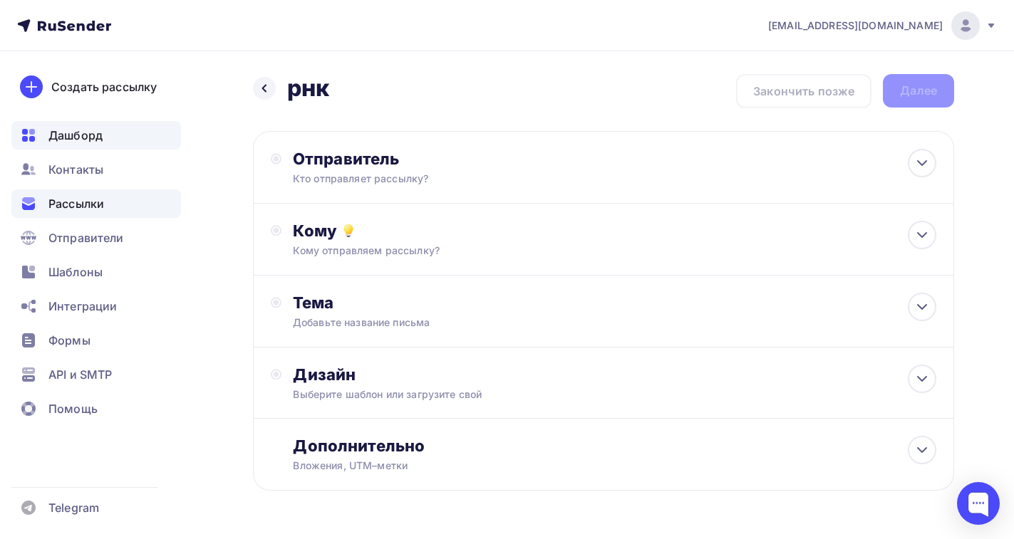
click at [59, 138] on span "Дашборд" at bounding box center [75, 135] width 54 height 17
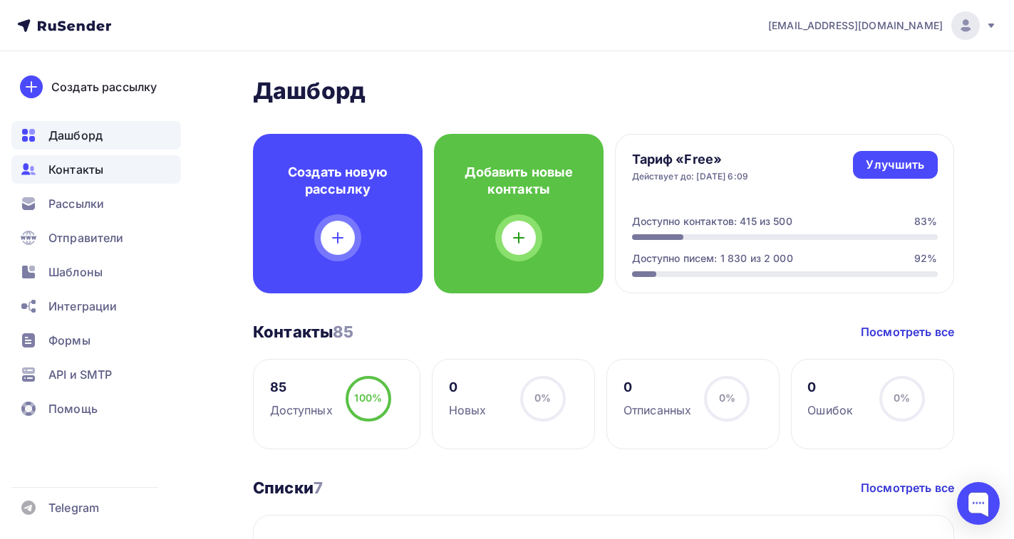
click at [74, 182] on div "Контакты" at bounding box center [96, 169] width 170 height 28
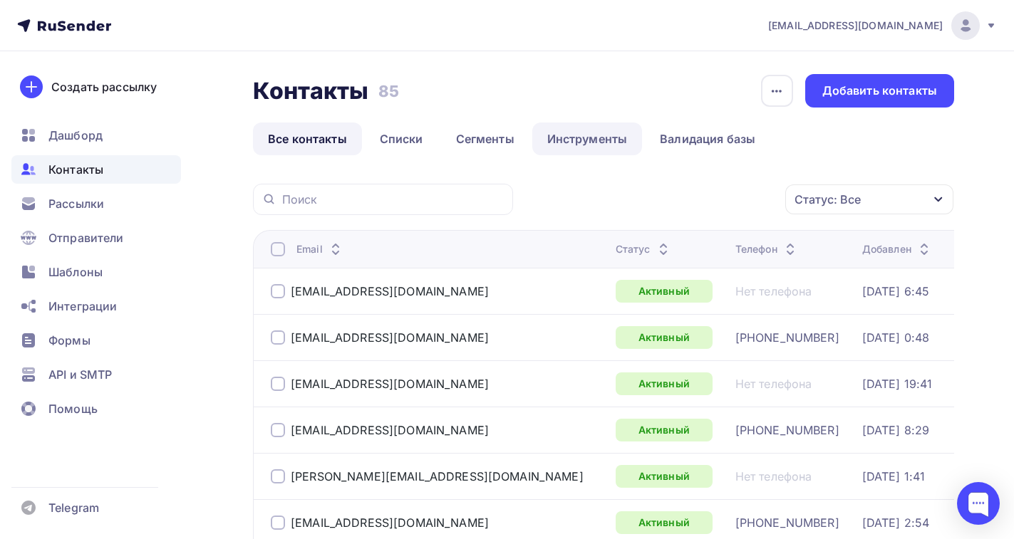
click at [577, 145] on link "Инструменты" at bounding box center [587, 139] width 110 height 33
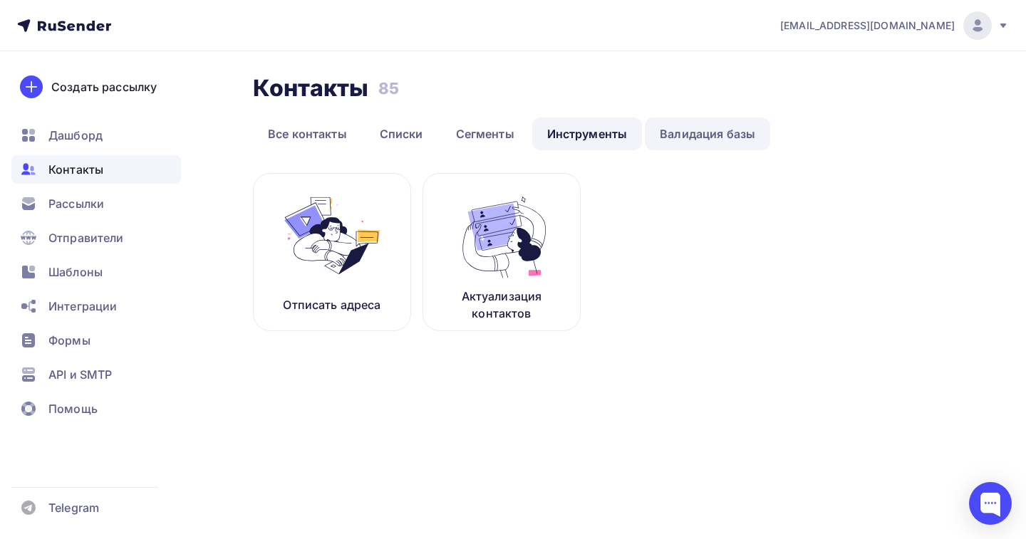
click at [694, 143] on link "Валидация базы" at bounding box center [707, 134] width 125 height 33
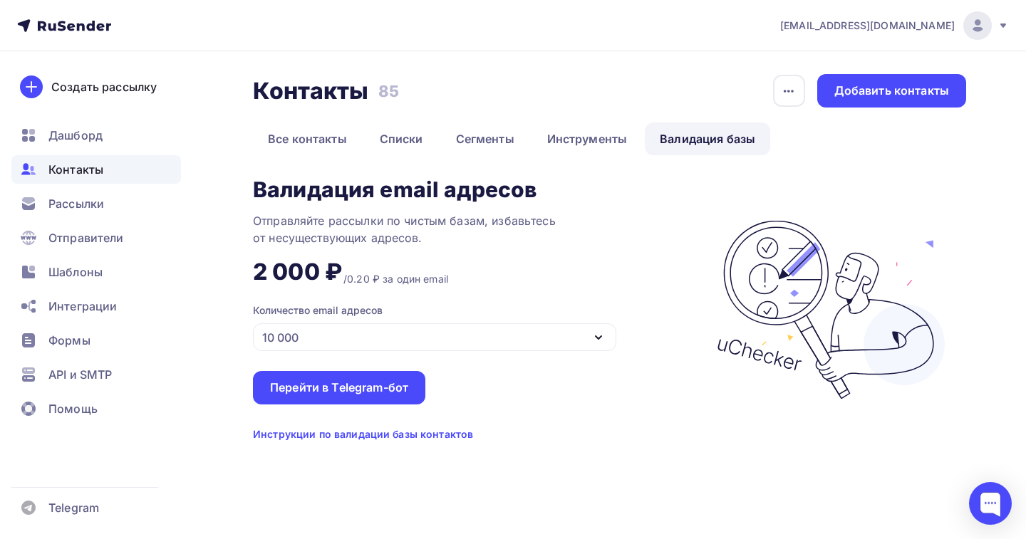
click at [599, 340] on icon "button" at bounding box center [598, 337] width 17 height 17
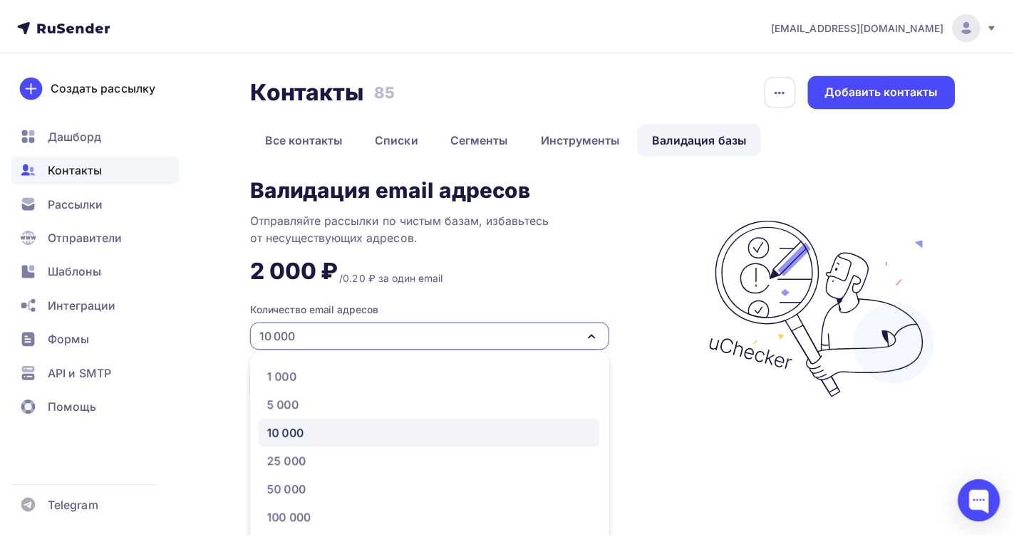
scroll to position [48, 0]
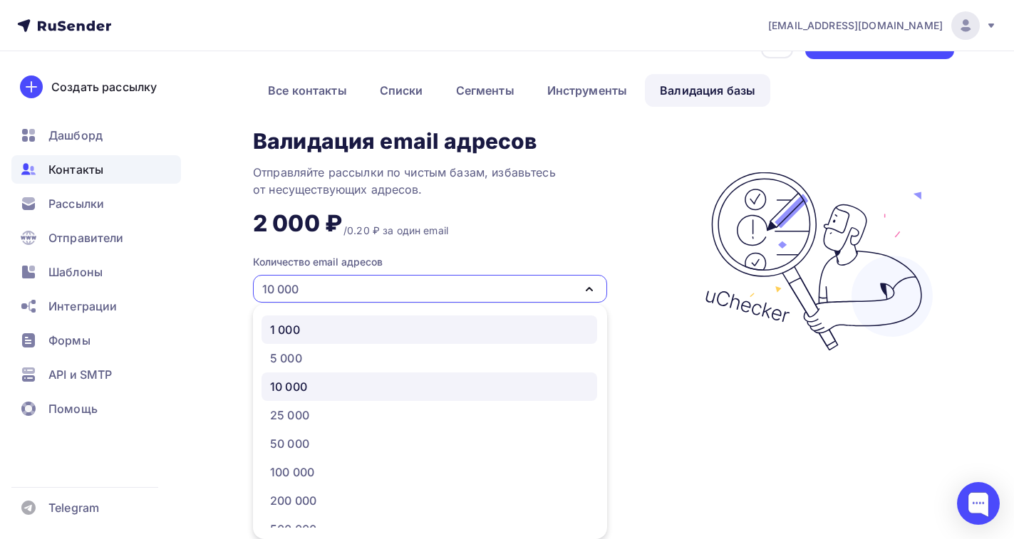
click at [307, 331] on div "1 000" at bounding box center [429, 329] width 318 height 17
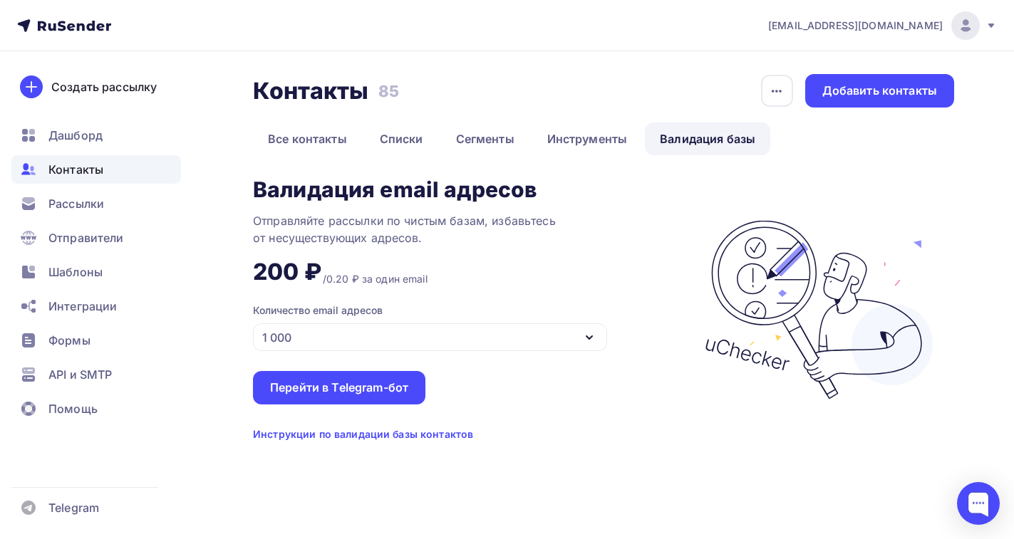
scroll to position [0, 0]
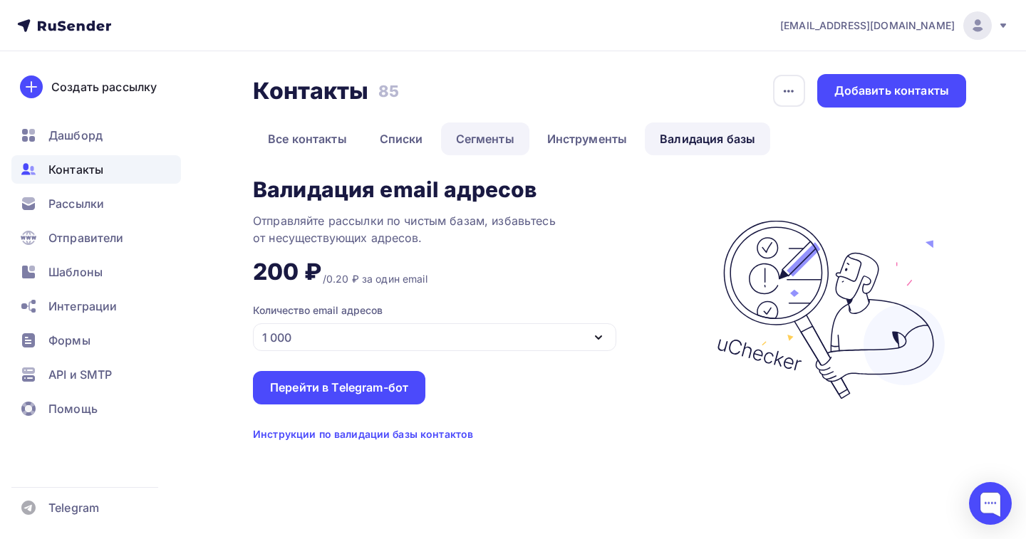
click at [482, 135] on link "Сегменты" at bounding box center [485, 139] width 88 height 33
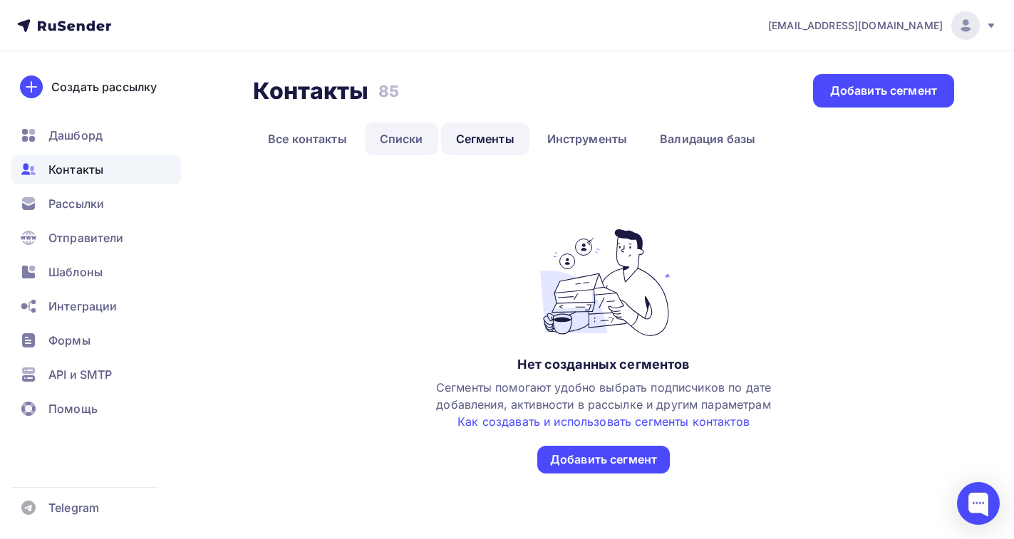
click at [408, 138] on link "Списки" at bounding box center [401, 139] width 73 height 33
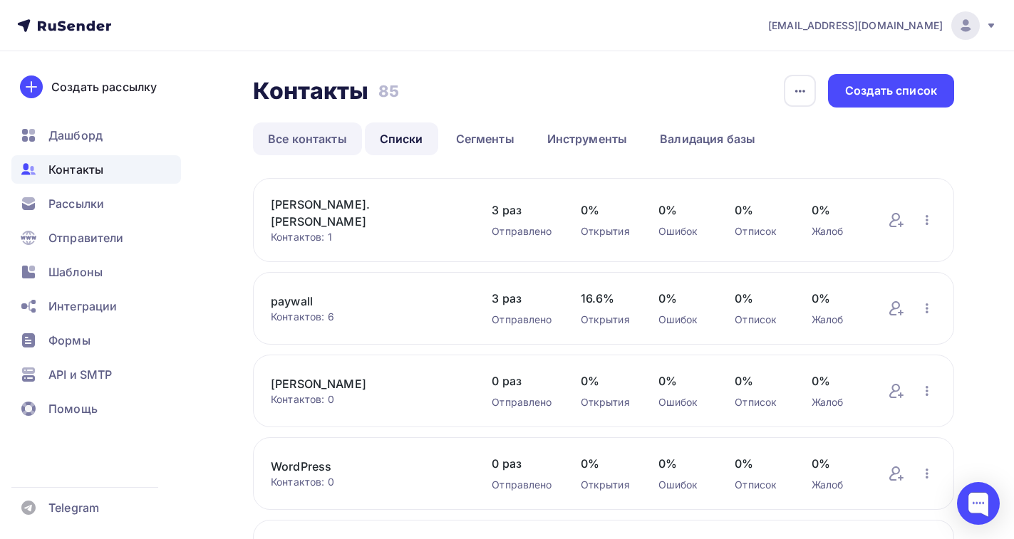
click at [304, 138] on link "Все контакты" at bounding box center [307, 139] width 109 height 33
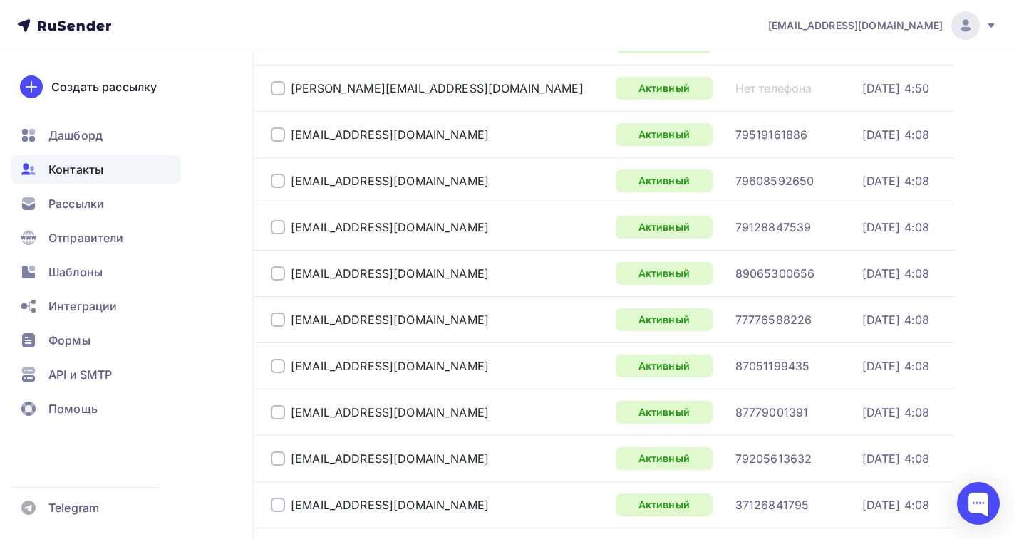
scroll to position [2137, 0]
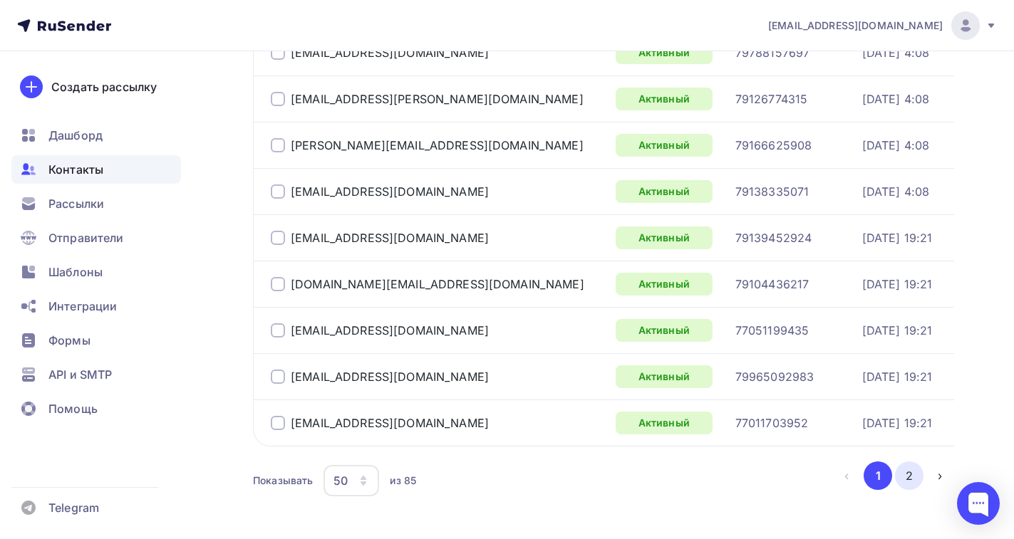
click at [902, 485] on button "2" at bounding box center [909, 476] width 28 height 28
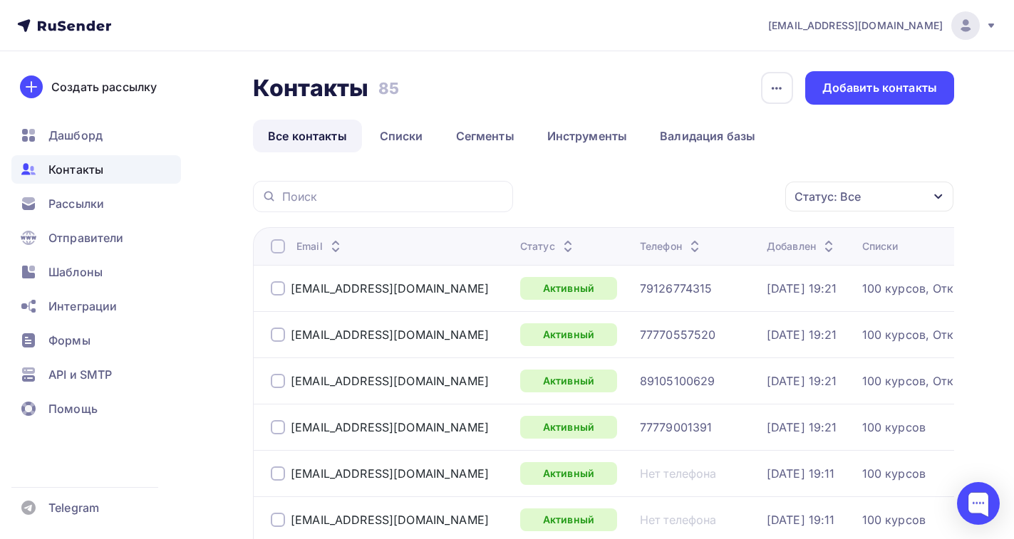
scroll to position [0, 0]
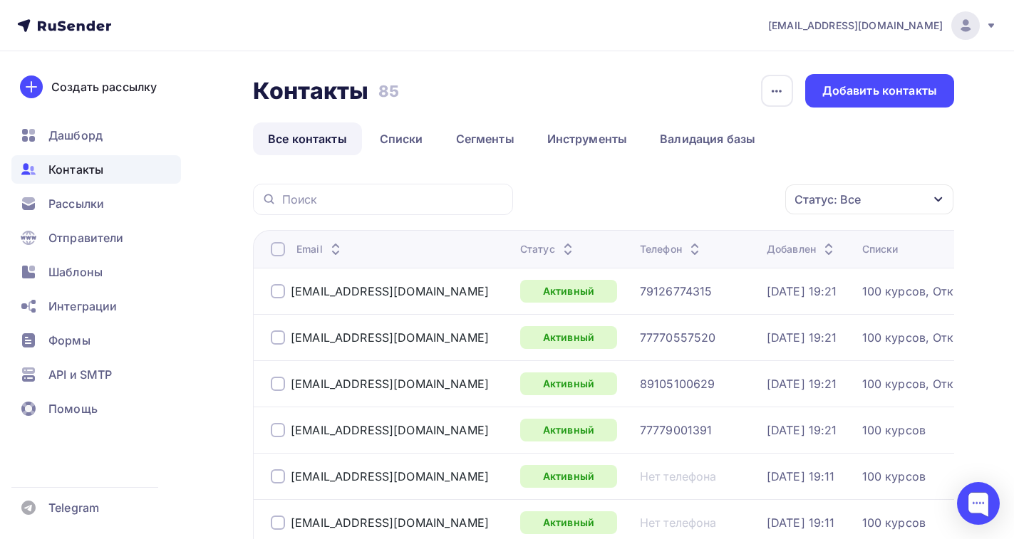
click at [686, 247] on icon at bounding box center [694, 252] width 17 height 17
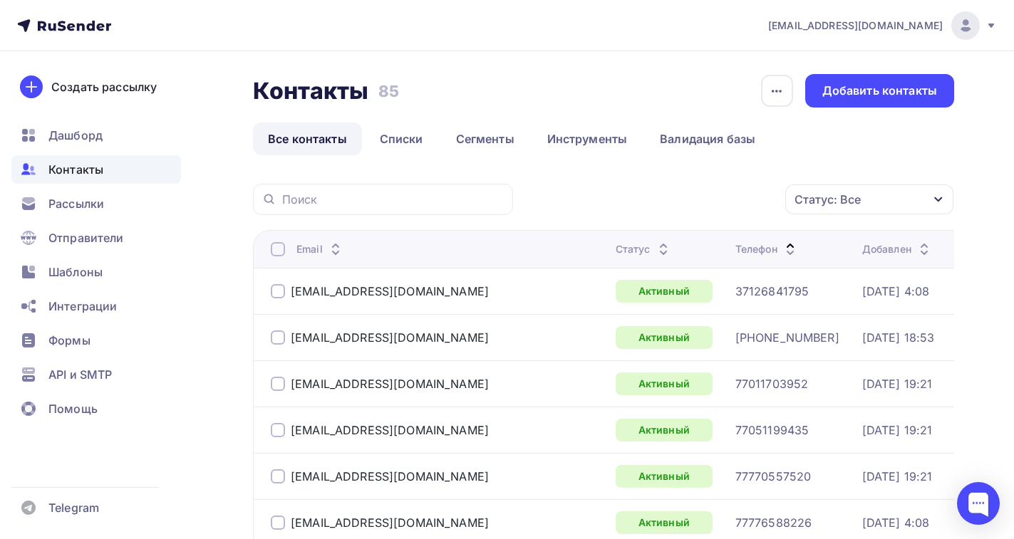
click at [338, 250] on icon at bounding box center [335, 252] width 17 height 17
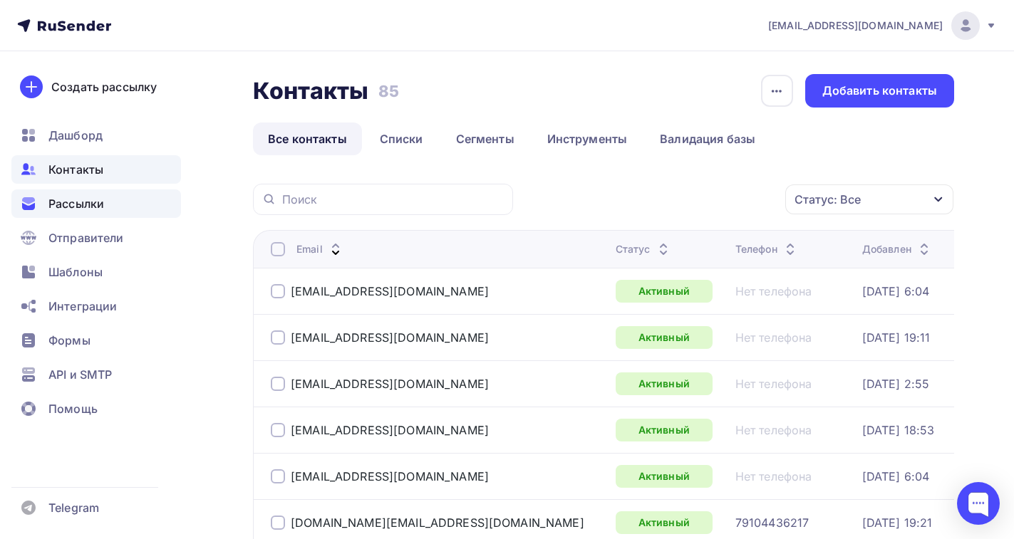
click at [83, 212] on div "Рассылки" at bounding box center [96, 204] width 170 height 28
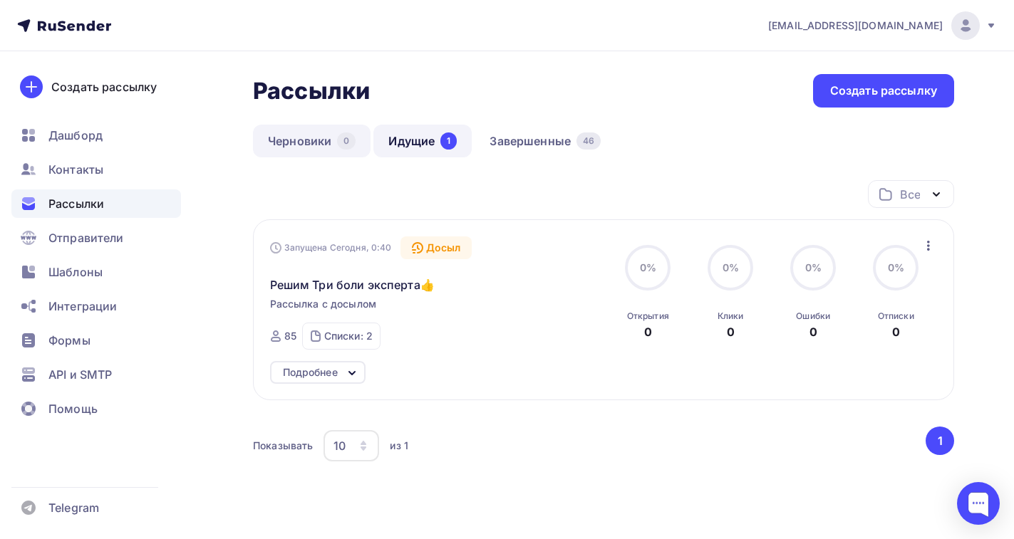
click at [311, 139] on link "Черновики 0" at bounding box center [312, 141] width 118 height 33
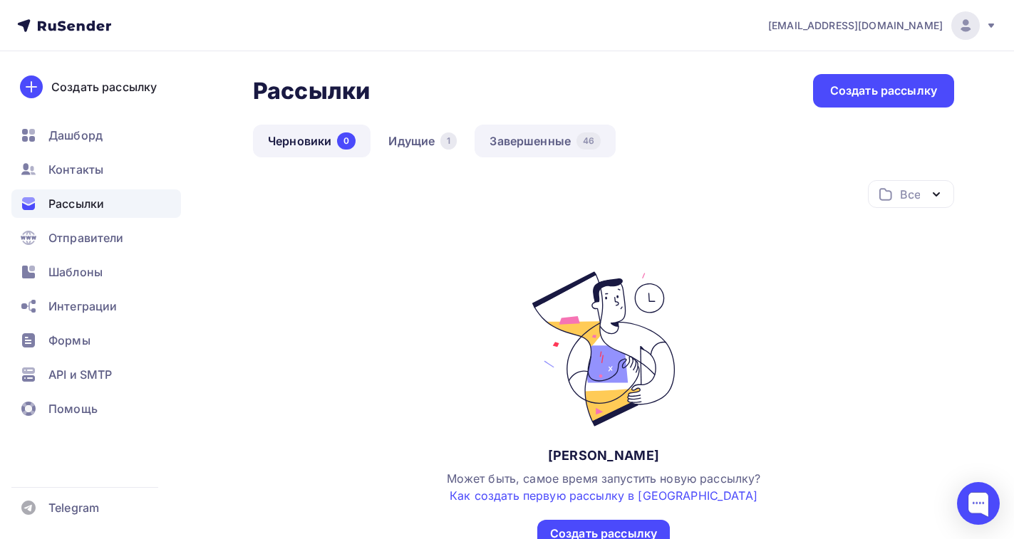
click at [501, 137] on link "Завершенные 46" at bounding box center [544, 141] width 141 height 33
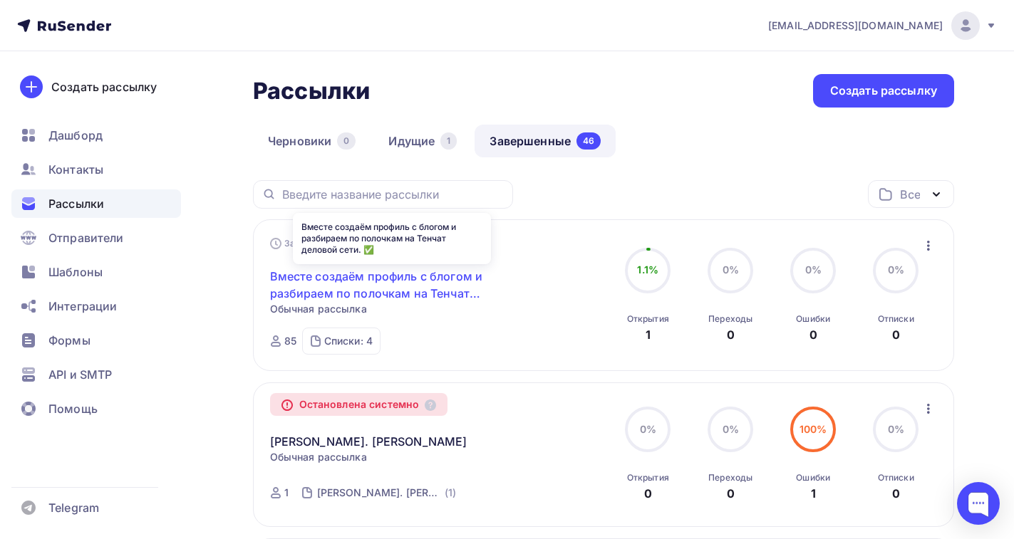
click at [359, 281] on link "Вместе создаём профиль с блогом и разбираем по полочкам на Тенчат деловой сети.…" at bounding box center [392, 285] width 244 height 34
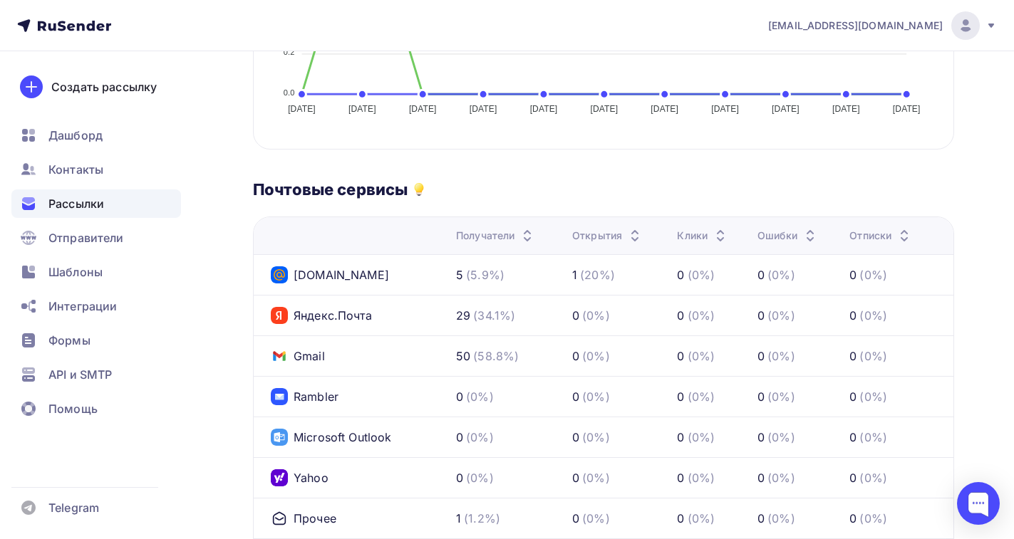
scroll to position [688, 0]
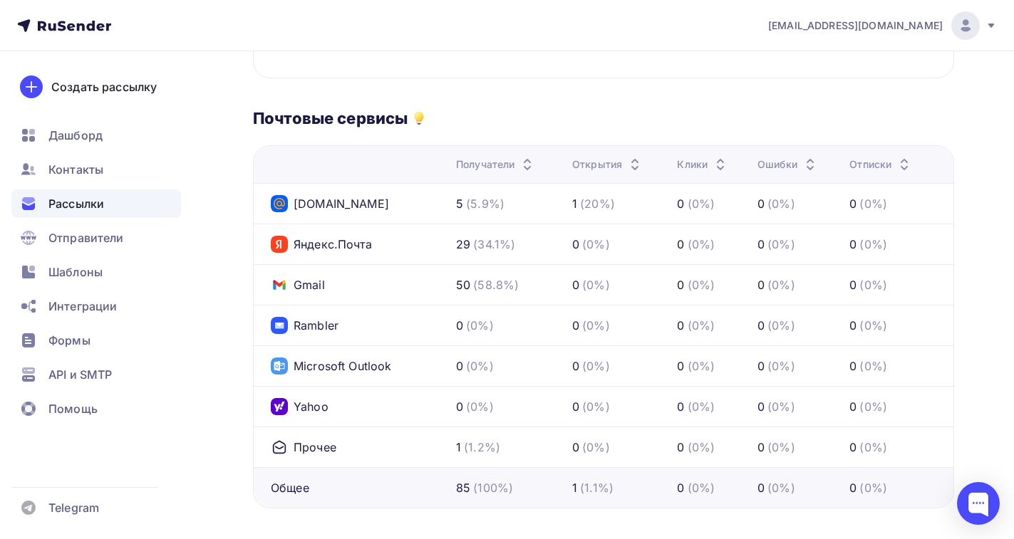
click at [83, 208] on span "Рассылки" at bounding box center [76, 203] width 56 height 17
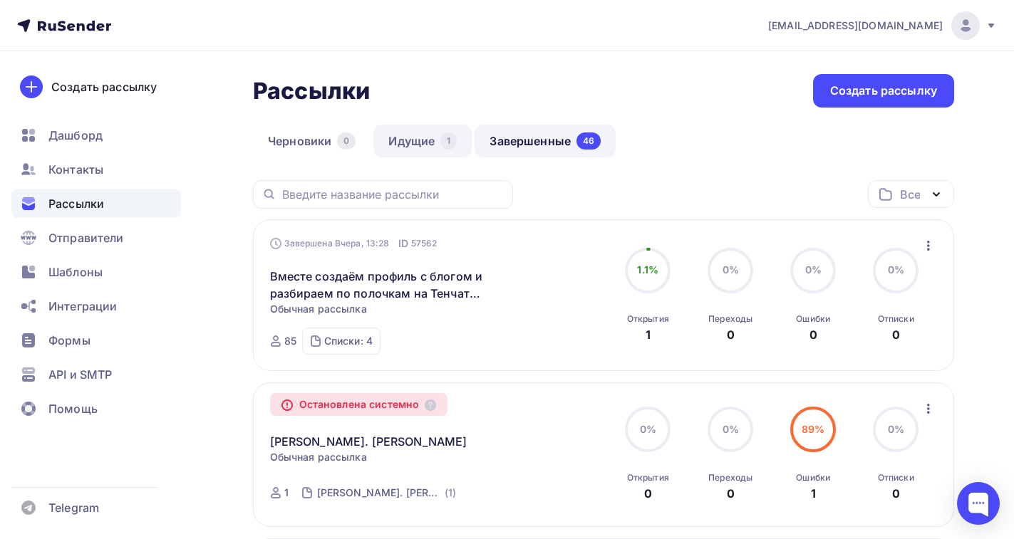
click at [412, 137] on link "Идущие 1" at bounding box center [422, 141] width 98 height 33
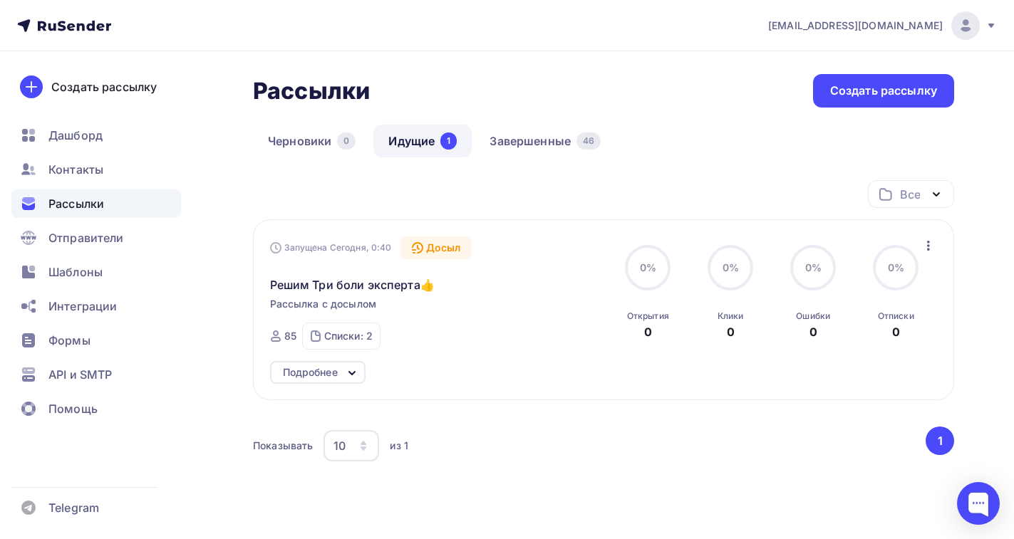
click at [356, 374] on icon at bounding box center [351, 373] width 17 height 17
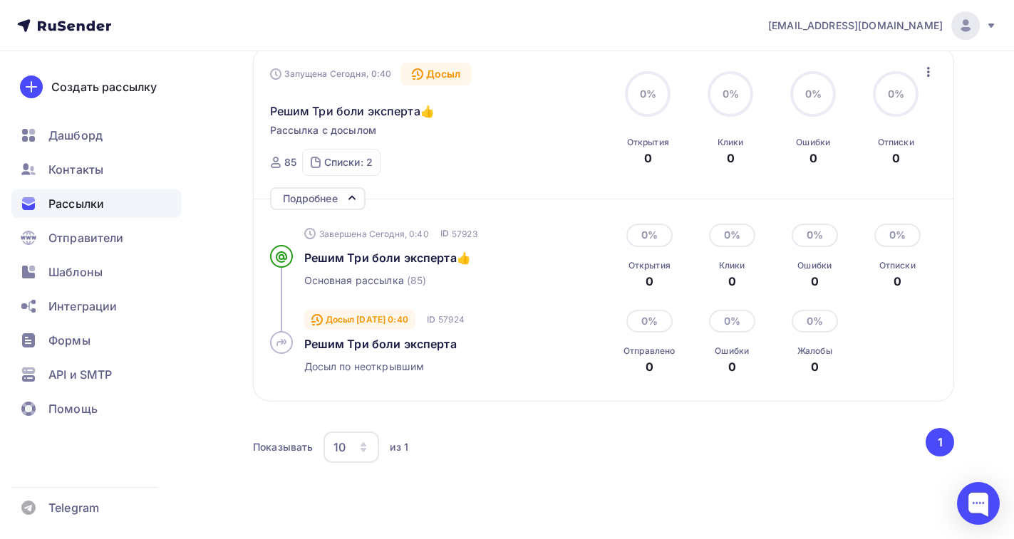
scroll to position [142, 0]
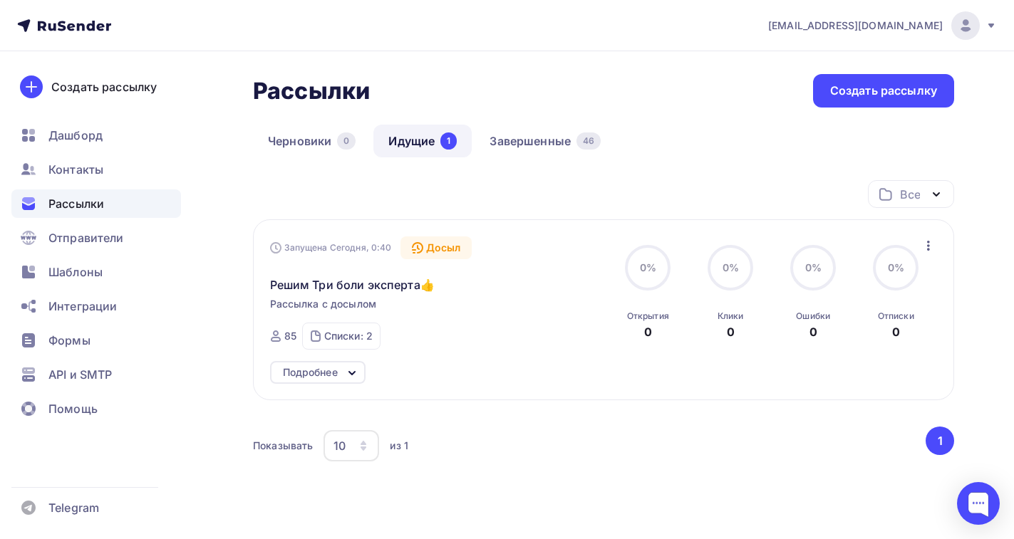
click at [339, 379] on div "Подробнее" at bounding box center [317, 372] width 95 height 23
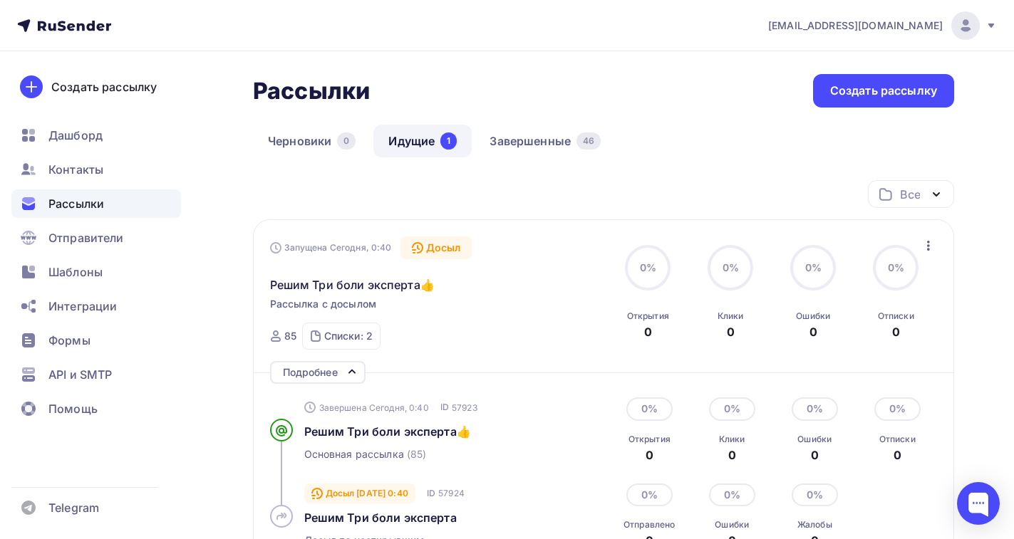
click at [413, 138] on link "Идущие 1" at bounding box center [422, 141] width 98 height 33
